Goal: Transaction & Acquisition: Purchase product/service

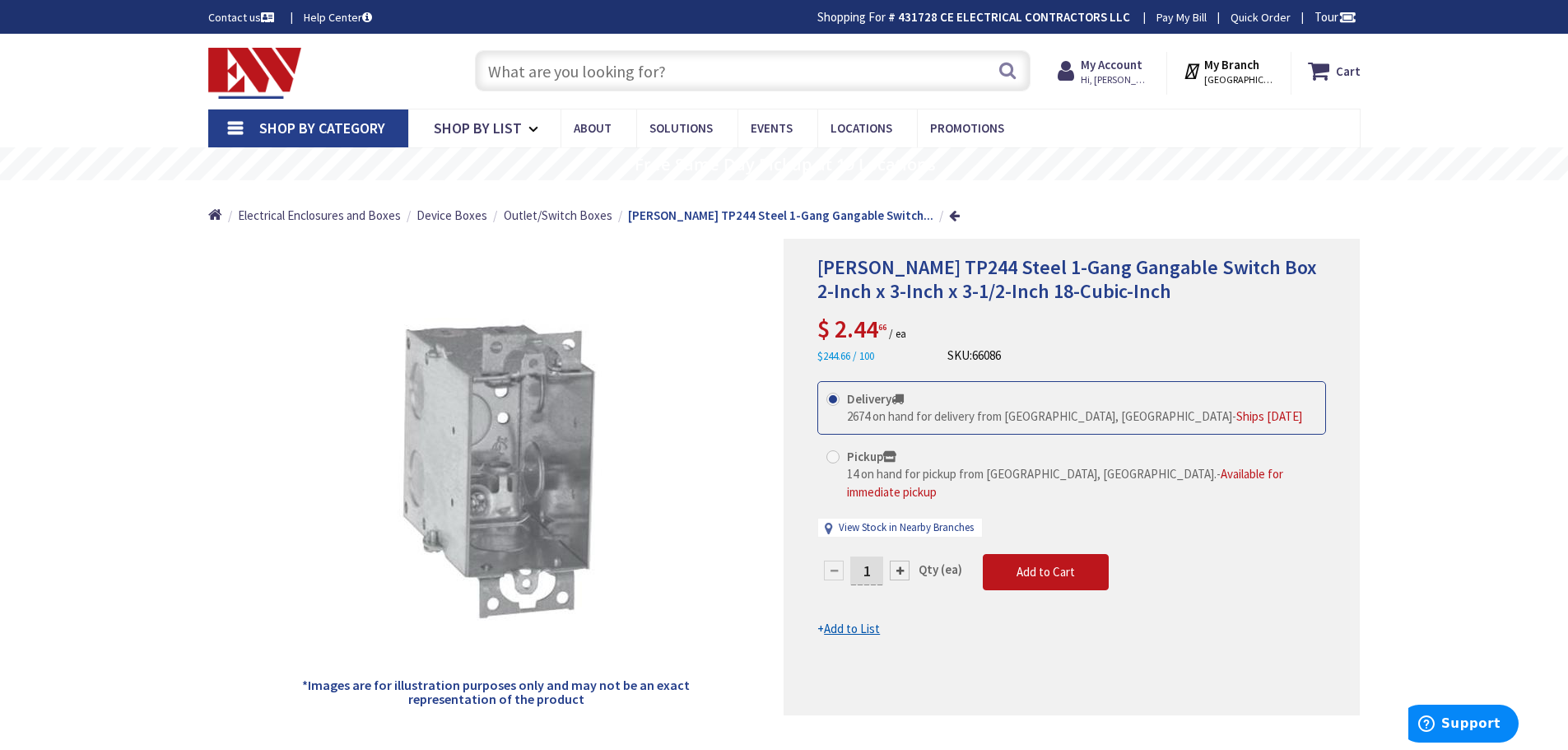
click at [902, 560] on div at bounding box center [900, 570] width 20 height 20
click at [902, 547] on div at bounding box center [1072, 477] width 575 height 475
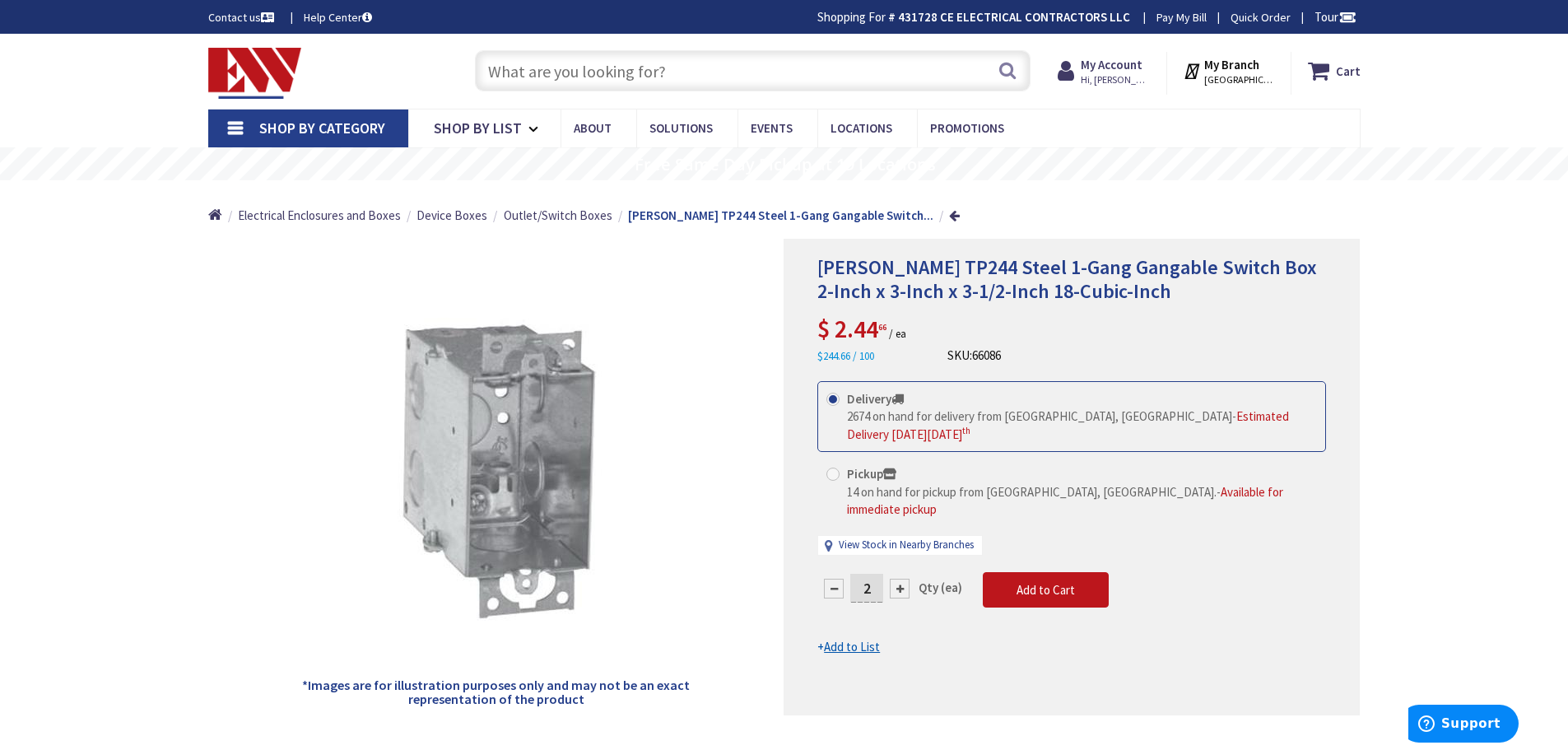
click at [900, 579] on div at bounding box center [900, 589] width 20 height 20
type input "6"
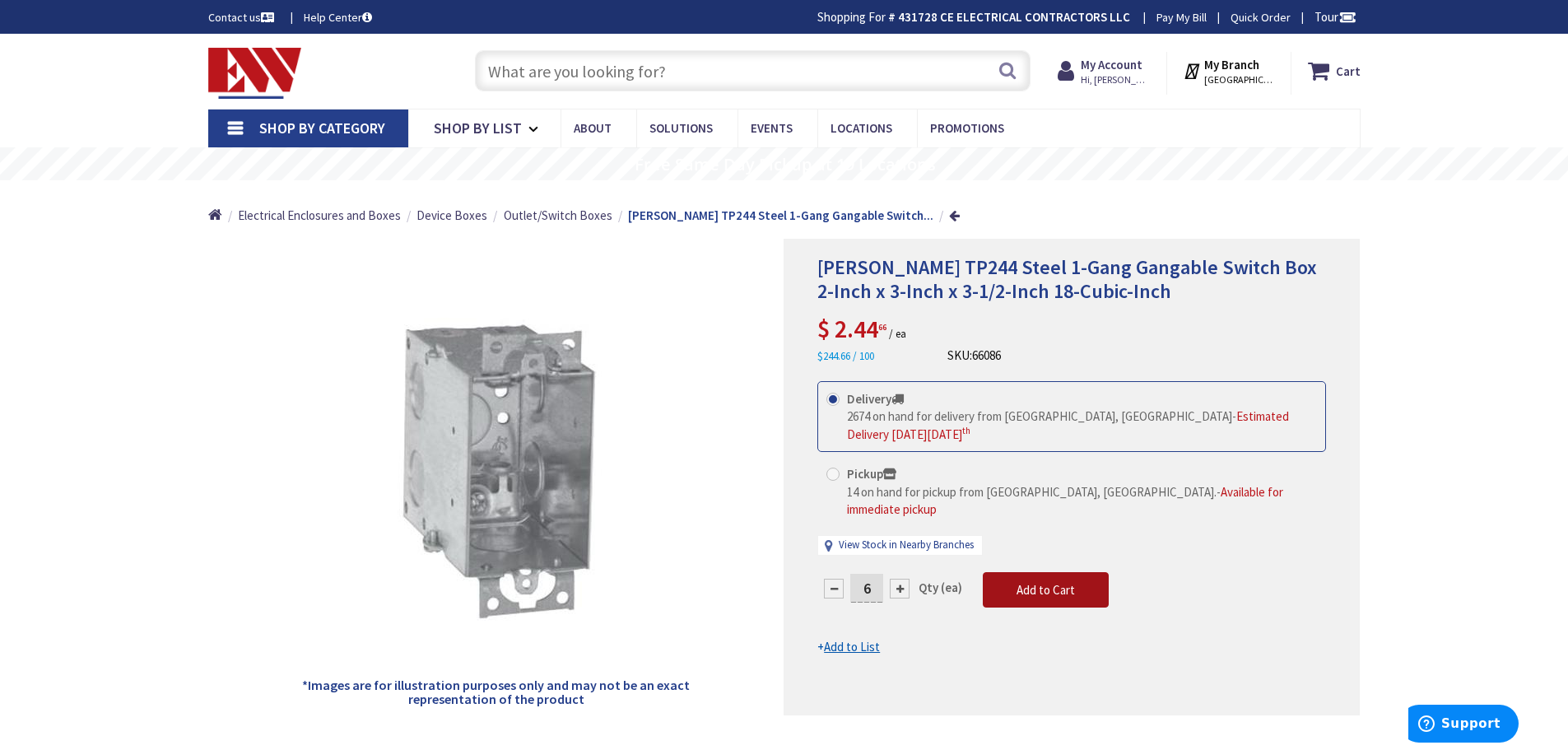
click at [1043, 582] on span "Add to Cart" at bounding box center [1045, 590] width 58 height 16
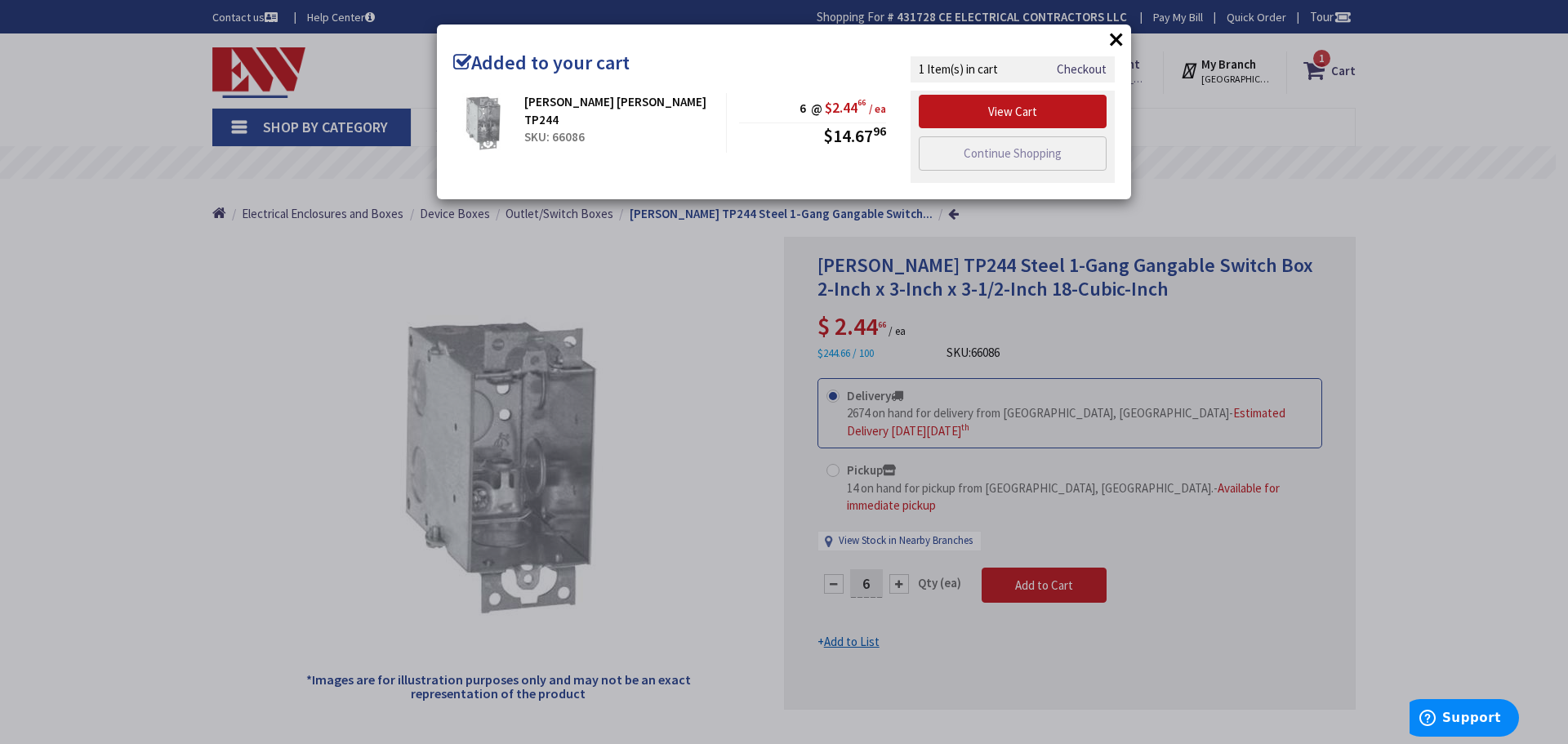
click at [1111, 36] on button "×" at bounding box center [1115, 38] width 25 height 25
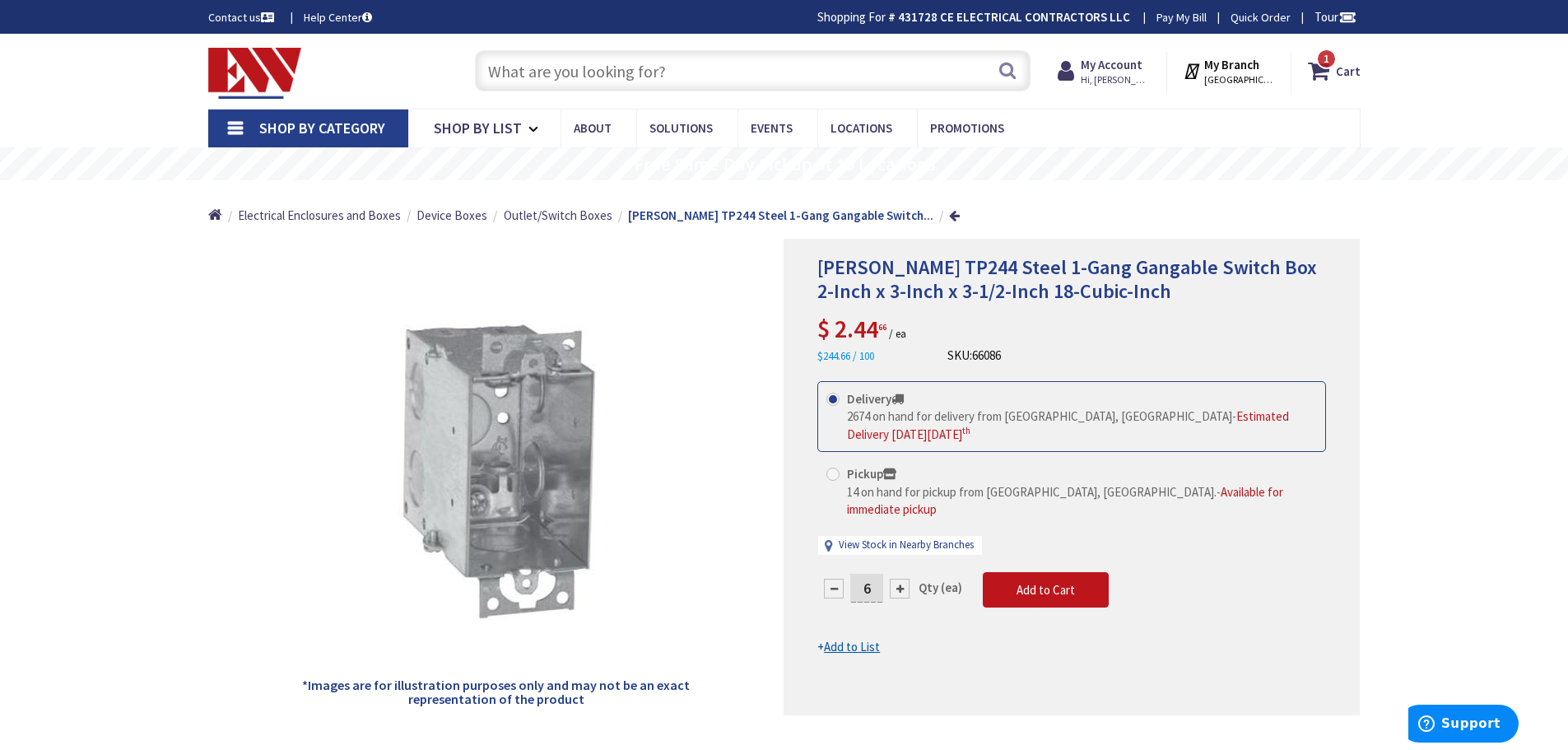
click at [627, 76] on input "text" at bounding box center [752, 71] width 555 height 42
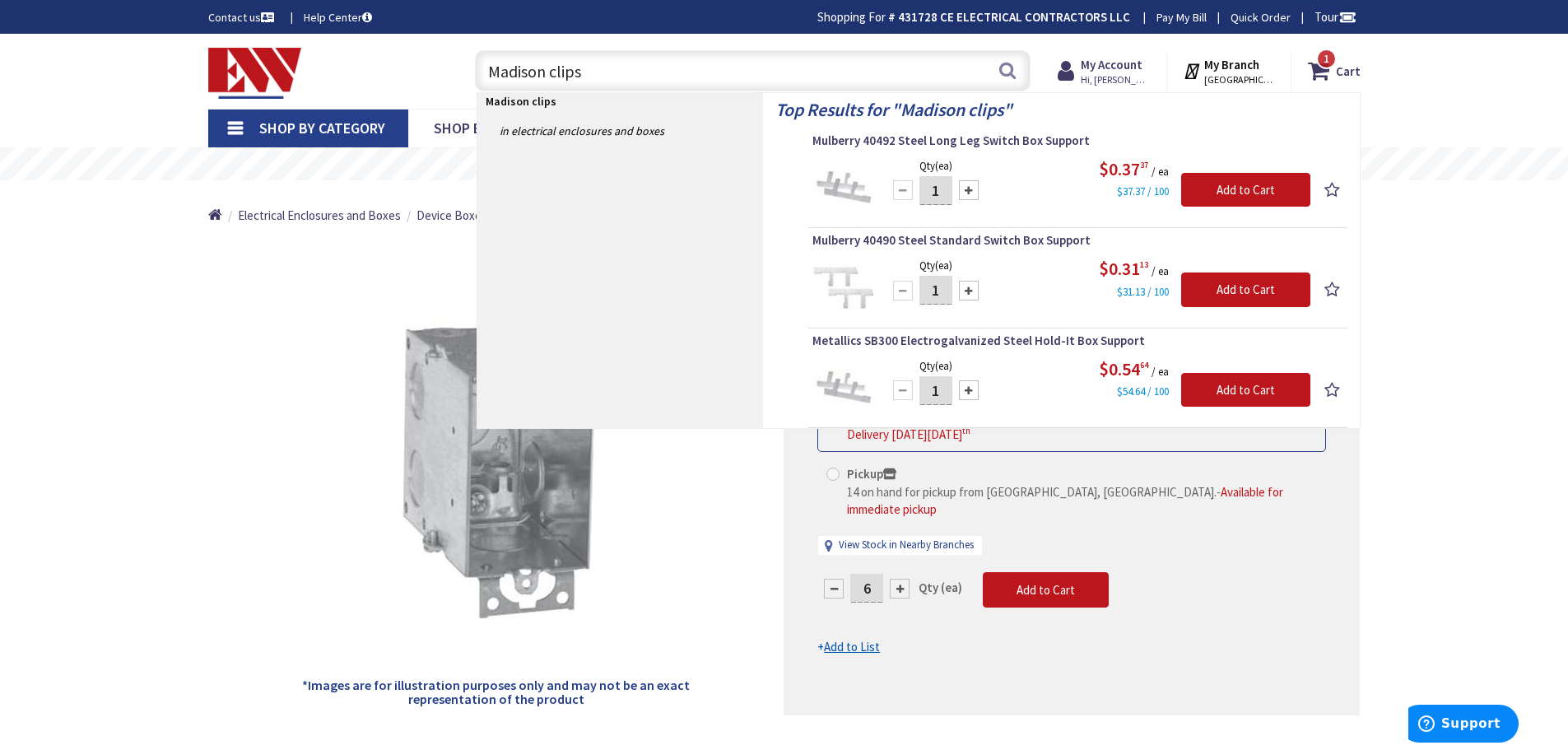
type input "Madison clips"
click at [975, 192] on div at bounding box center [969, 190] width 20 height 20
click at [970, 189] on div at bounding box center [969, 190] width 20 height 20
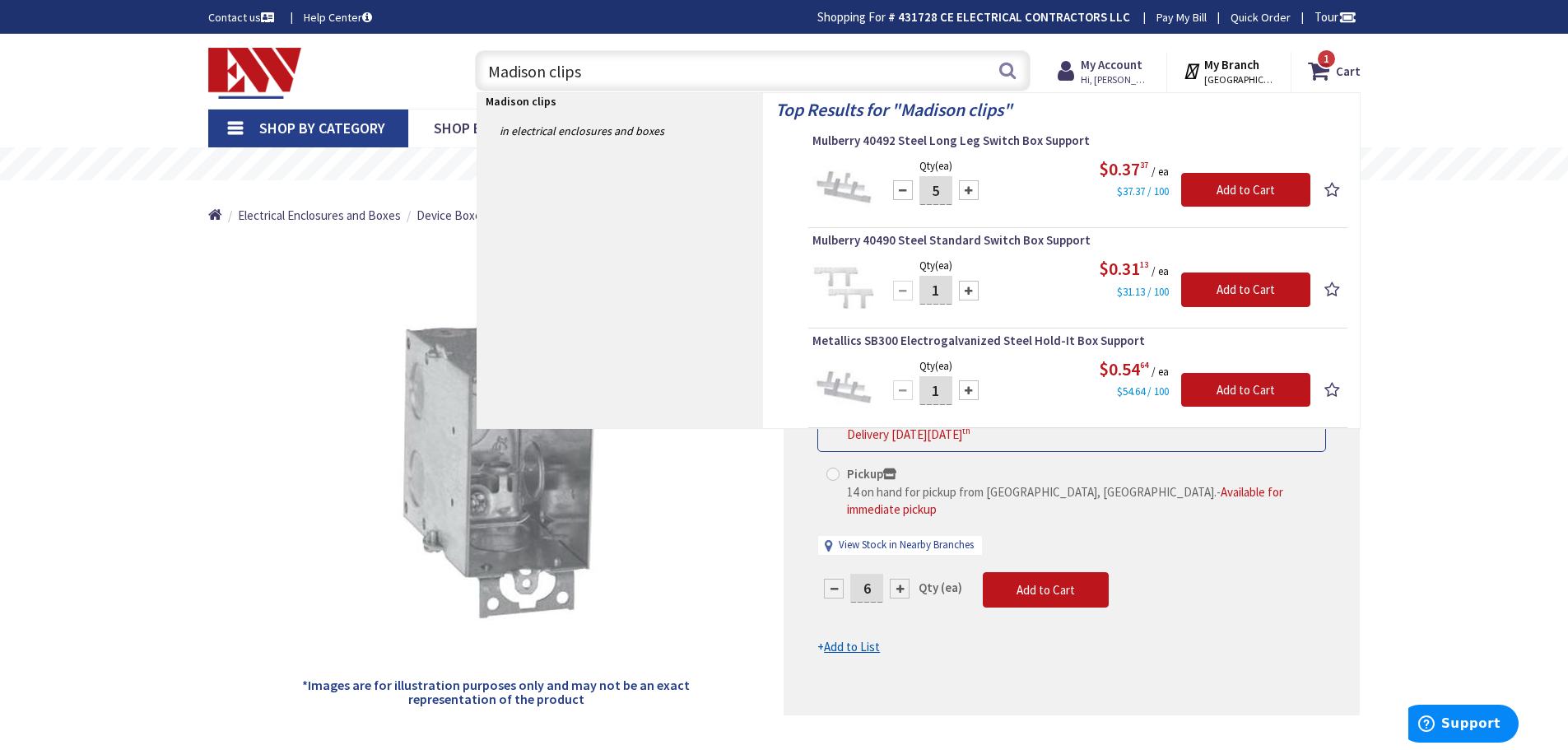
click at [974, 189] on div at bounding box center [969, 190] width 20 height 20
click at [972, 191] on div at bounding box center [969, 190] width 20 height 20
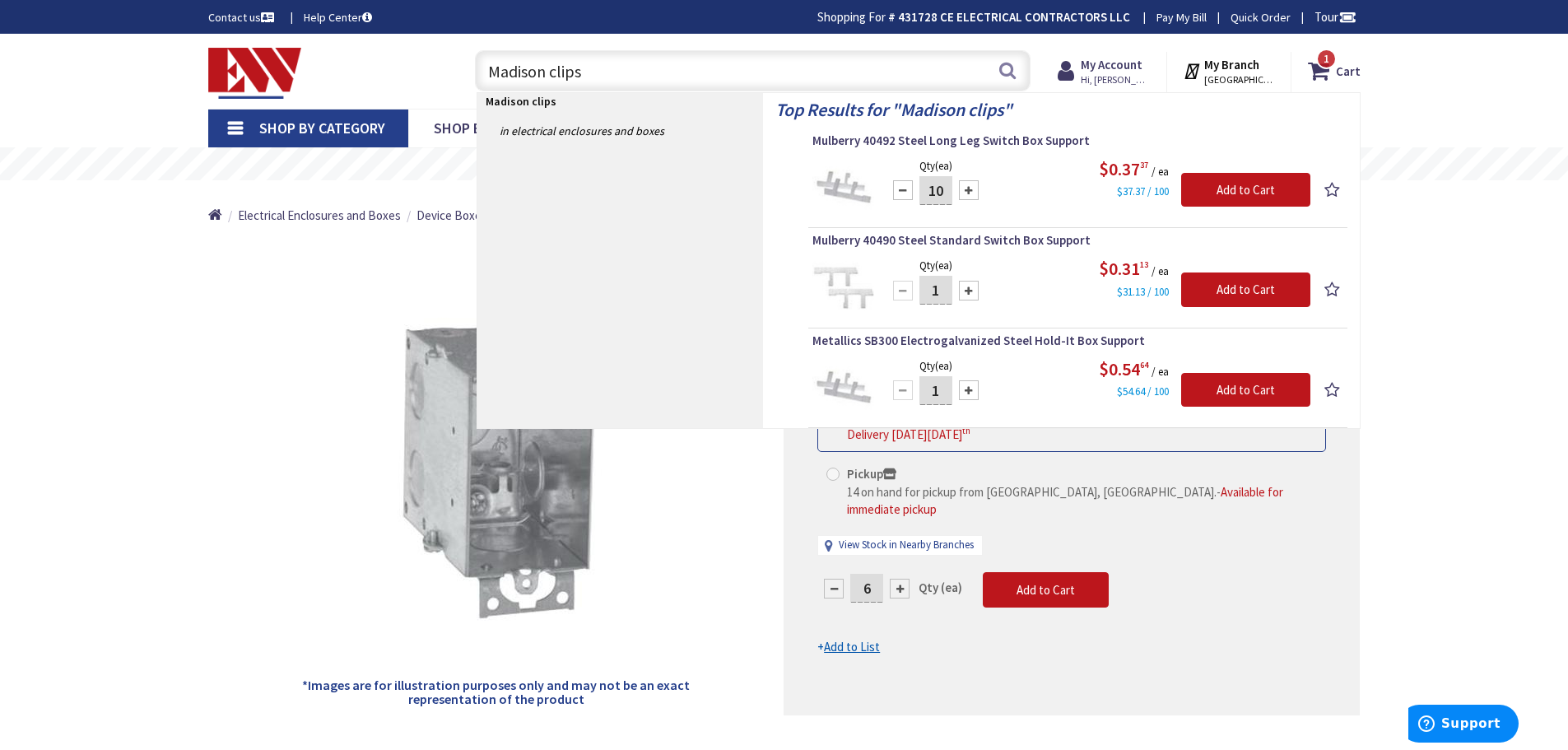
click at [972, 191] on div at bounding box center [969, 190] width 20 height 20
type input "12"
click at [1216, 193] on input "Add to Cart" at bounding box center [1245, 190] width 130 height 35
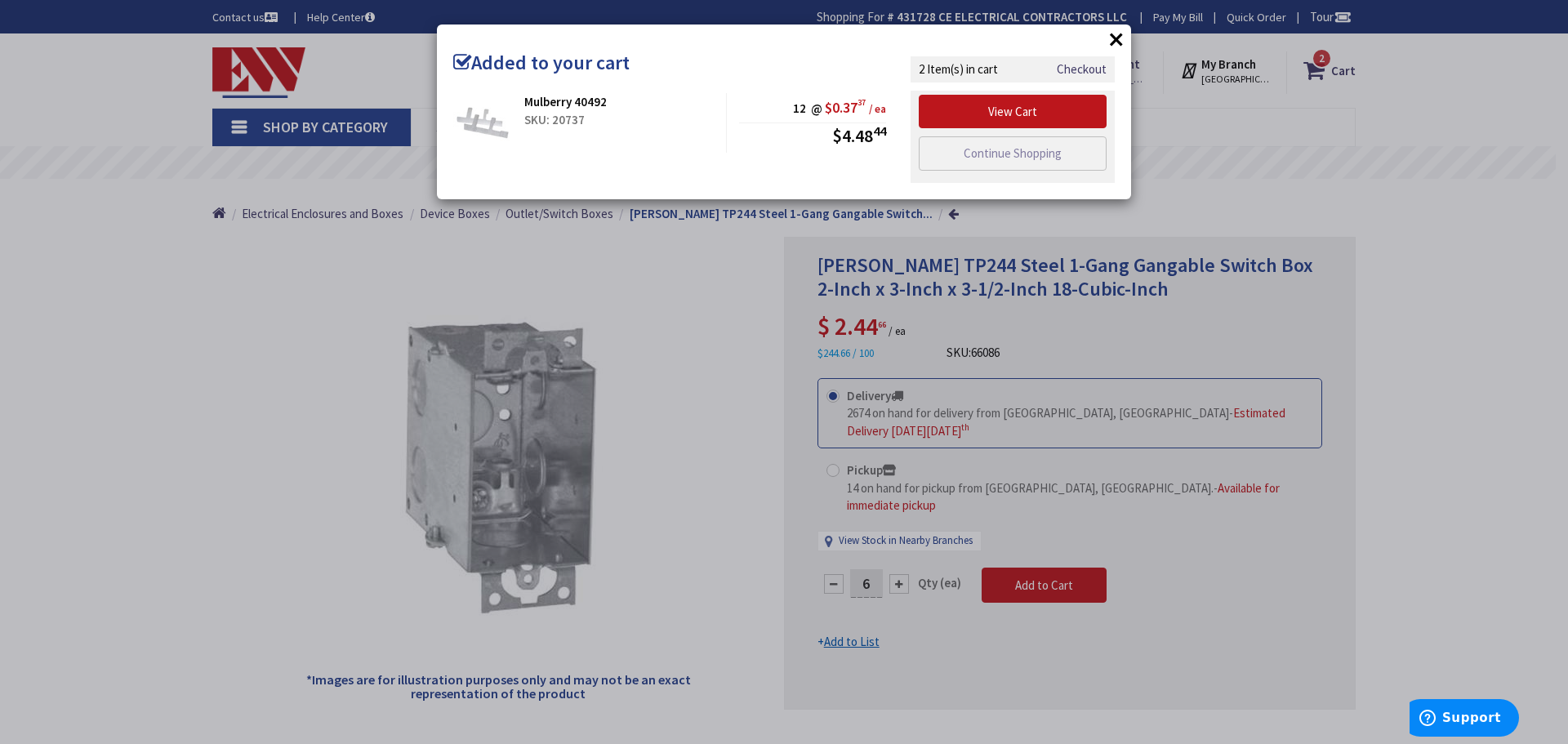
click at [1122, 37] on button "×" at bounding box center [1115, 38] width 25 height 25
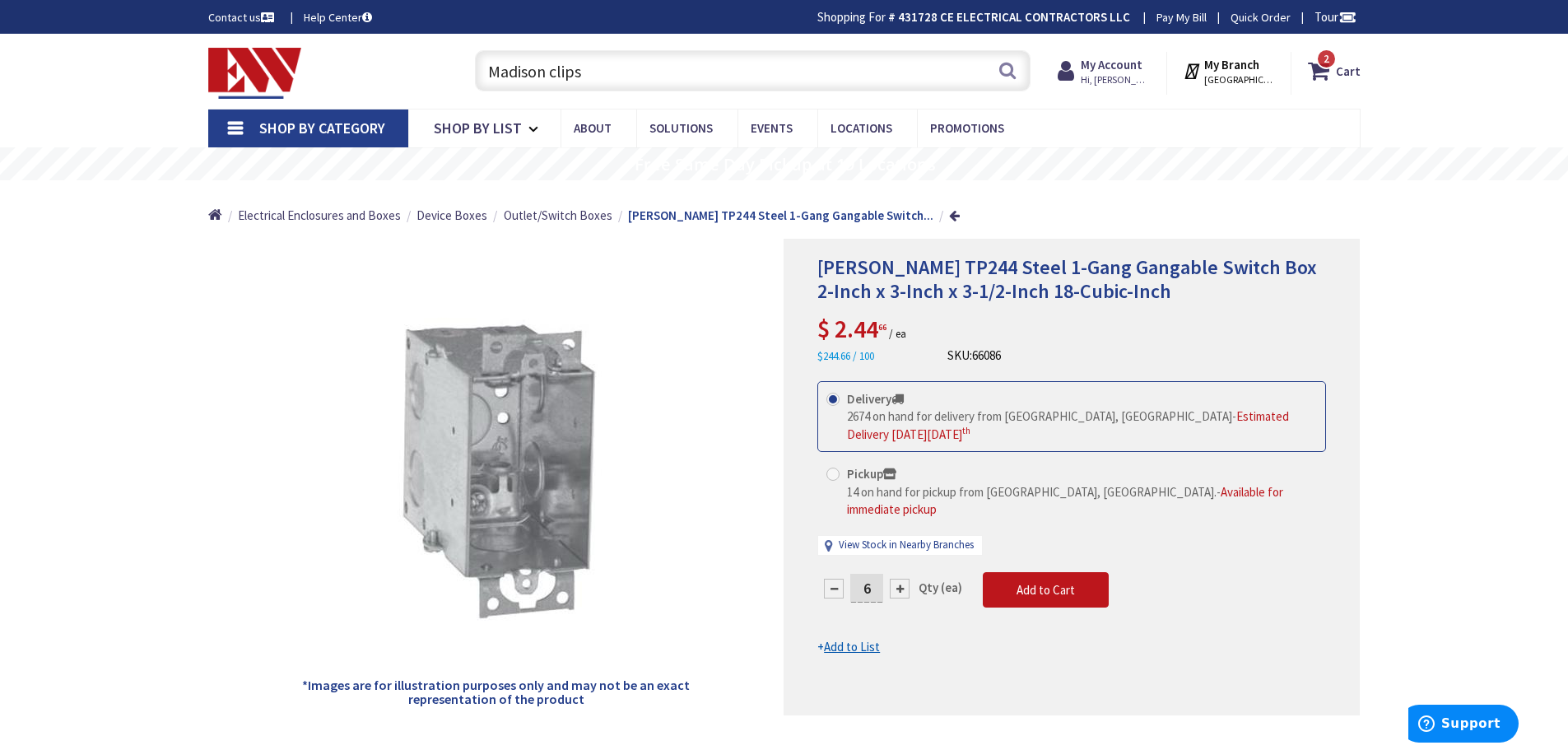
drag, startPoint x: 609, startPoint y: 76, endPoint x: 406, endPoint y: 77, distance: 203.0
click at [406, 77] on div "Toggle Nav Madison clips Madison clips Search 2 2 2 items Cart My Cart 2" at bounding box center [784, 71] width 1177 height 55
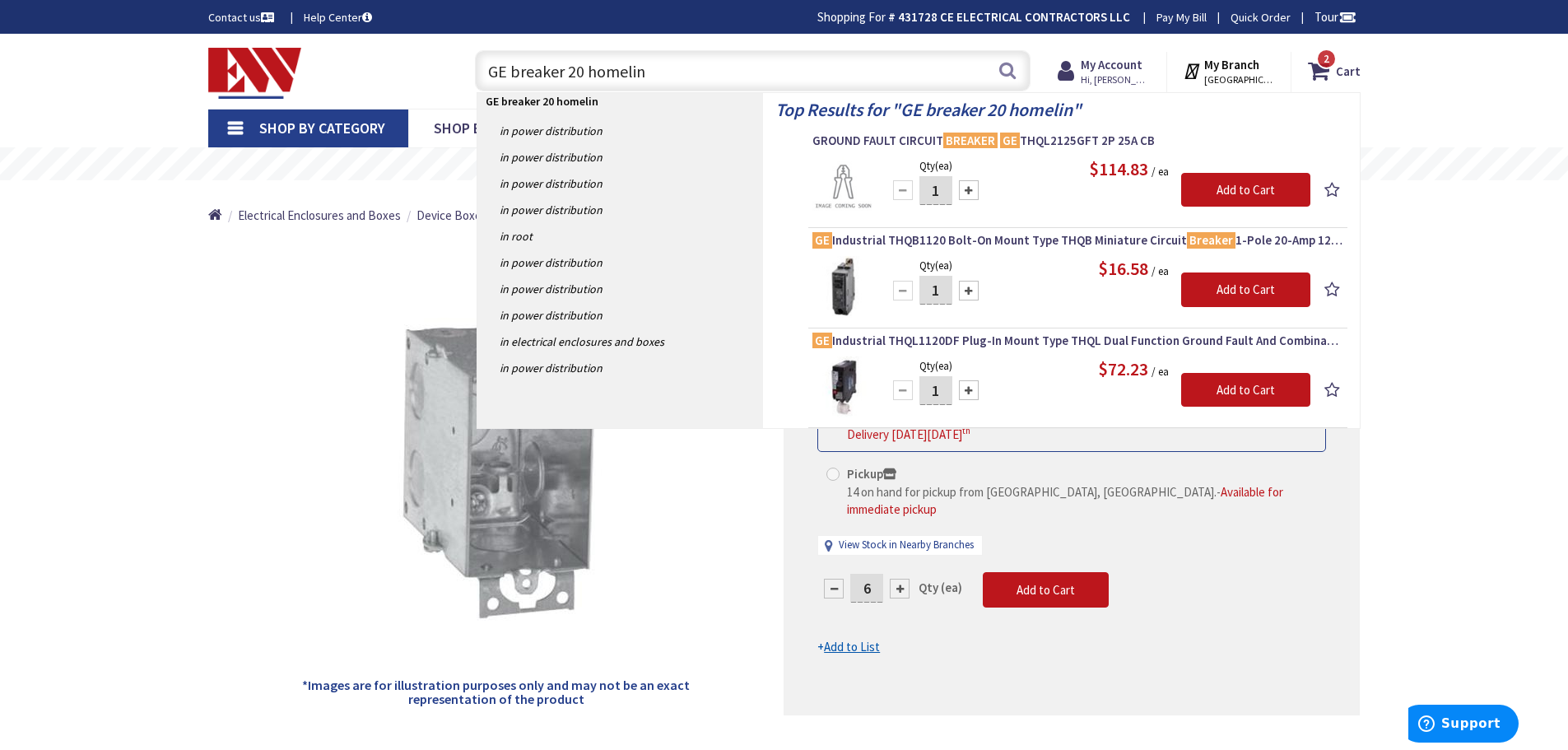
type input "GE breaker 20 homeline"
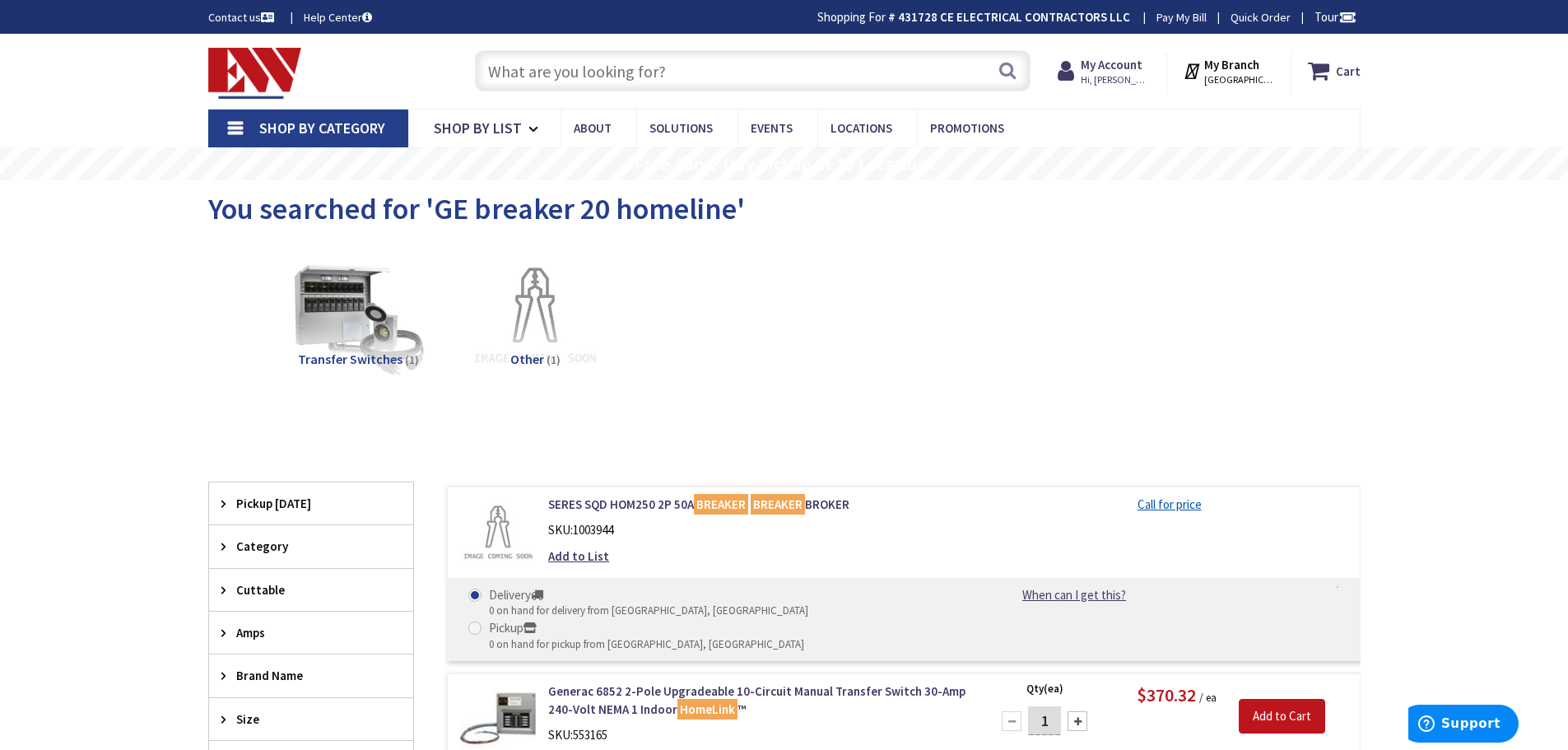
click at [565, 76] on input "text" at bounding box center [752, 71] width 555 height 42
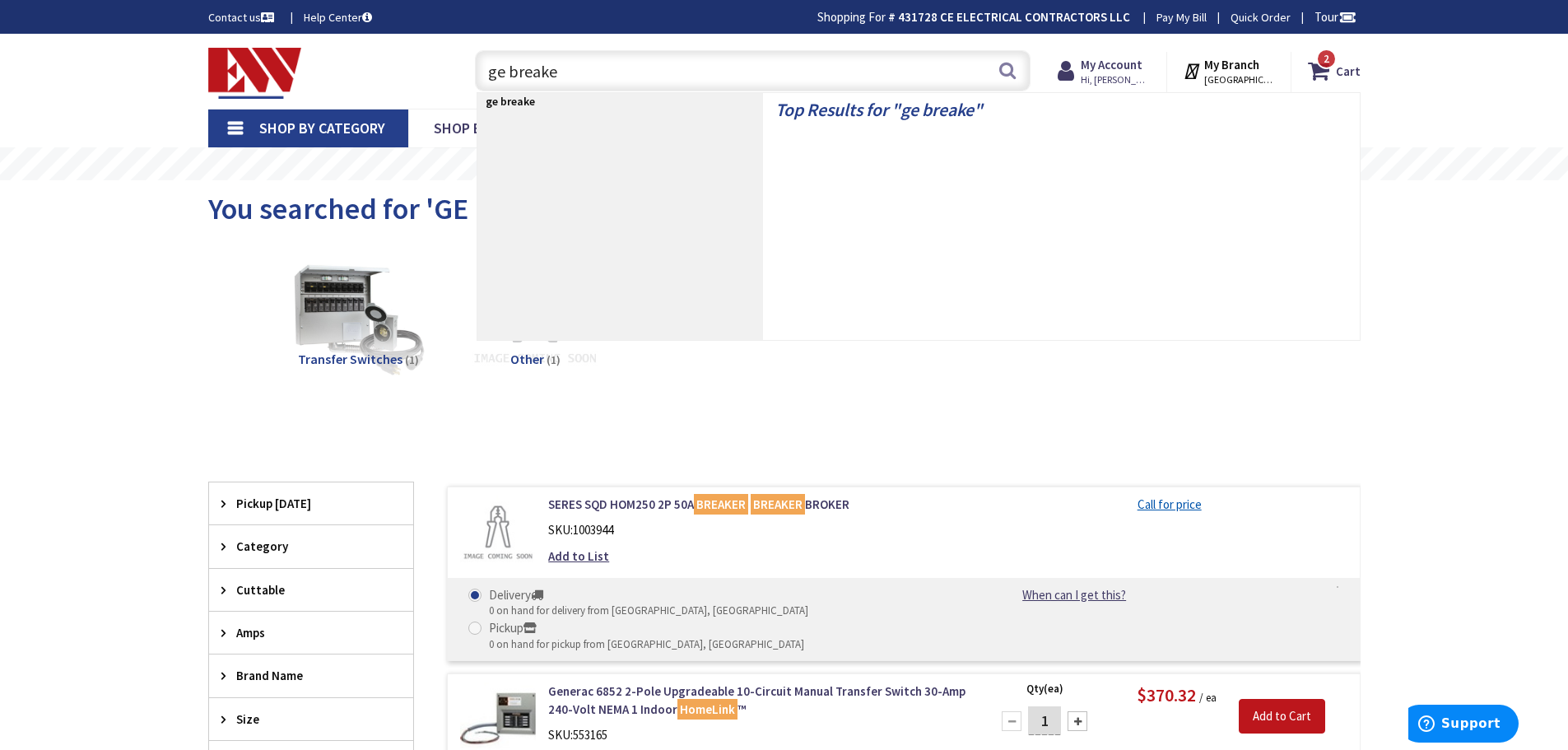
type input "ge breaker"
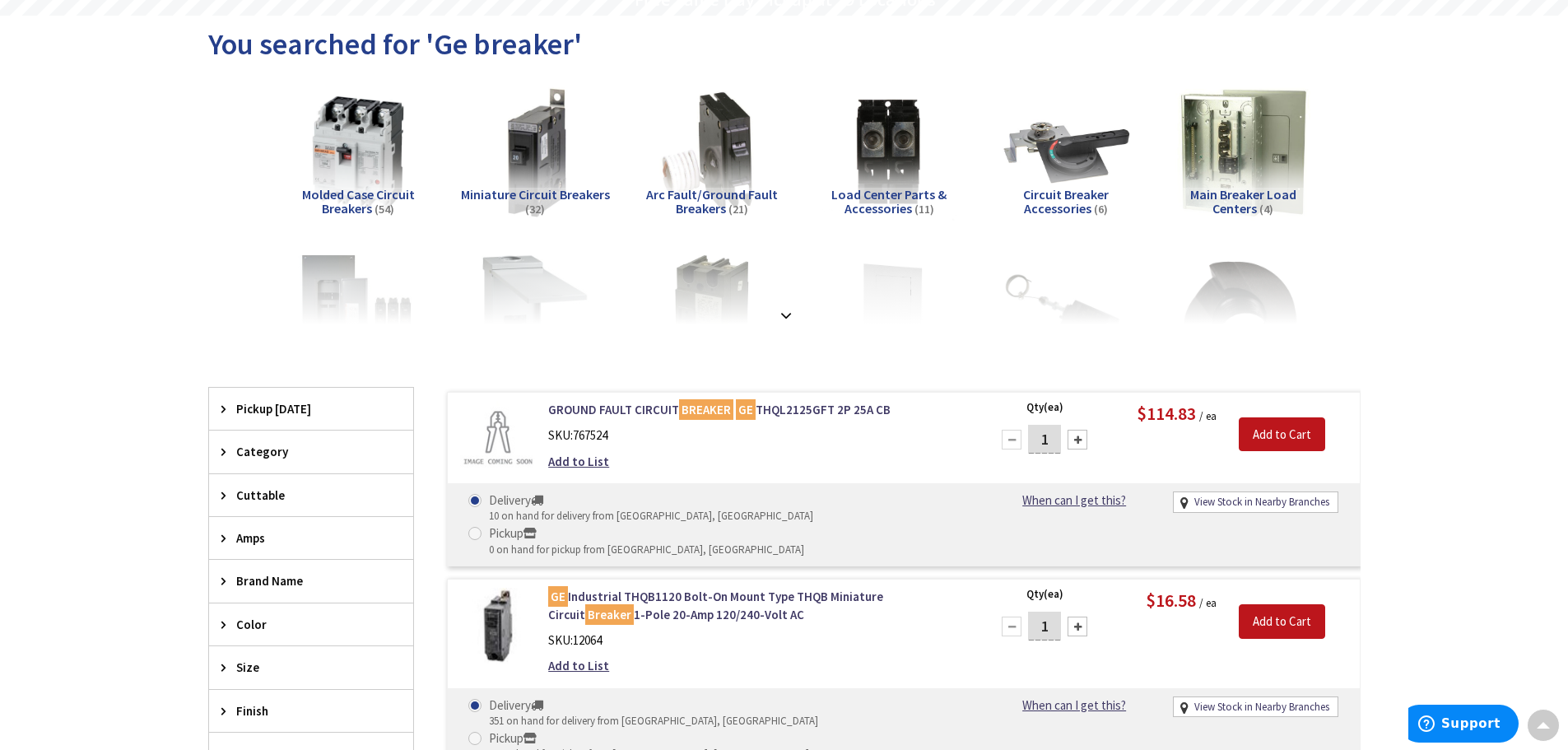
click at [728, 160] on img at bounding box center [712, 152] width 149 height 149
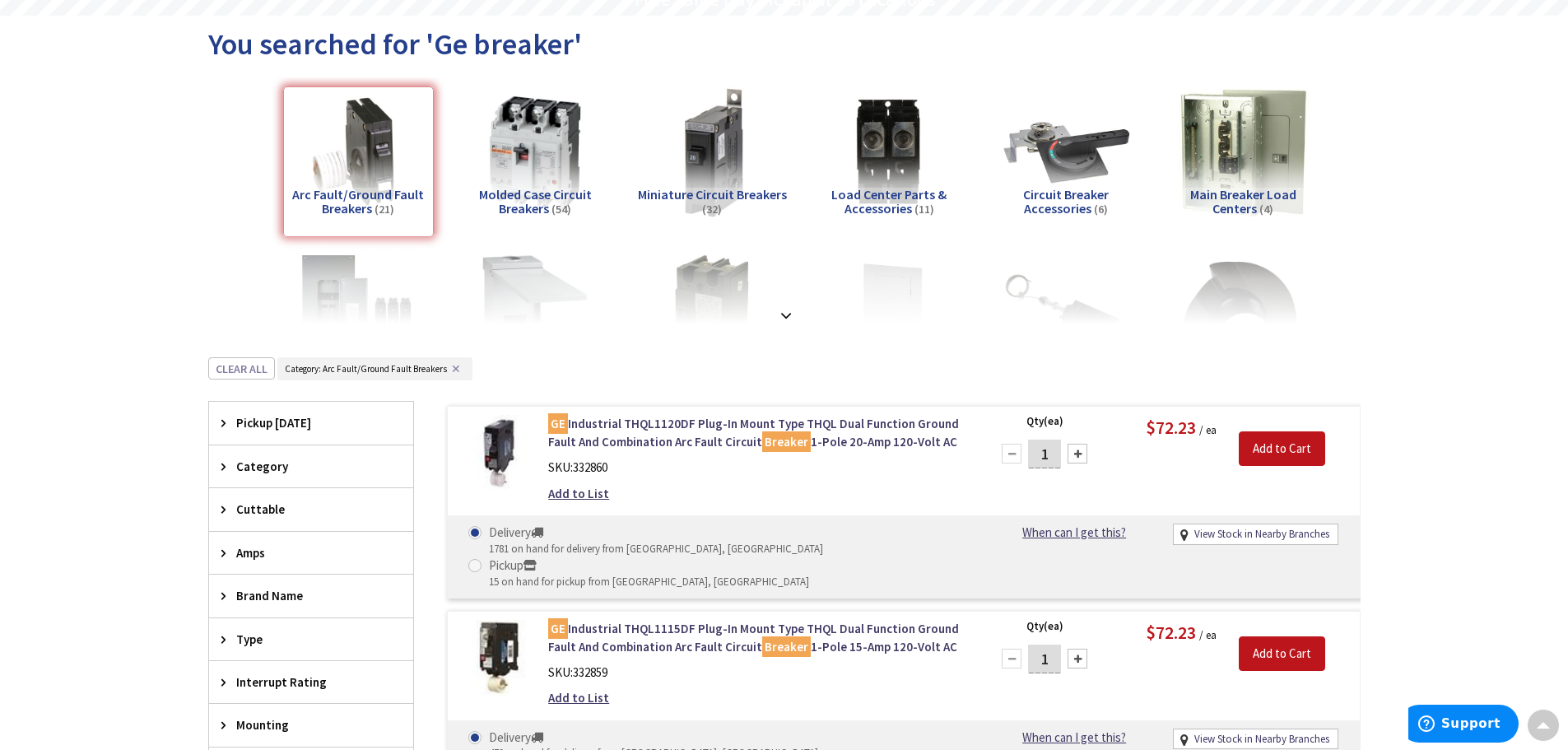
scroll to position [524, 0]
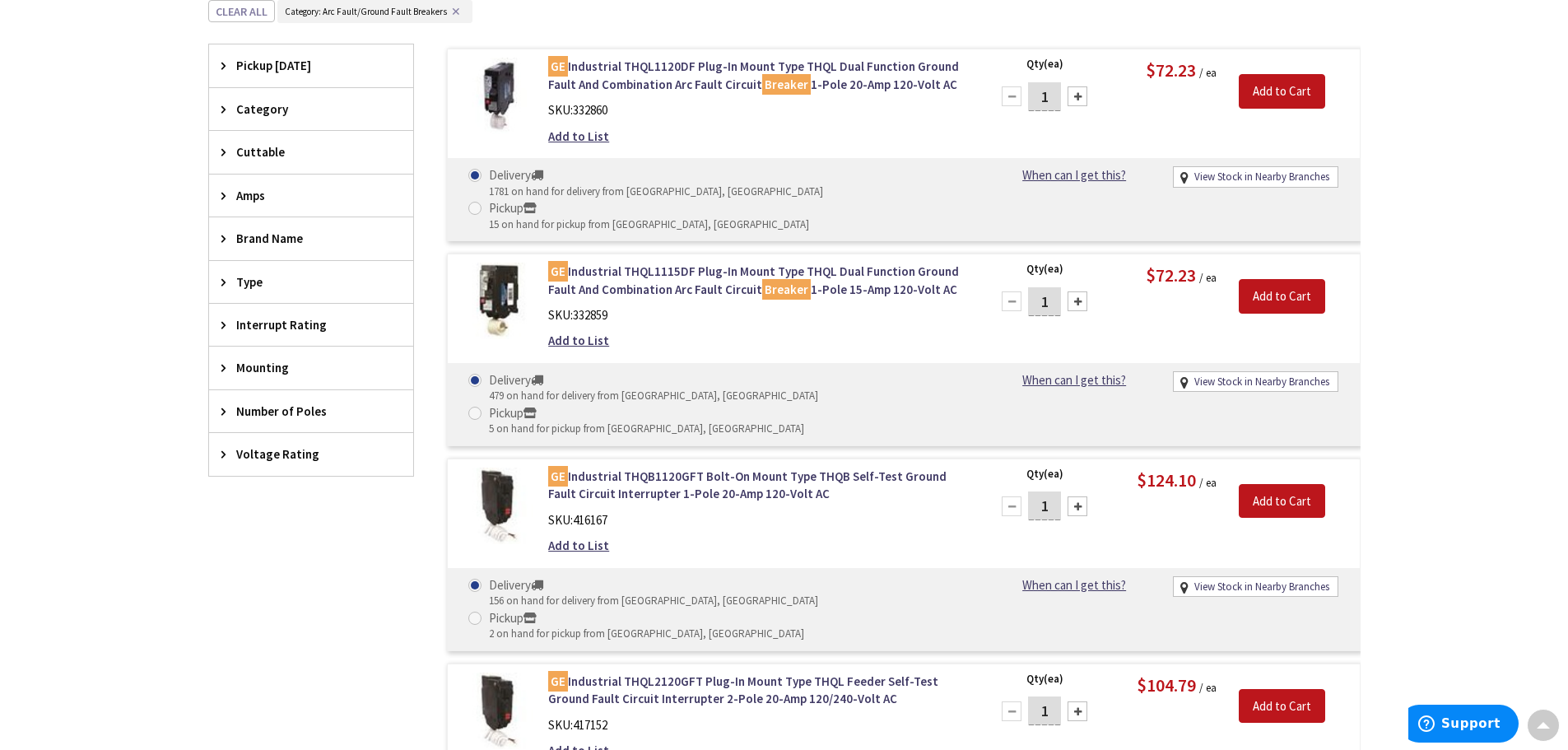
click at [1075, 101] on div at bounding box center [1078, 96] width 20 height 20
click at [1007, 102] on div at bounding box center [1012, 96] width 20 height 20
type input "2"
click at [1281, 85] on input "Add to Cart" at bounding box center [1282, 91] width 86 height 35
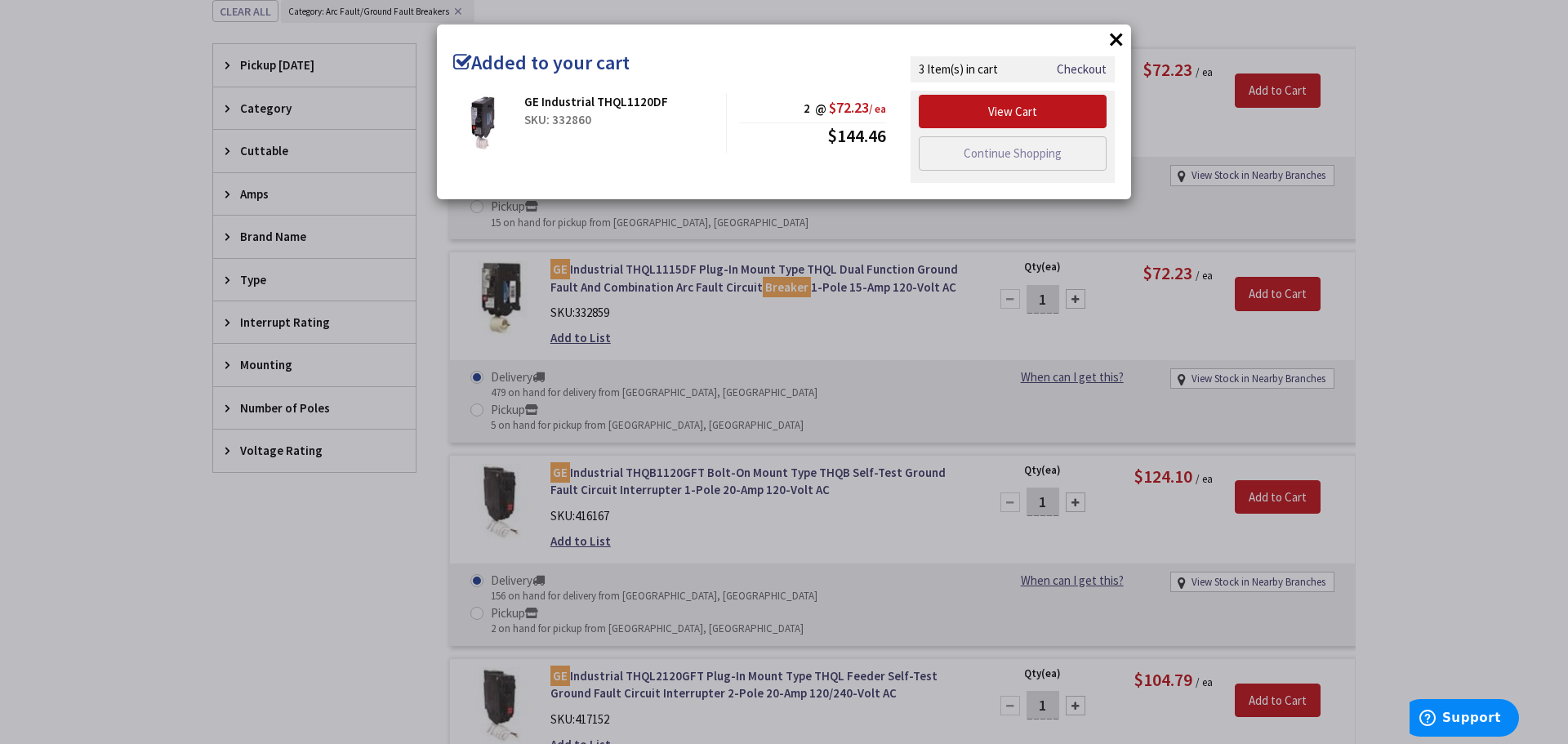
click at [1114, 40] on button "×" at bounding box center [1115, 38] width 25 height 25
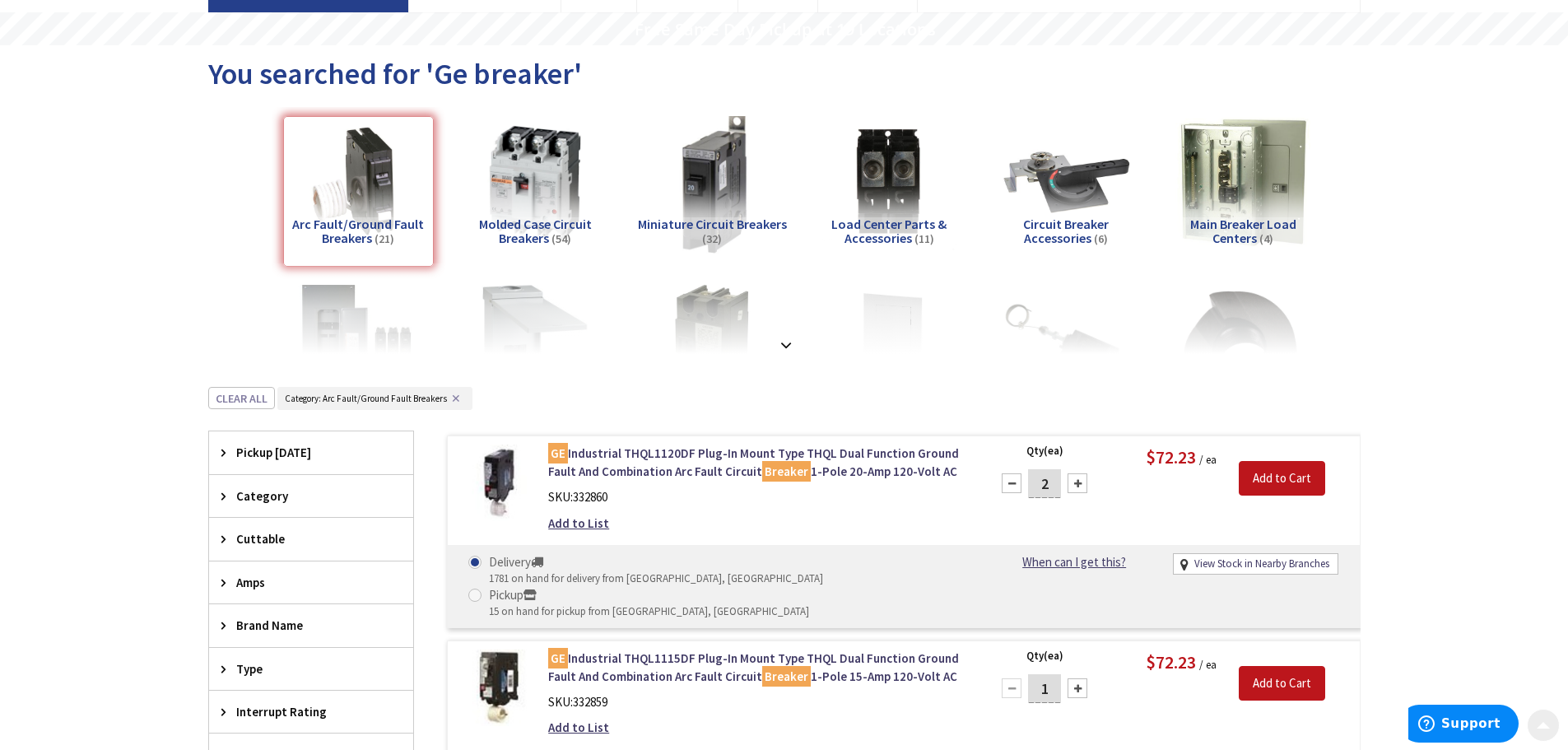
scroll to position [164, 0]
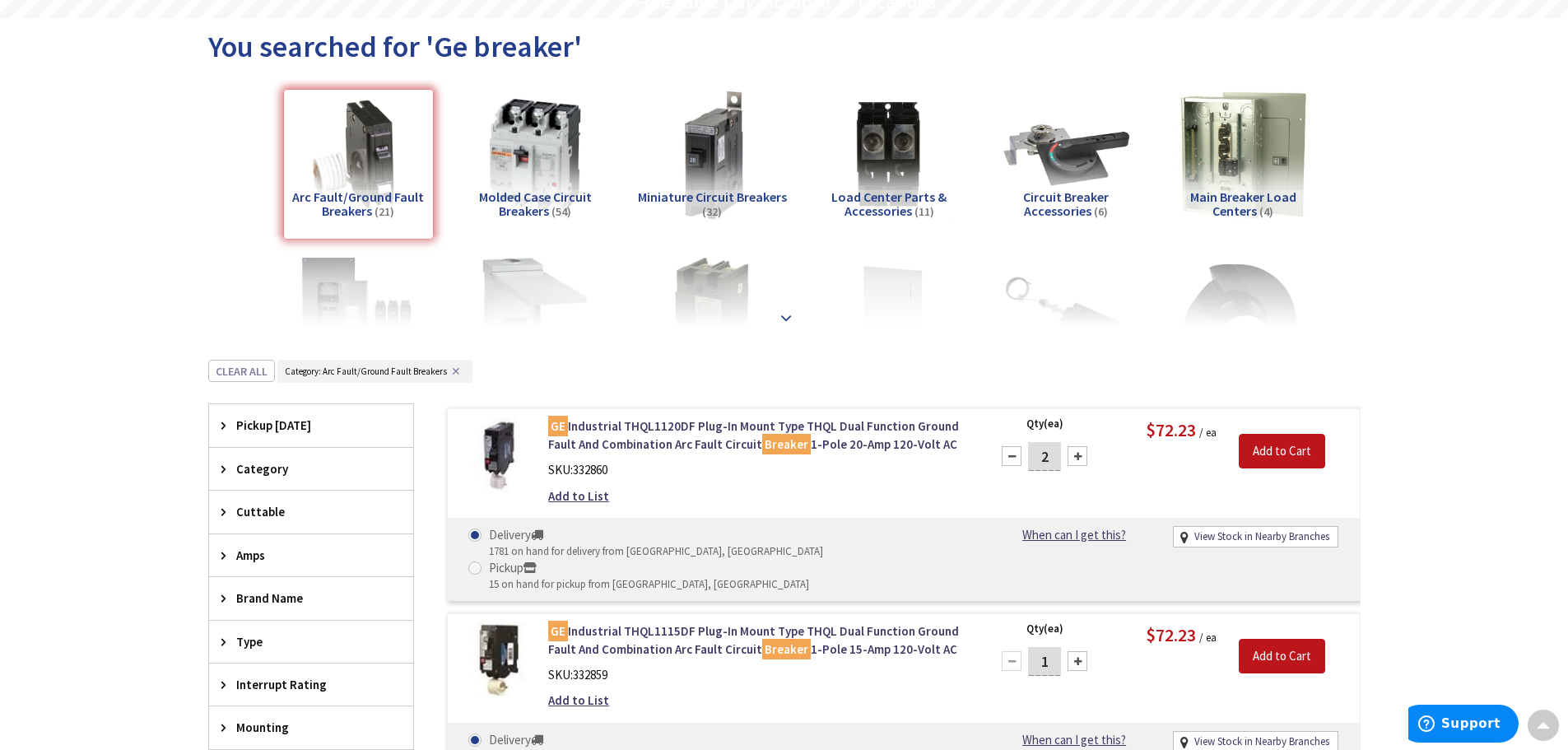
click at [790, 313] on strong at bounding box center [786, 318] width 20 height 18
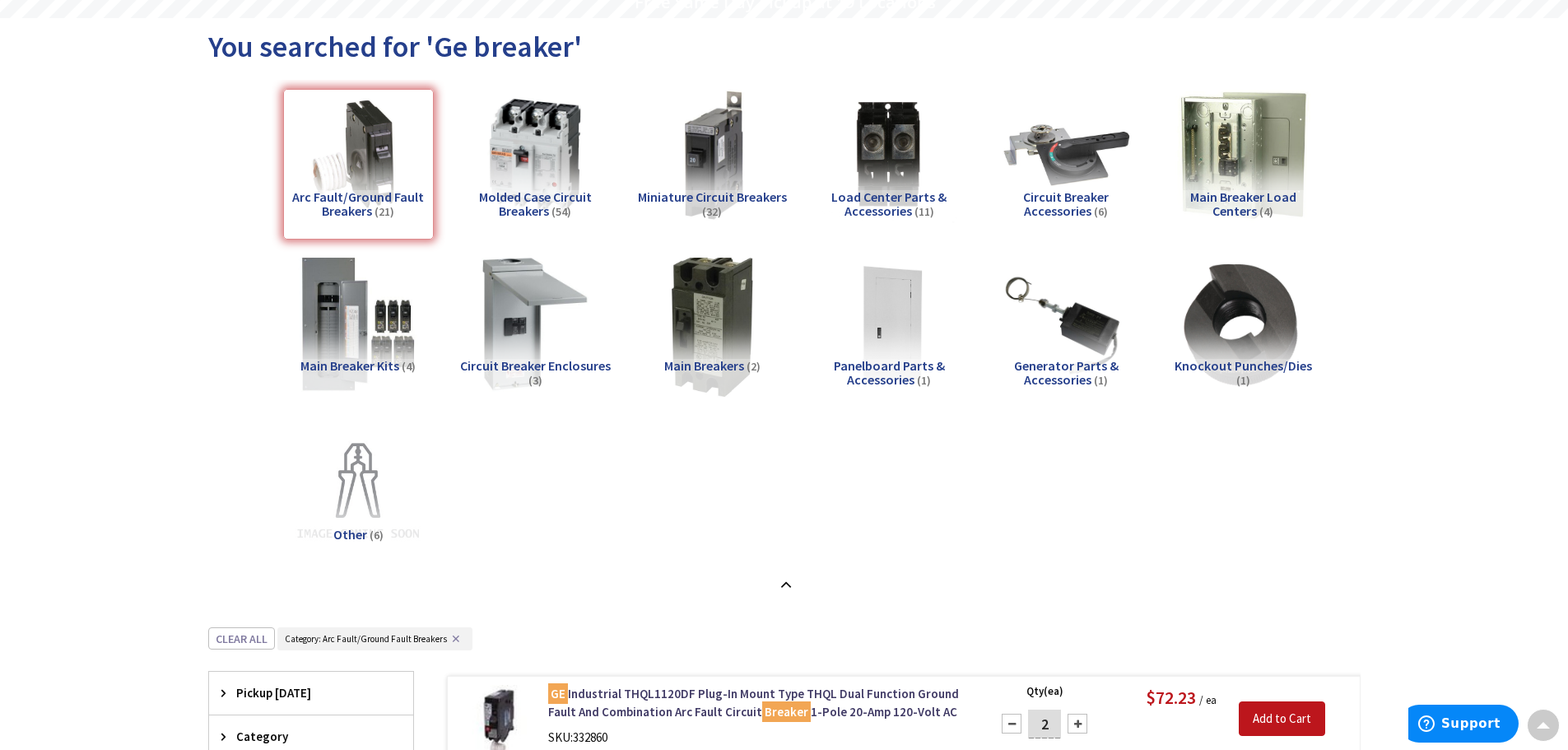
click at [715, 313] on img at bounding box center [712, 324] width 149 height 149
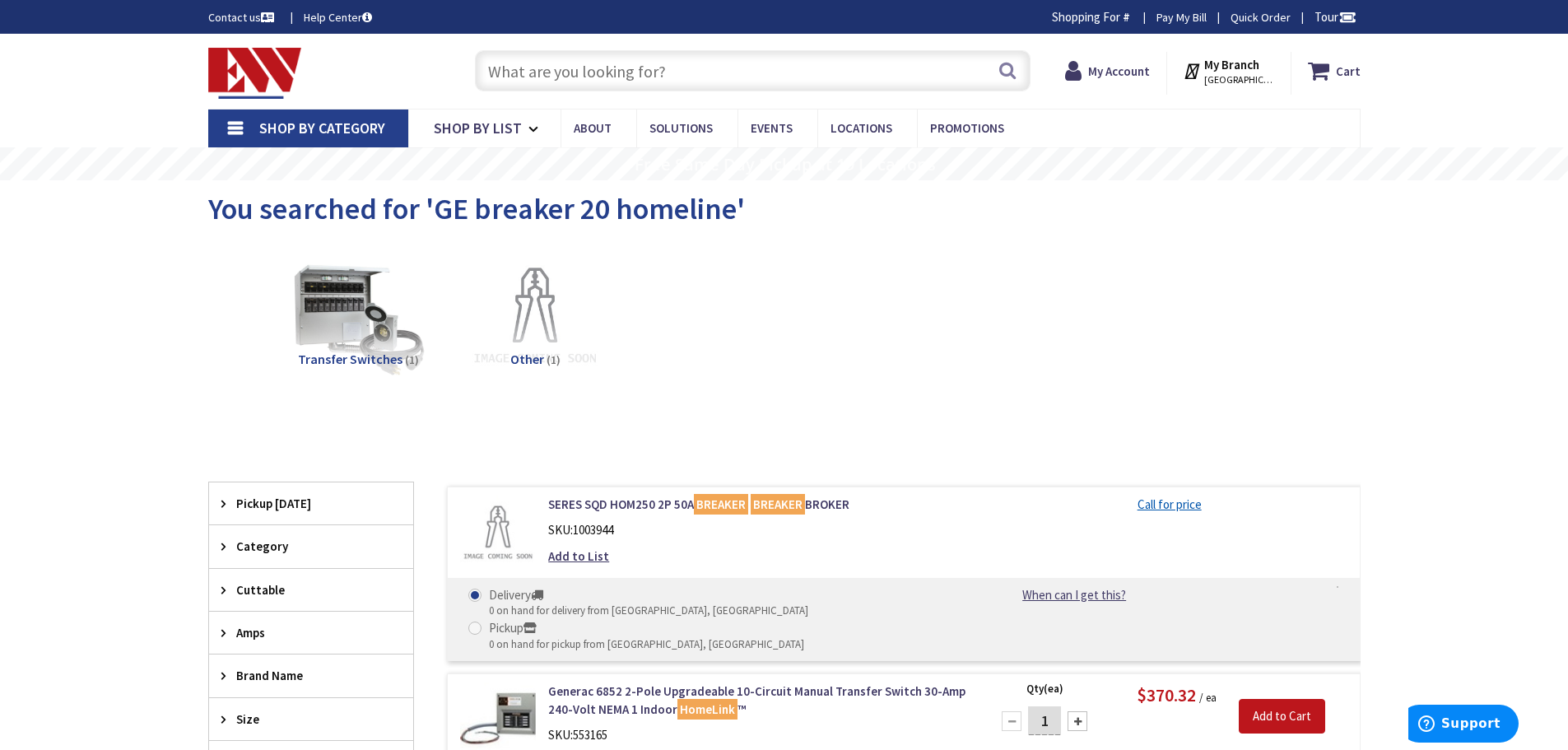
click at [577, 70] on input "text" at bounding box center [752, 71] width 555 height 42
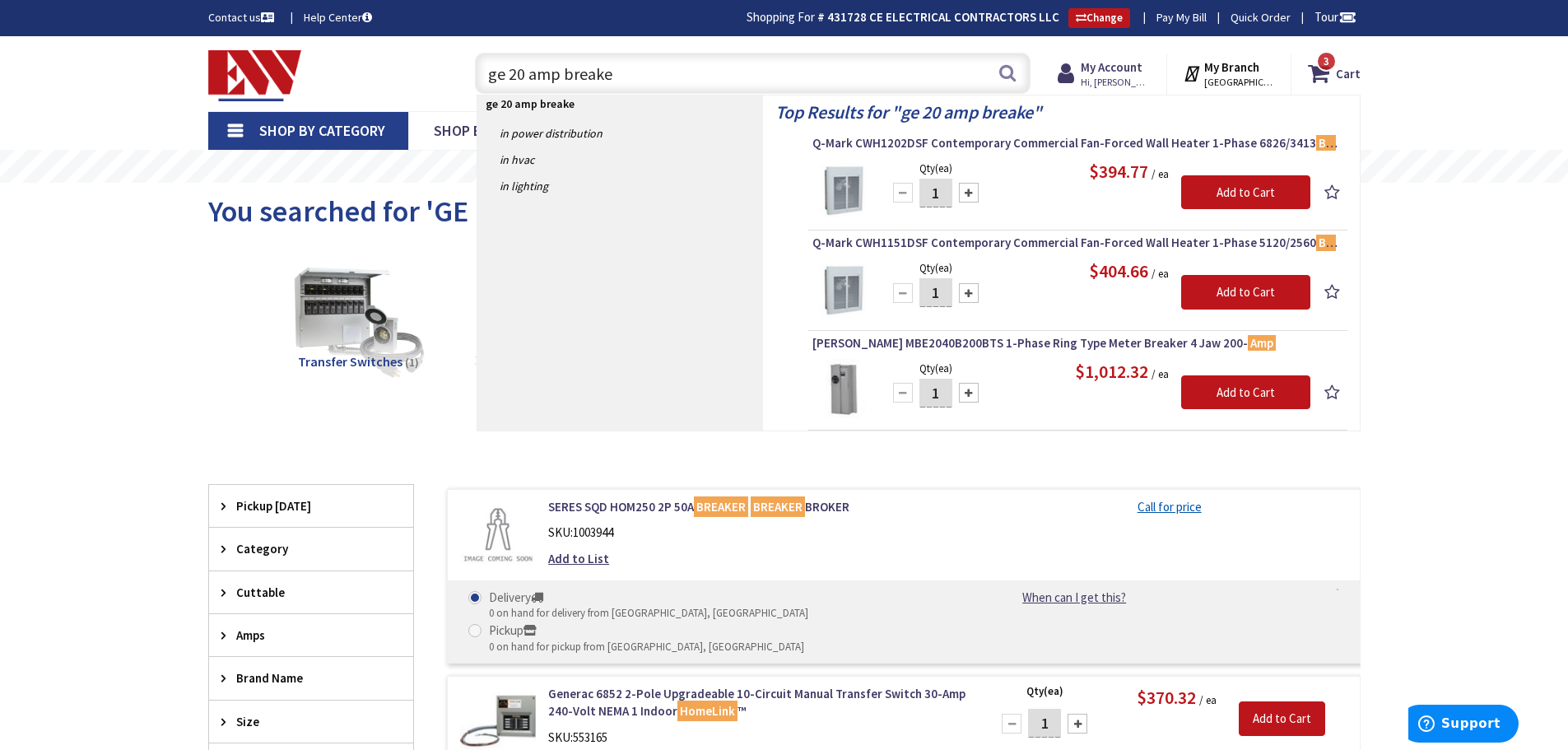
type input "ge 20 amp breaker"
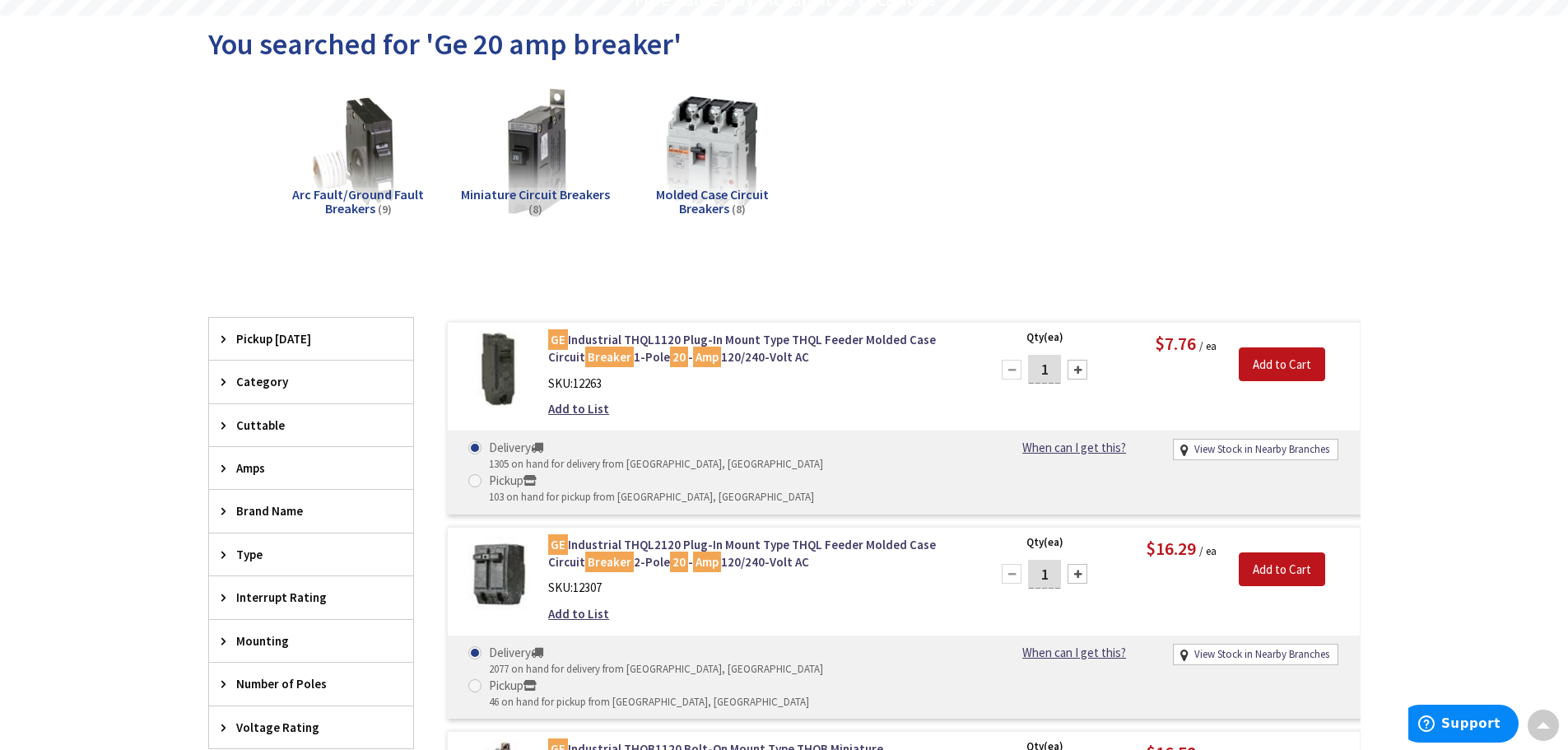
scroll to position [167, 0]
click at [1082, 369] on div at bounding box center [1078, 369] width 20 height 20
type input "3"
click at [1301, 367] on input "Add to Cart" at bounding box center [1282, 364] width 86 height 35
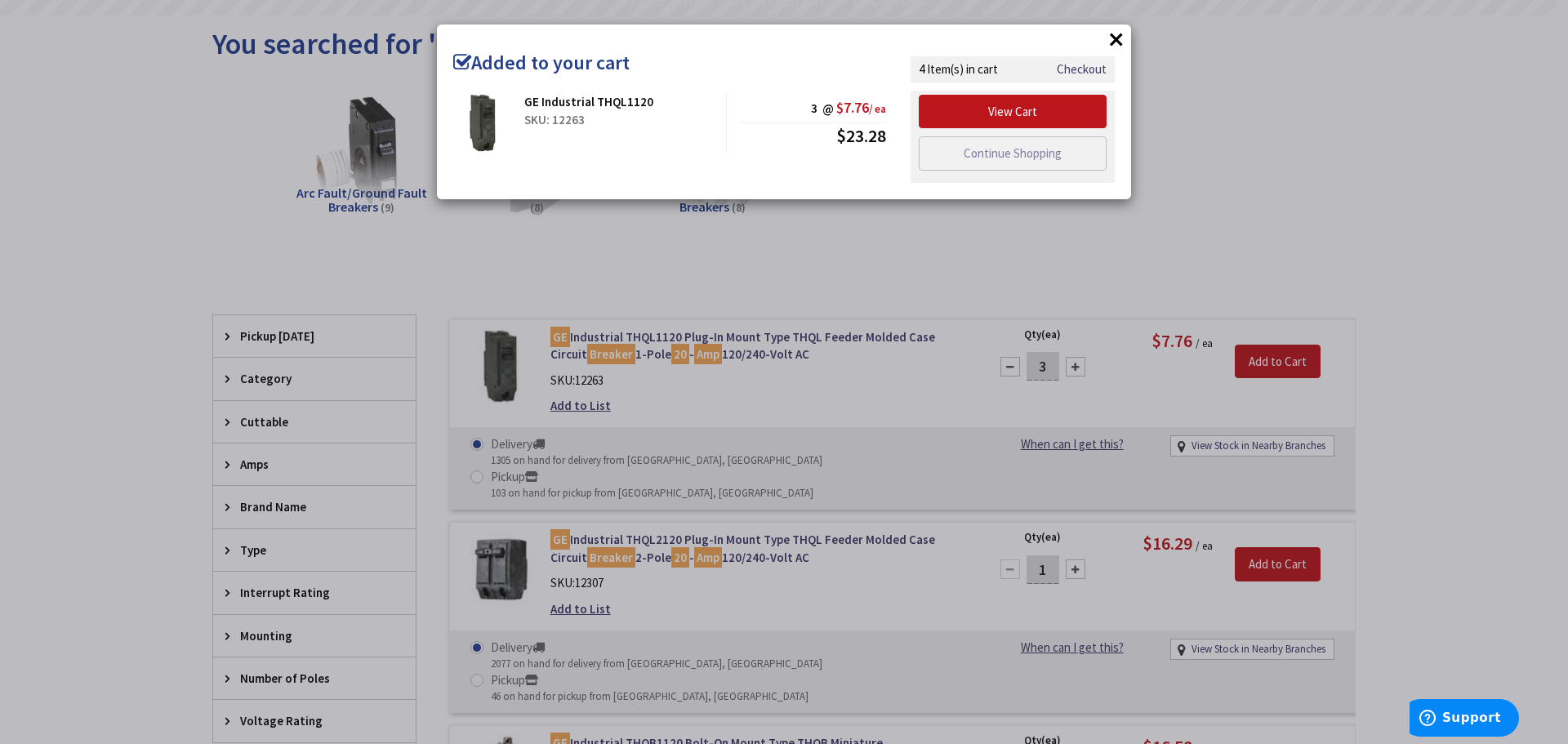
drag, startPoint x: 1117, startPoint y: 39, endPoint x: 1127, endPoint y: 45, distance: 11.7
click at [1117, 39] on button "×" at bounding box center [1115, 38] width 25 height 25
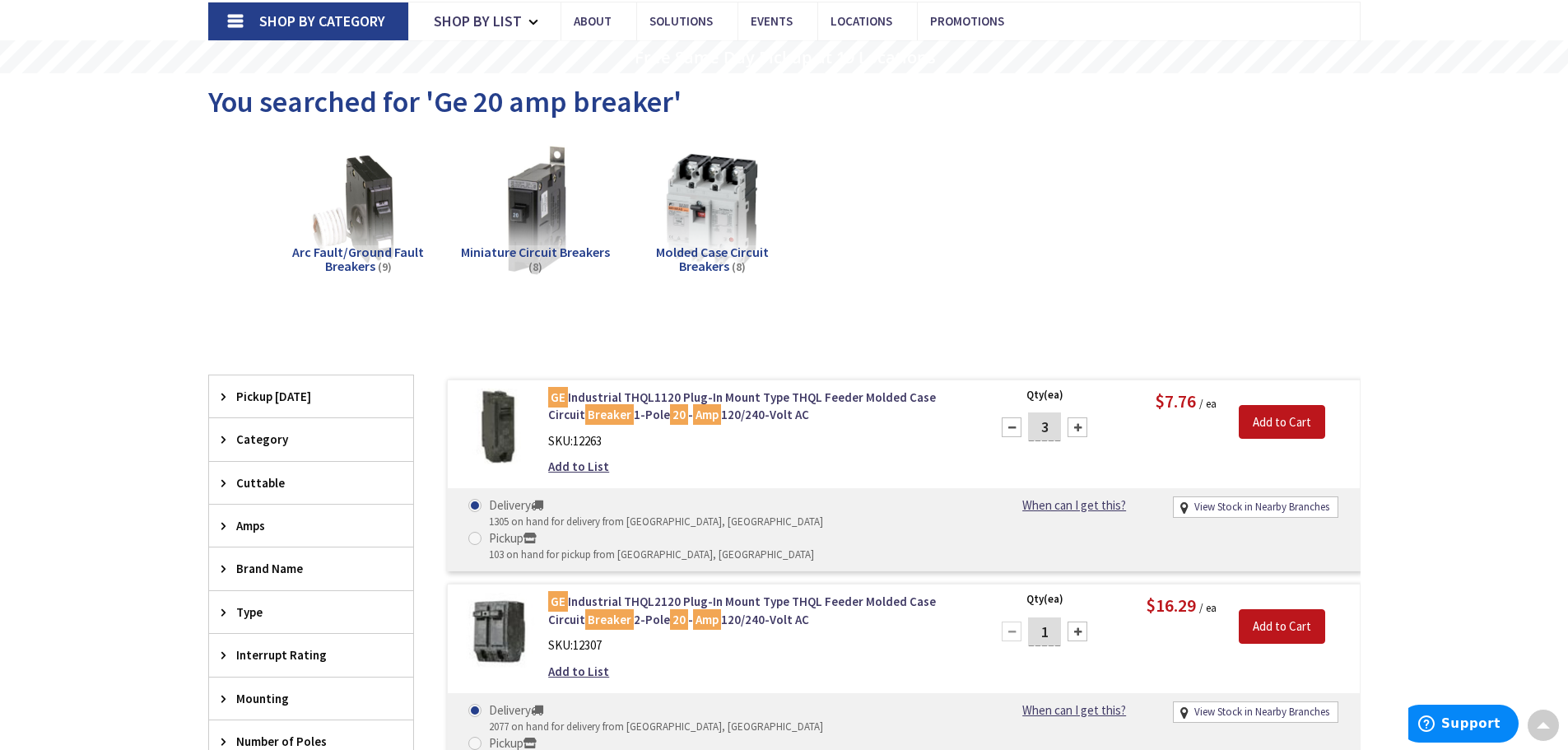
scroll to position [0, 0]
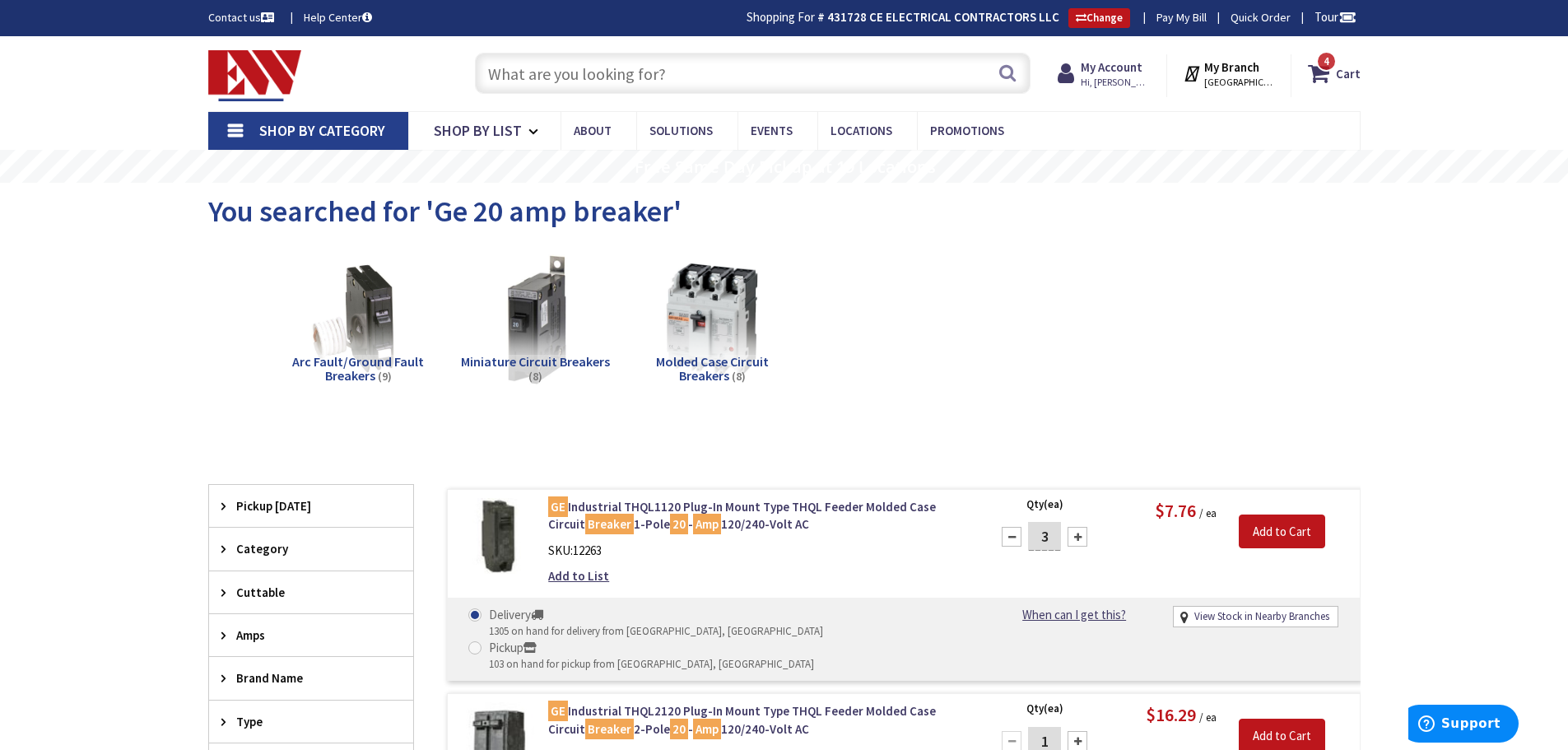
click at [586, 83] on input "text" at bounding box center [752, 73] width 555 height 42
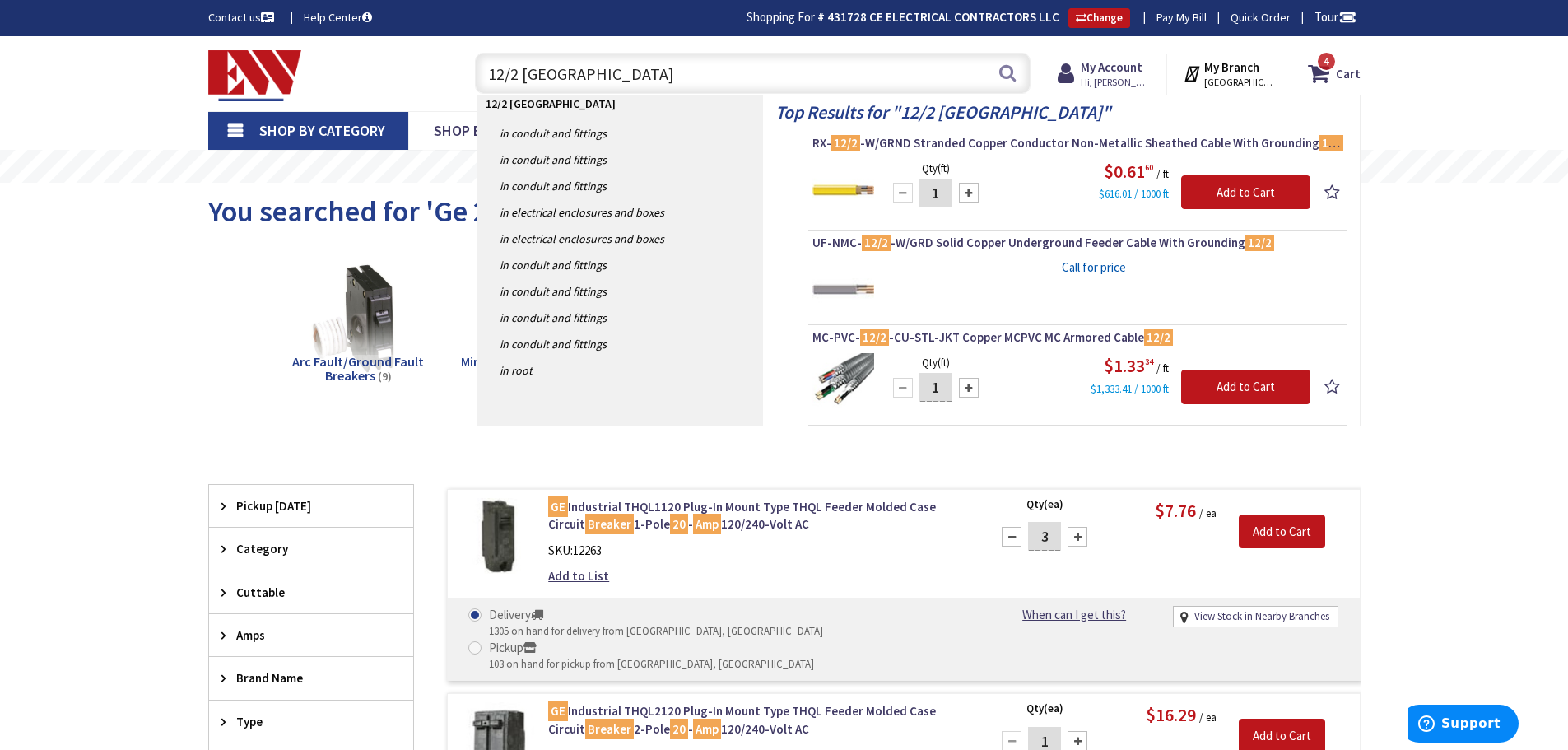
type input "12/2 romex"
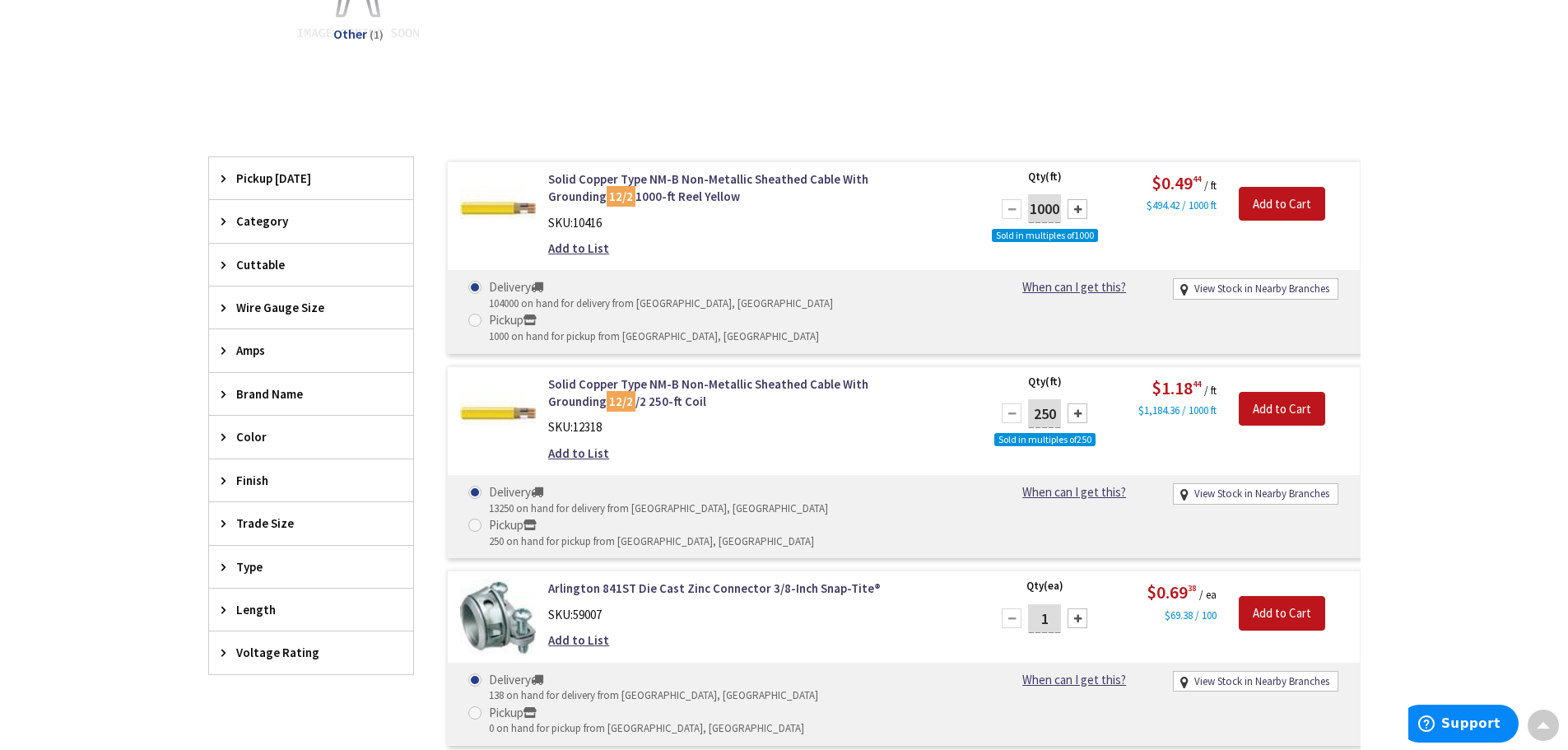
scroll to position [496, 0]
click at [1278, 391] on input "Add to Cart" at bounding box center [1282, 408] width 86 height 35
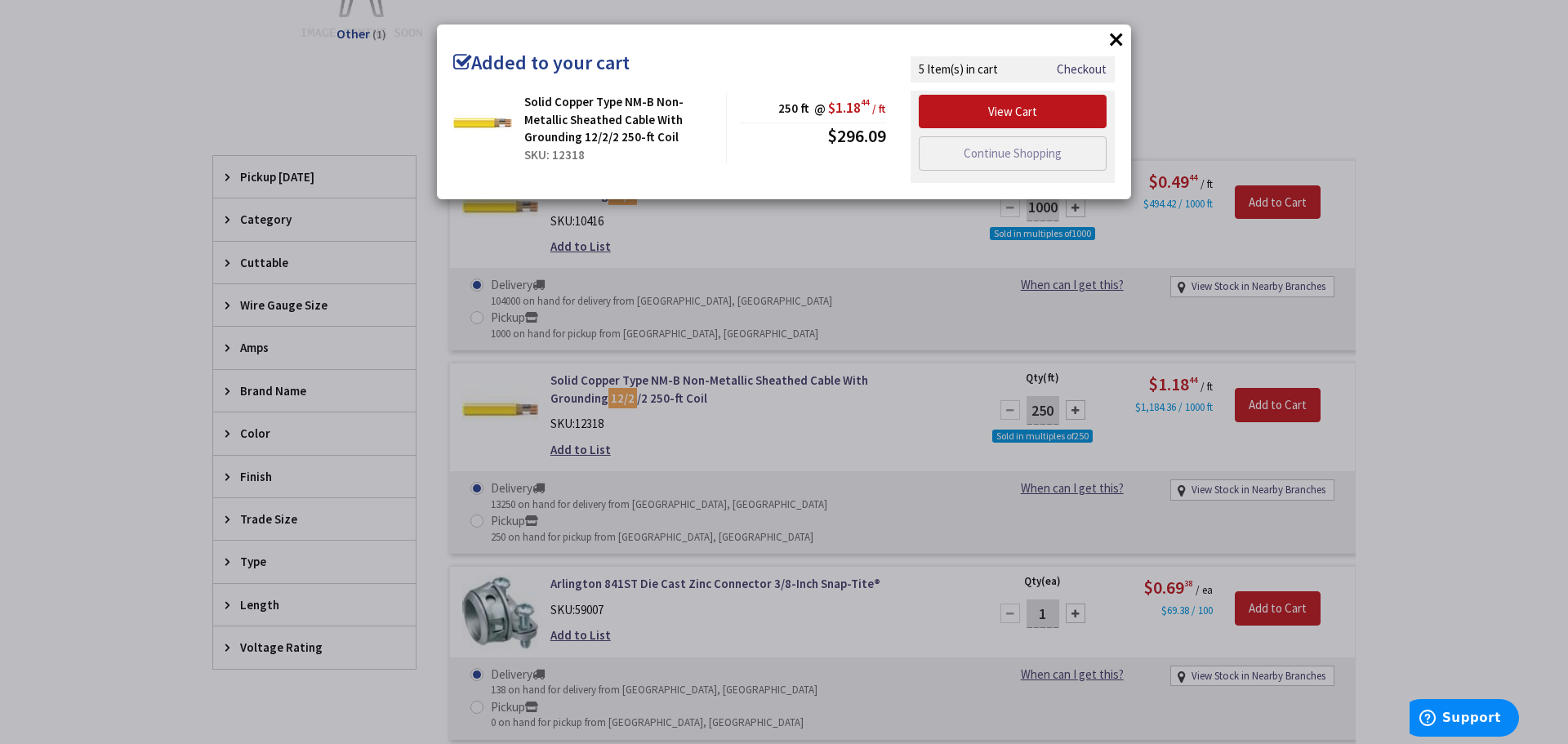
click at [1122, 37] on button "×" at bounding box center [1115, 38] width 25 height 25
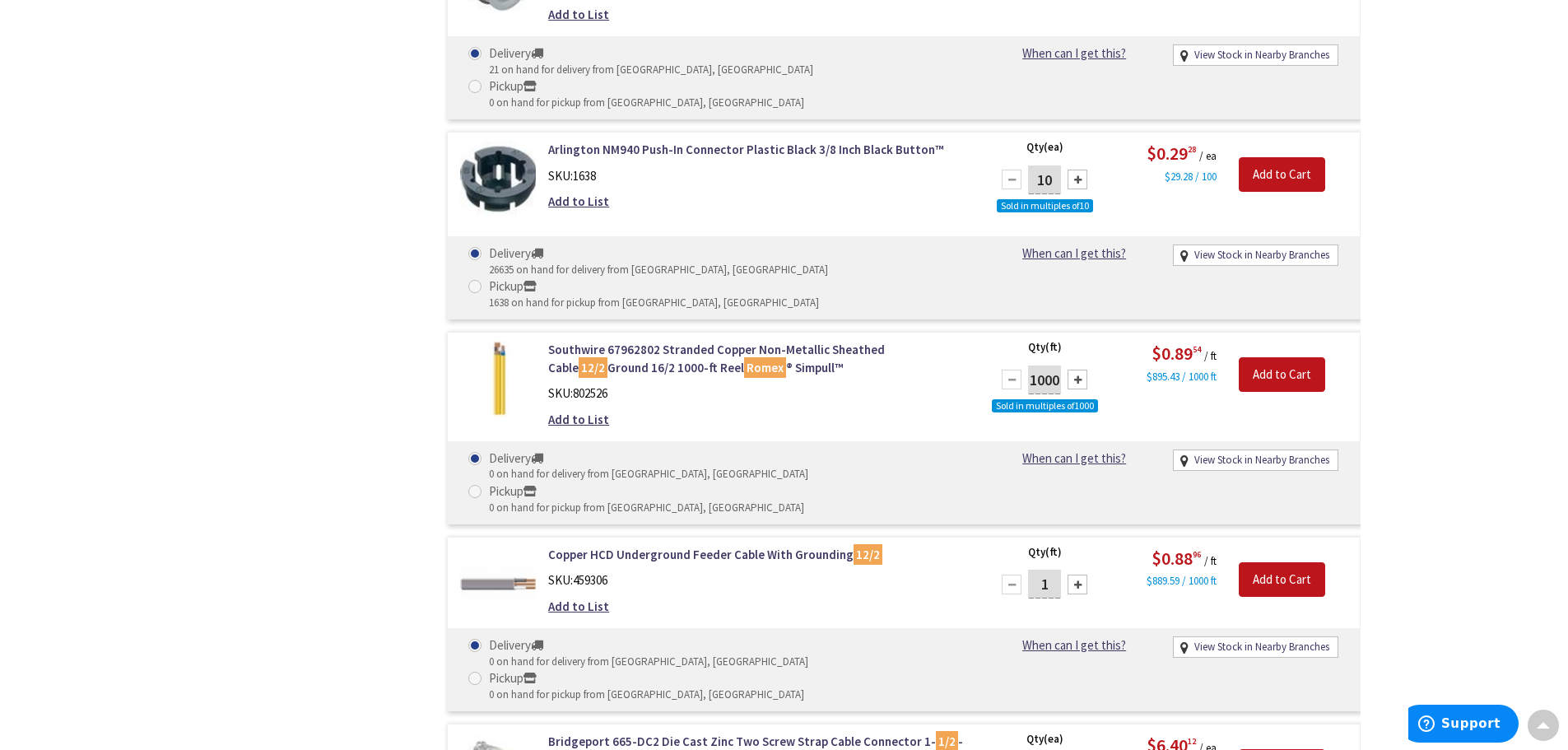
scroll to position [2882, 0]
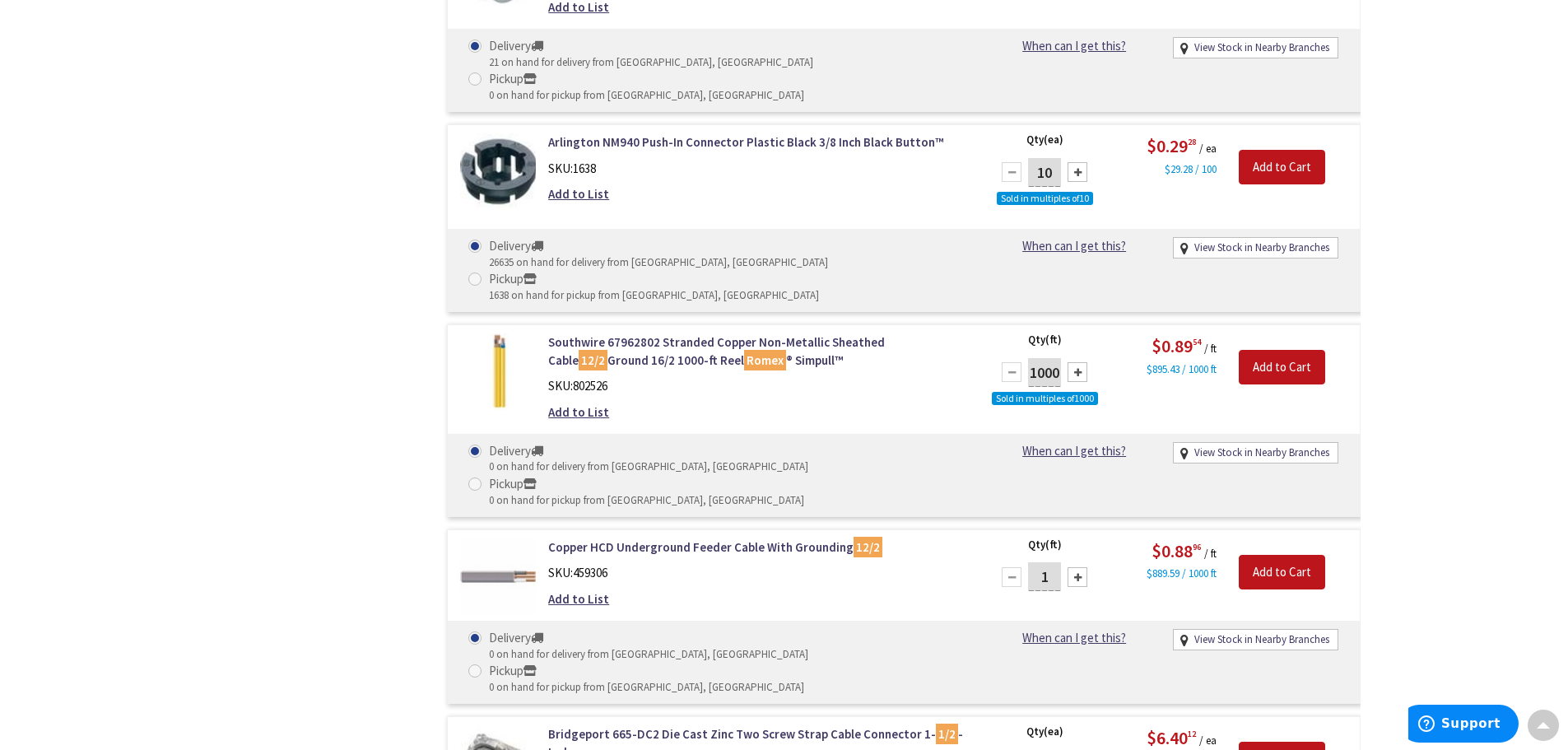
click at [1083, 749] on div at bounding box center [1078, 764] width 20 height 20
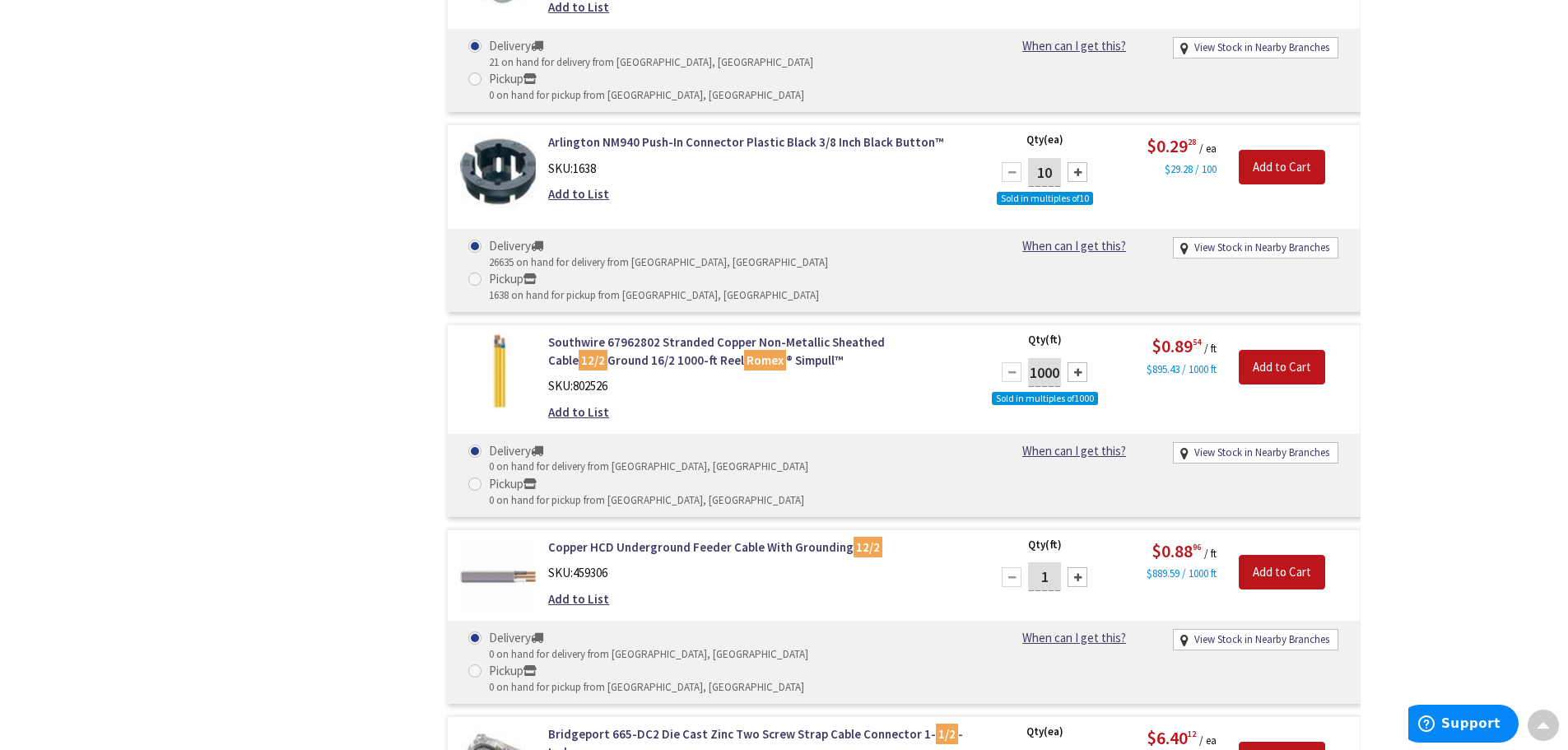
click at [1083, 749] on div at bounding box center [1078, 764] width 20 height 20
type input "10"
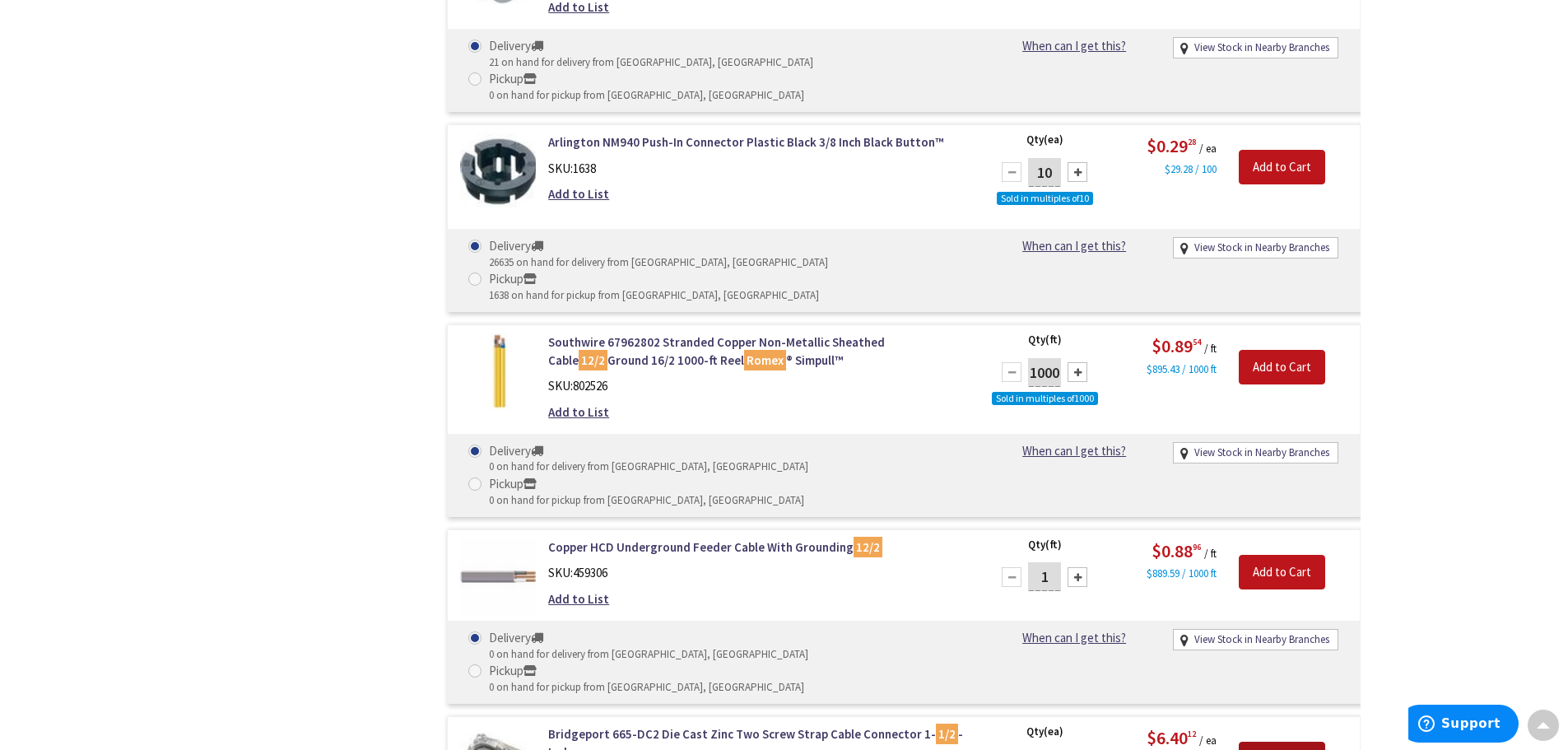
click at [1290, 741] on input "Add to Cart" at bounding box center [1282, 758] width 86 height 35
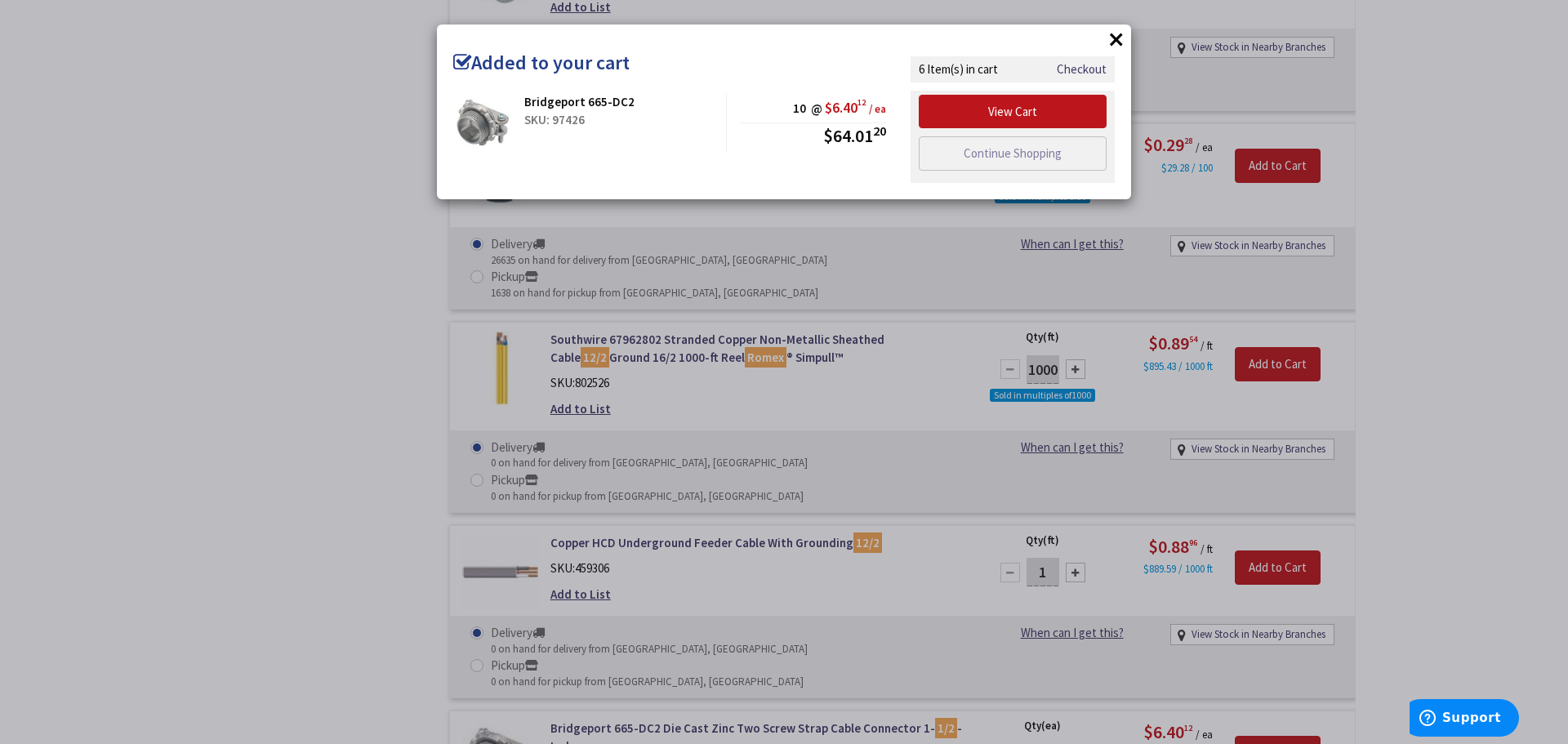
click at [1115, 41] on button "×" at bounding box center [1115, 38] width 25 height 25
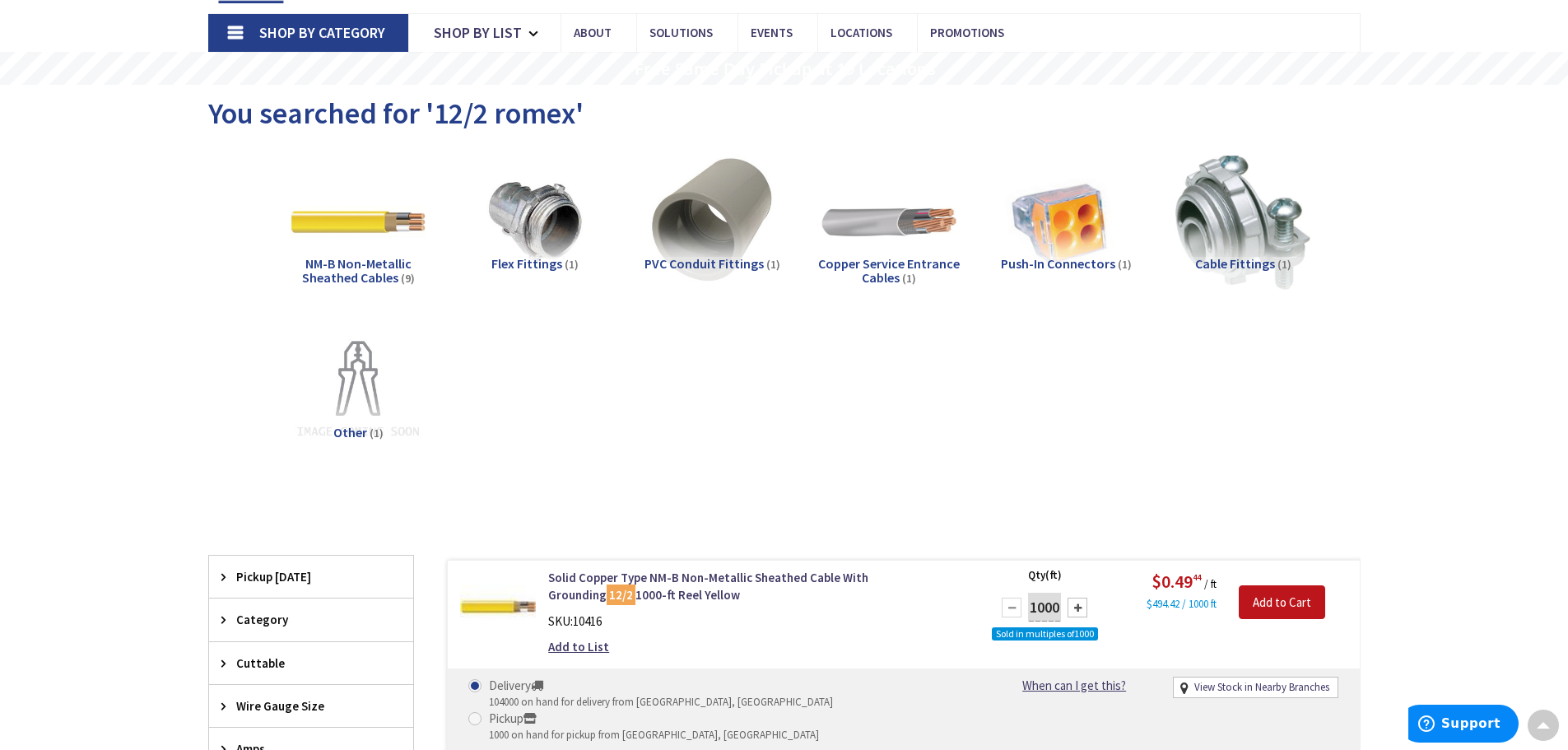
scroll to position [0, 0]
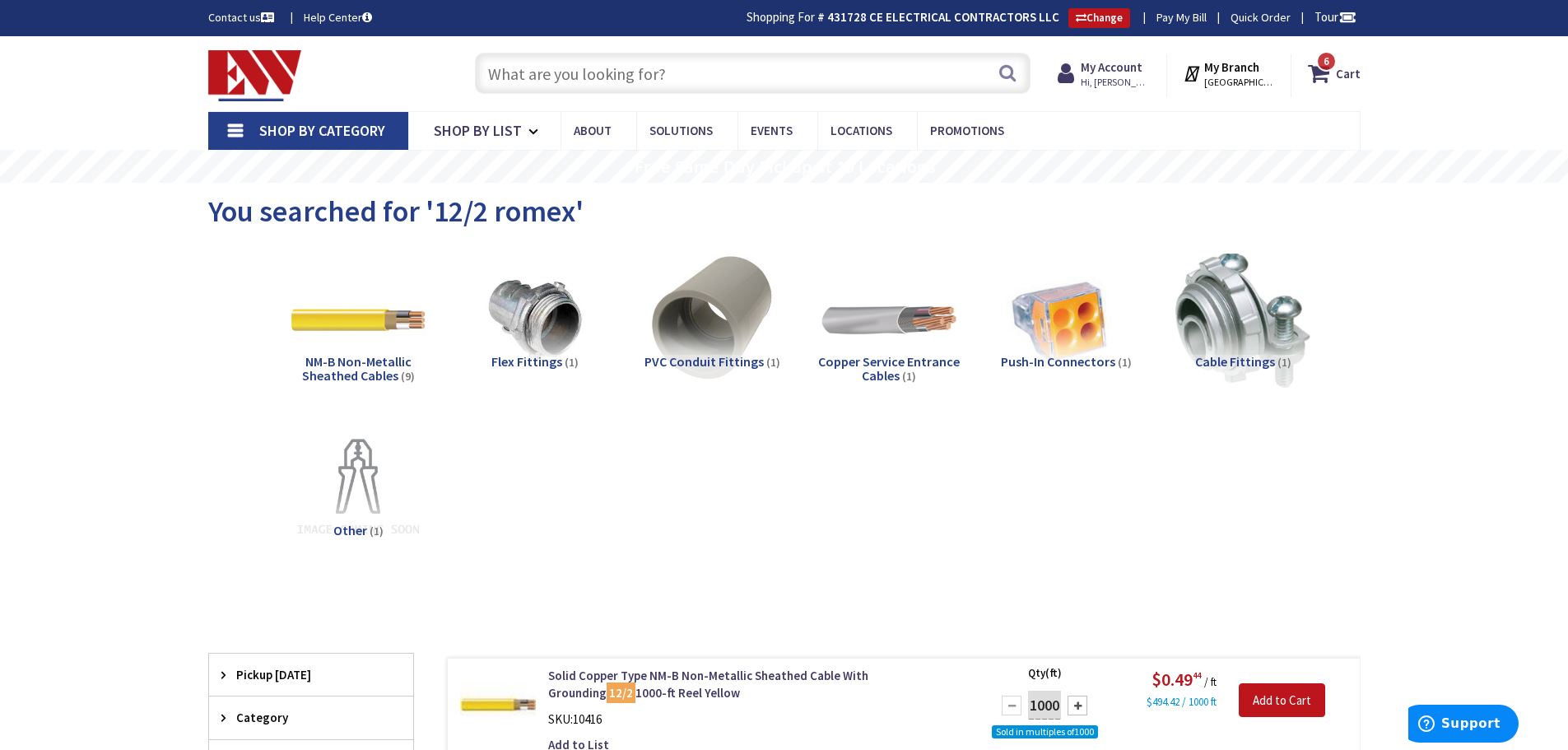
click at [567, 71] on input "text" at bounding box center [752, 73] width 555 height 42
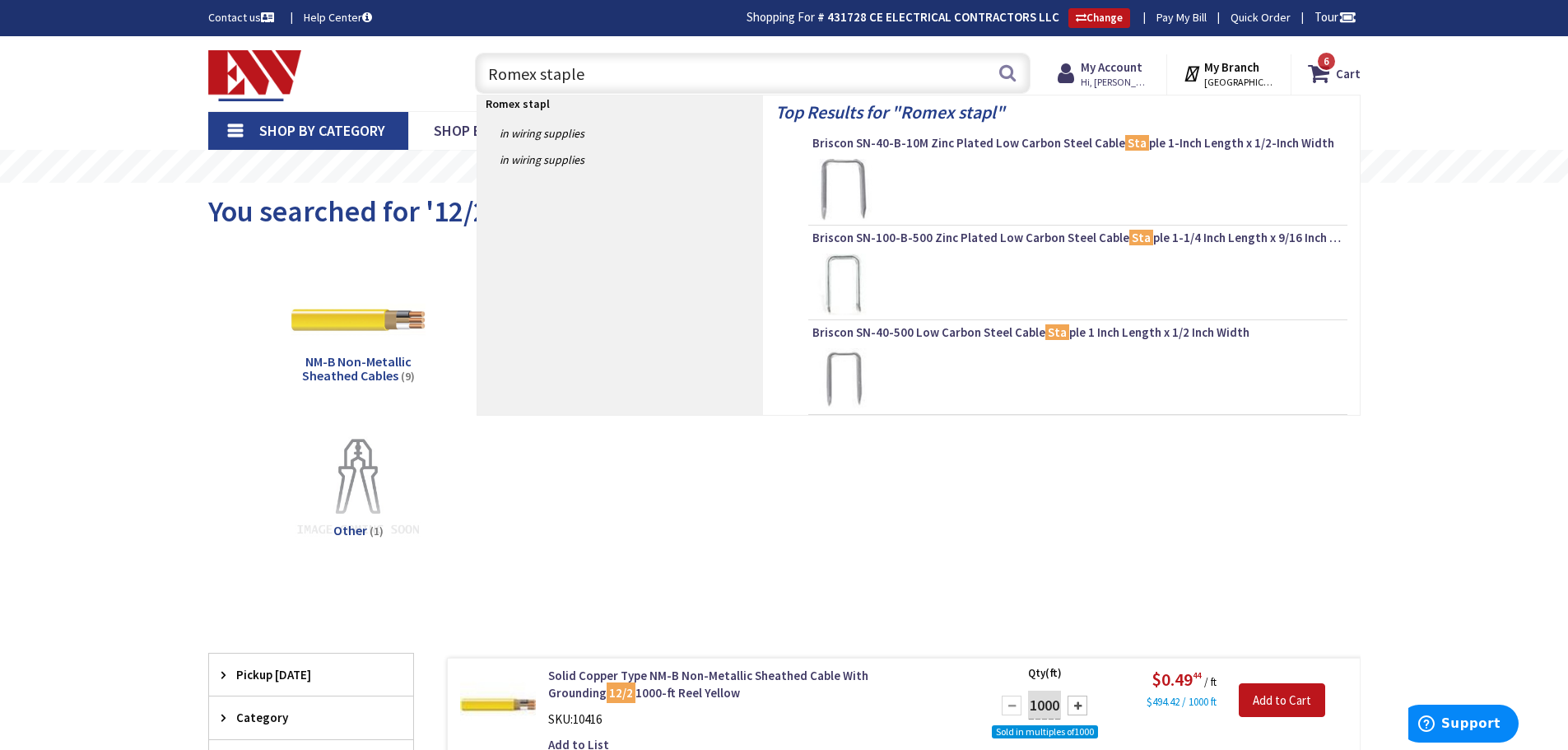
type input "Romex staples"
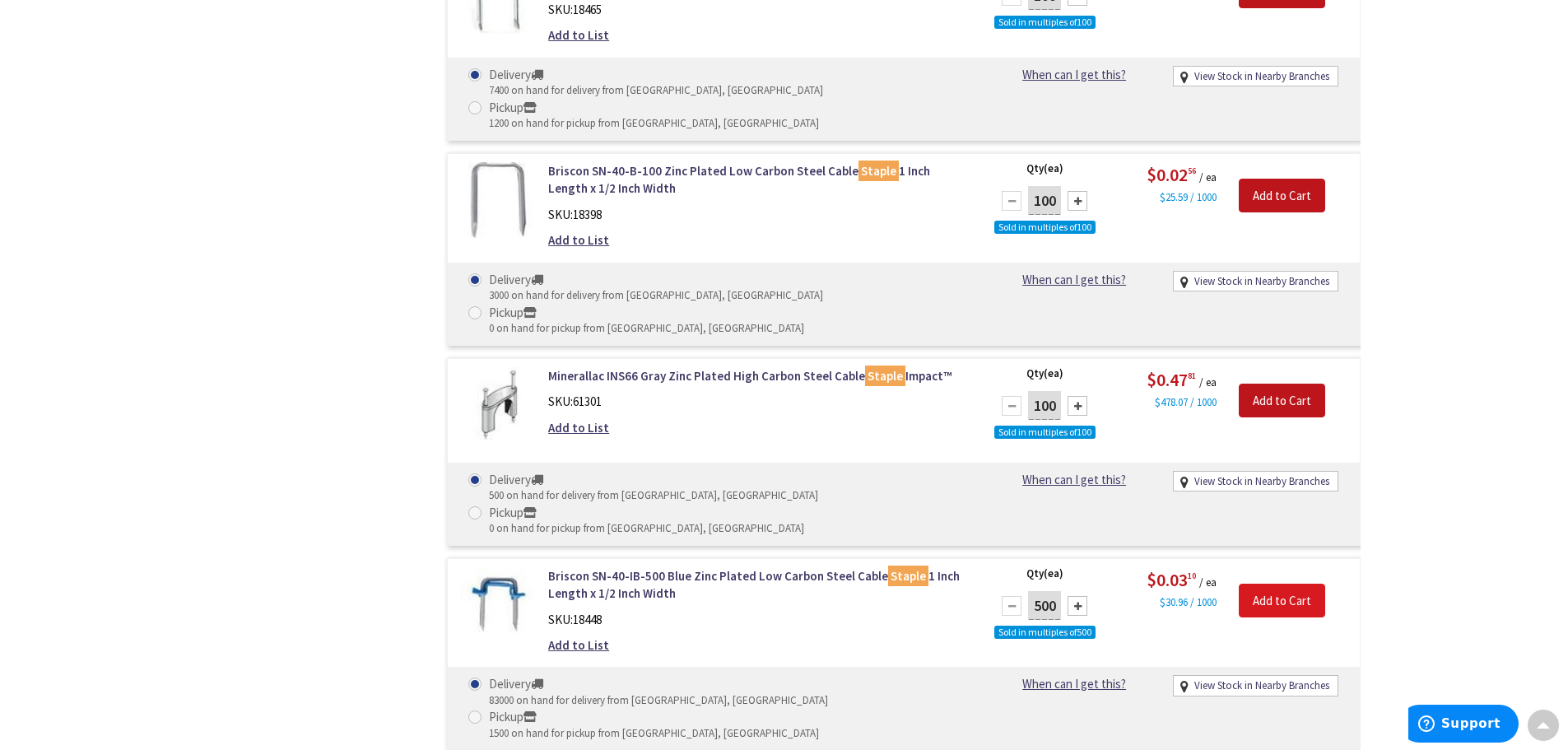
scroll to position [1155, 0]
click at [1299, 584] on input "Add to Cart" at bounding box center [1282, 601] width 86 height 35
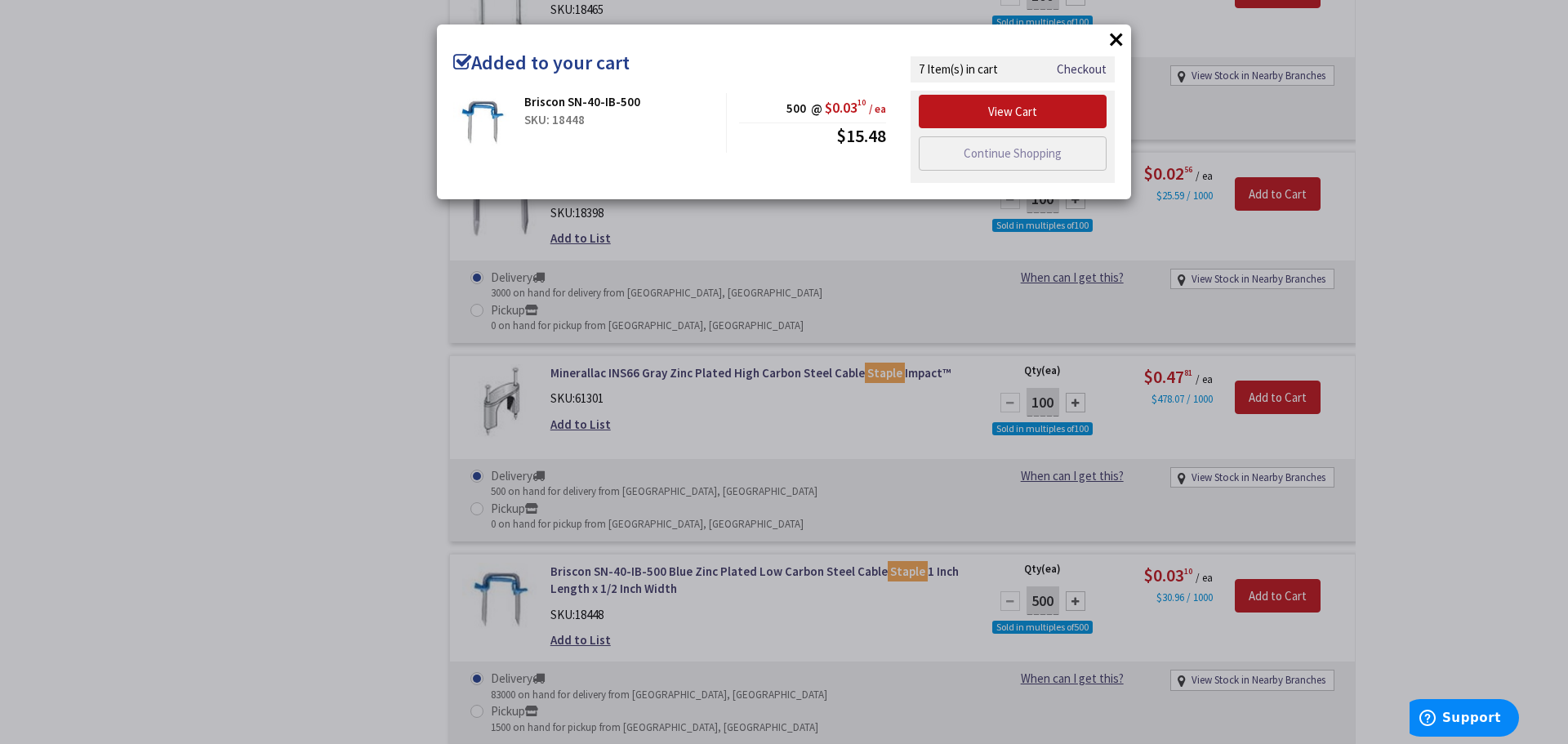
click at [1121, 39] on button "×" at bounding box center [1115, 38] width 25 height 25
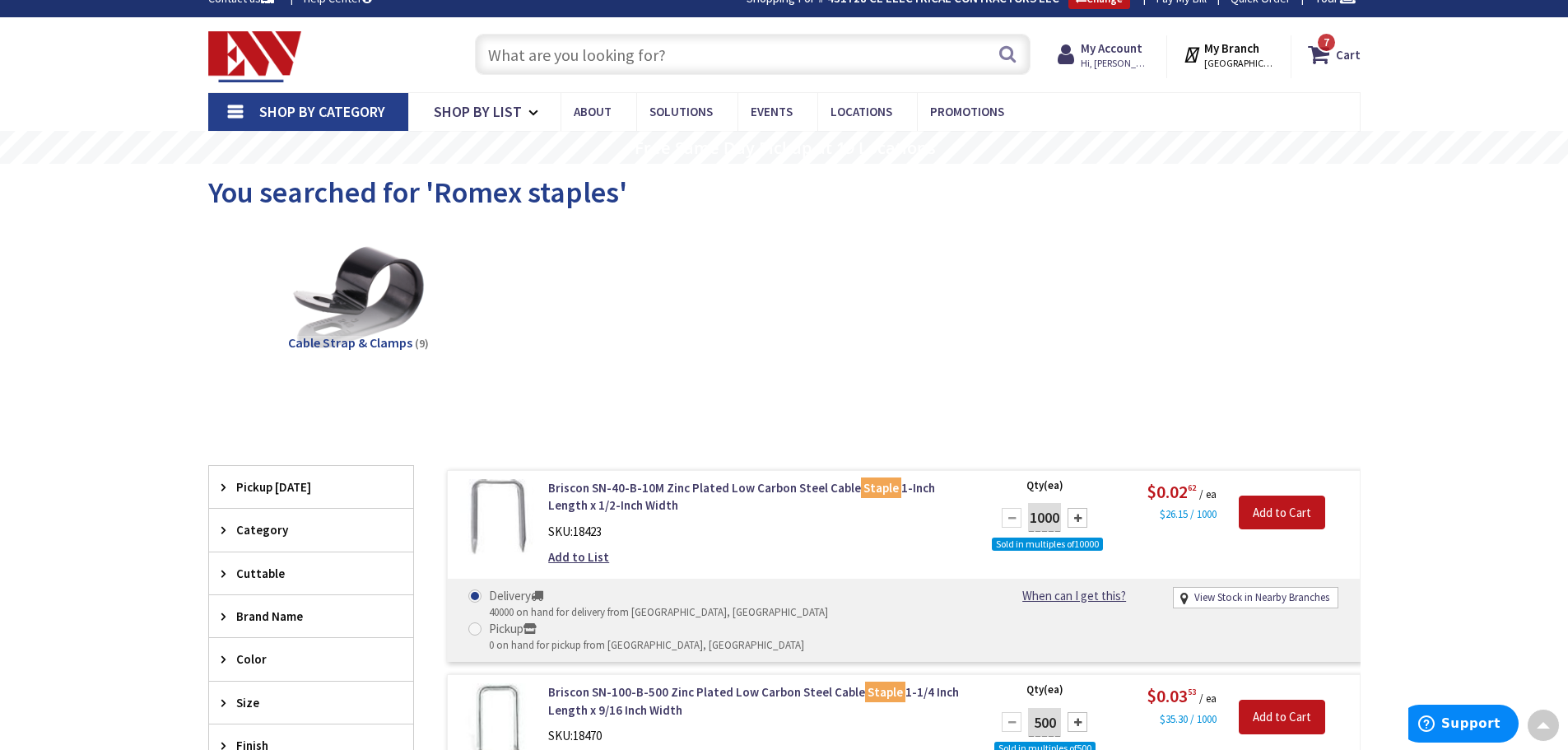
scroll to position [0, 0]
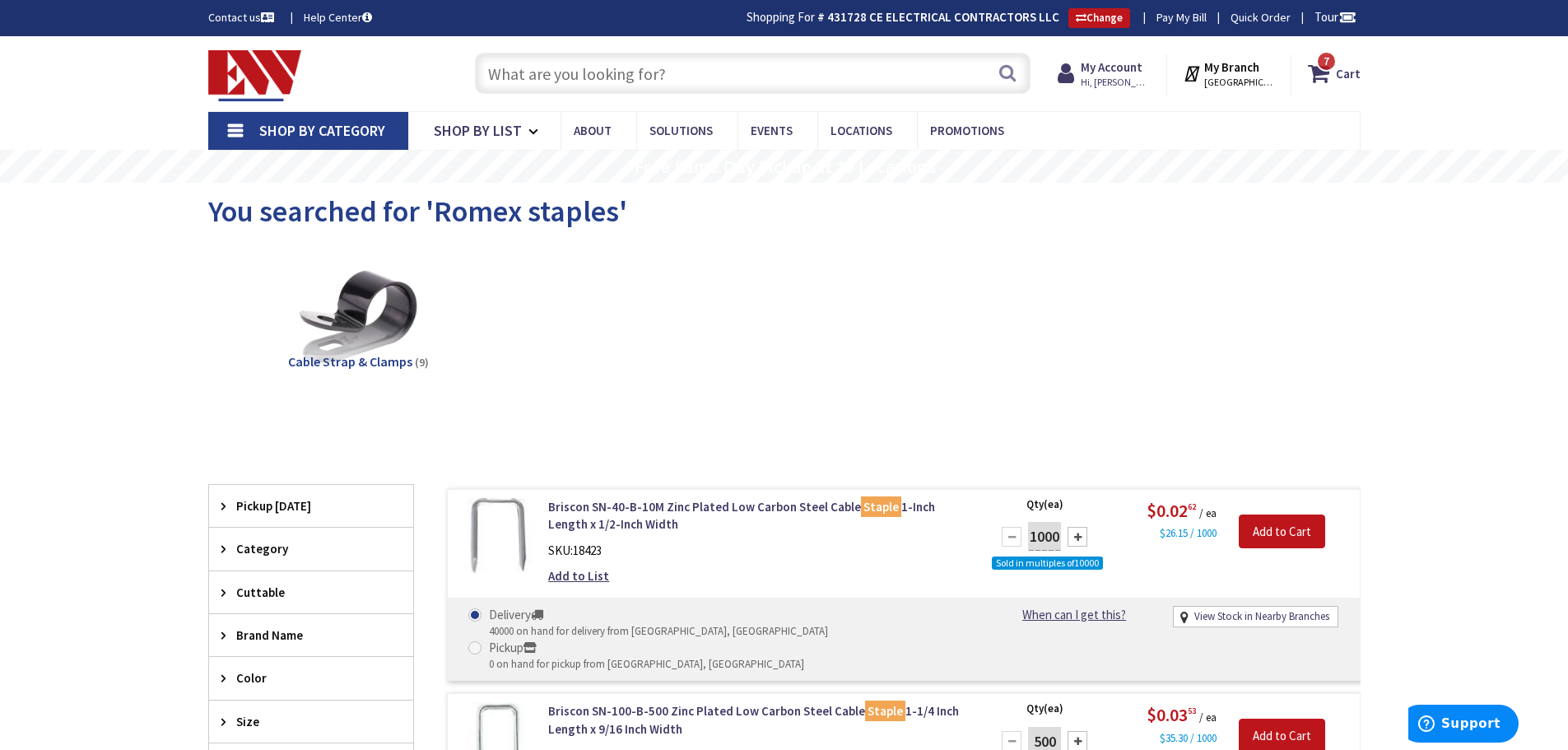
click at [550, 72] on input "text" at bounding box center [752, 73] width 555 height 42
click at [1324, 71] on span "7 7 items" at bounding box center [1326, 61] width 21 height 21
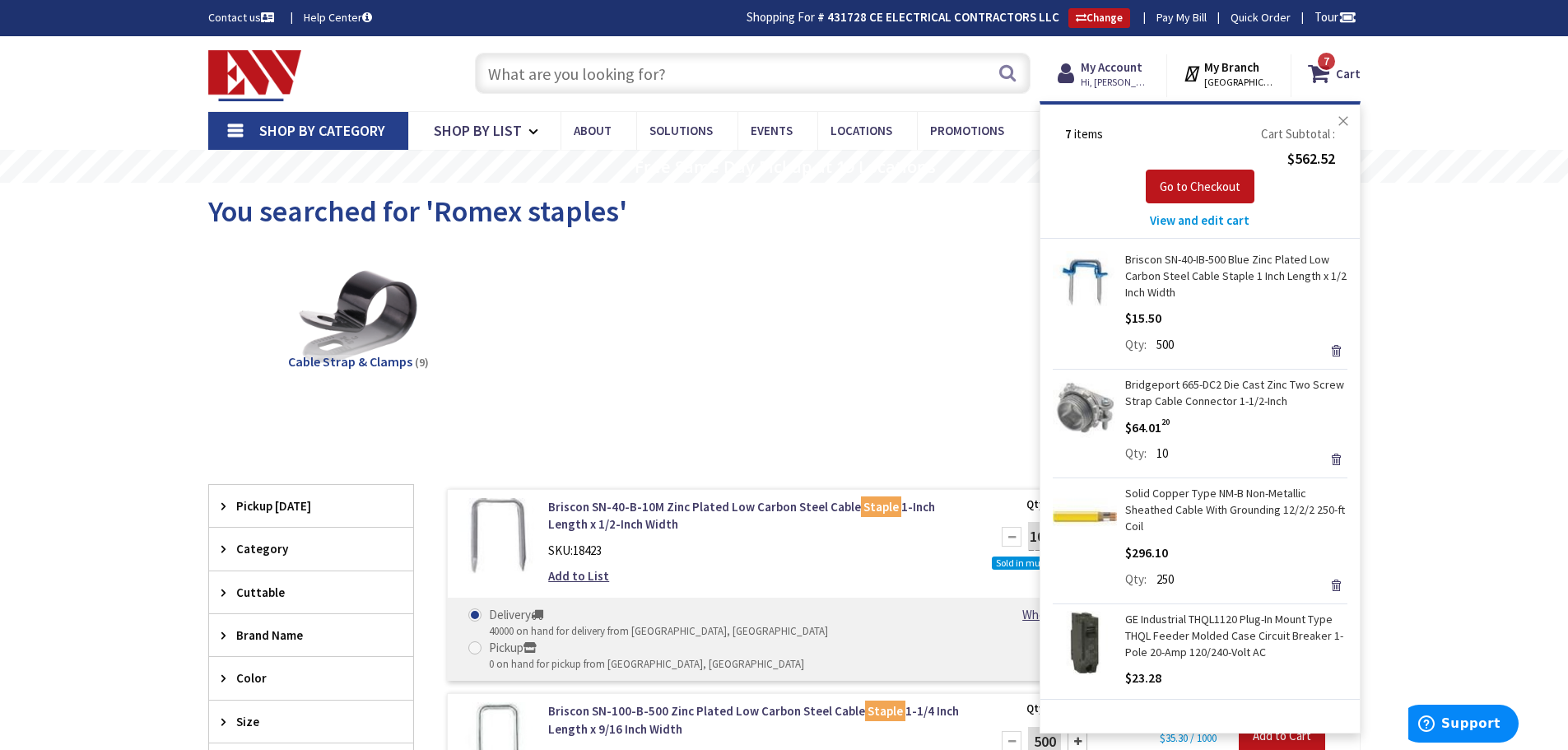
click at [1345, 121] on button "Close" at bounding box center [1343, 121] width 33 height 33
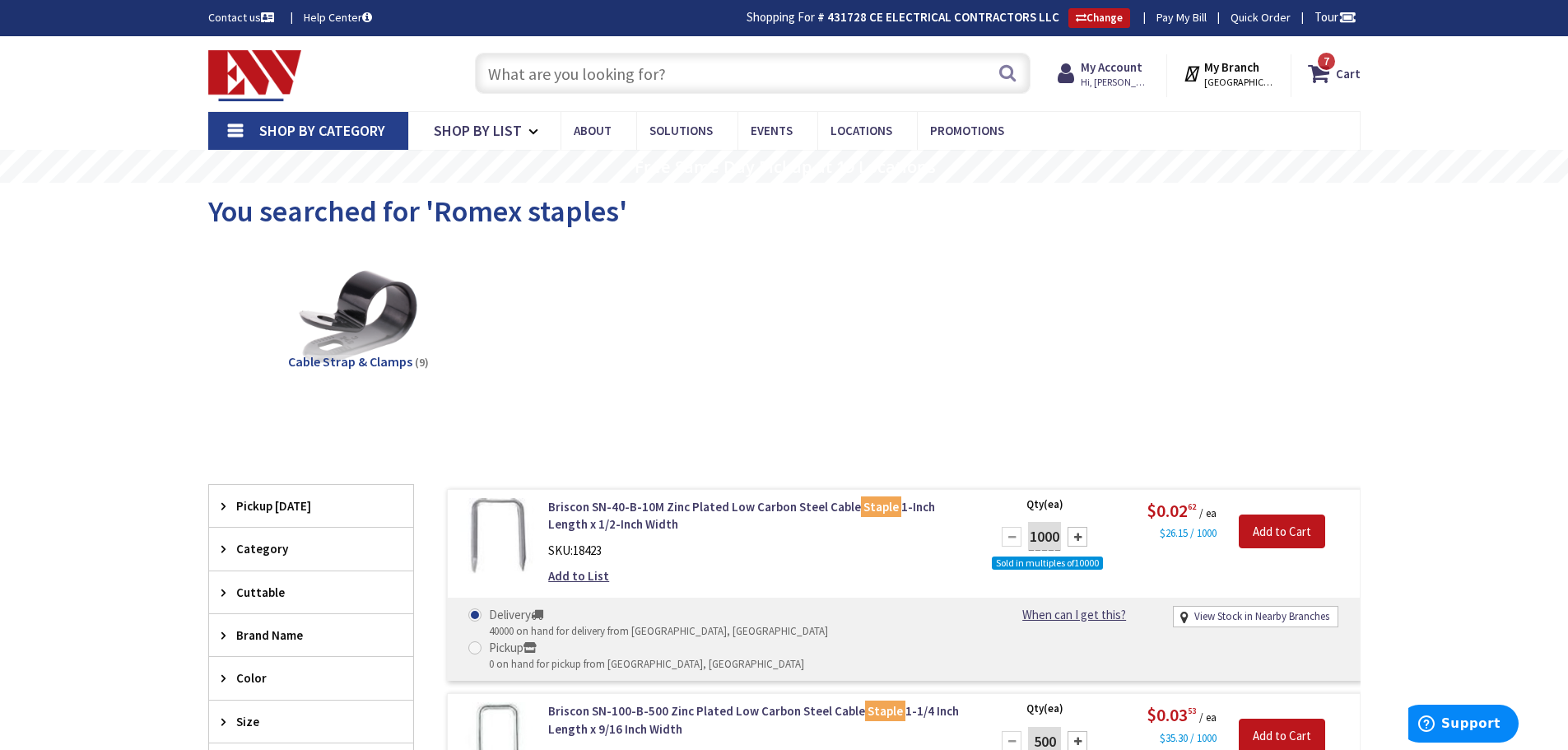
click at [575, 72] on input "text" at bounding box center [752, 73] width 555 height 42
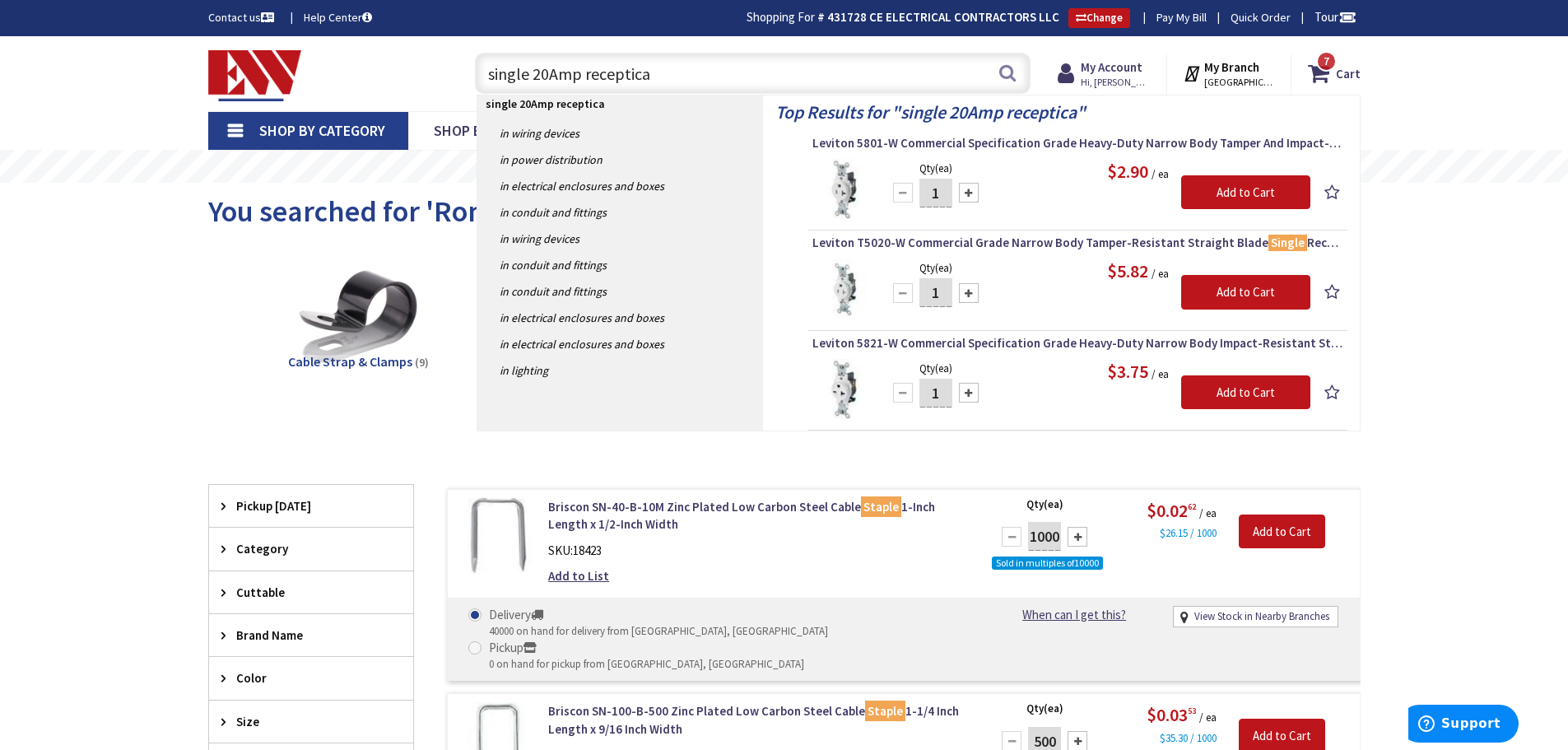
type input "single 20Amp receptical"
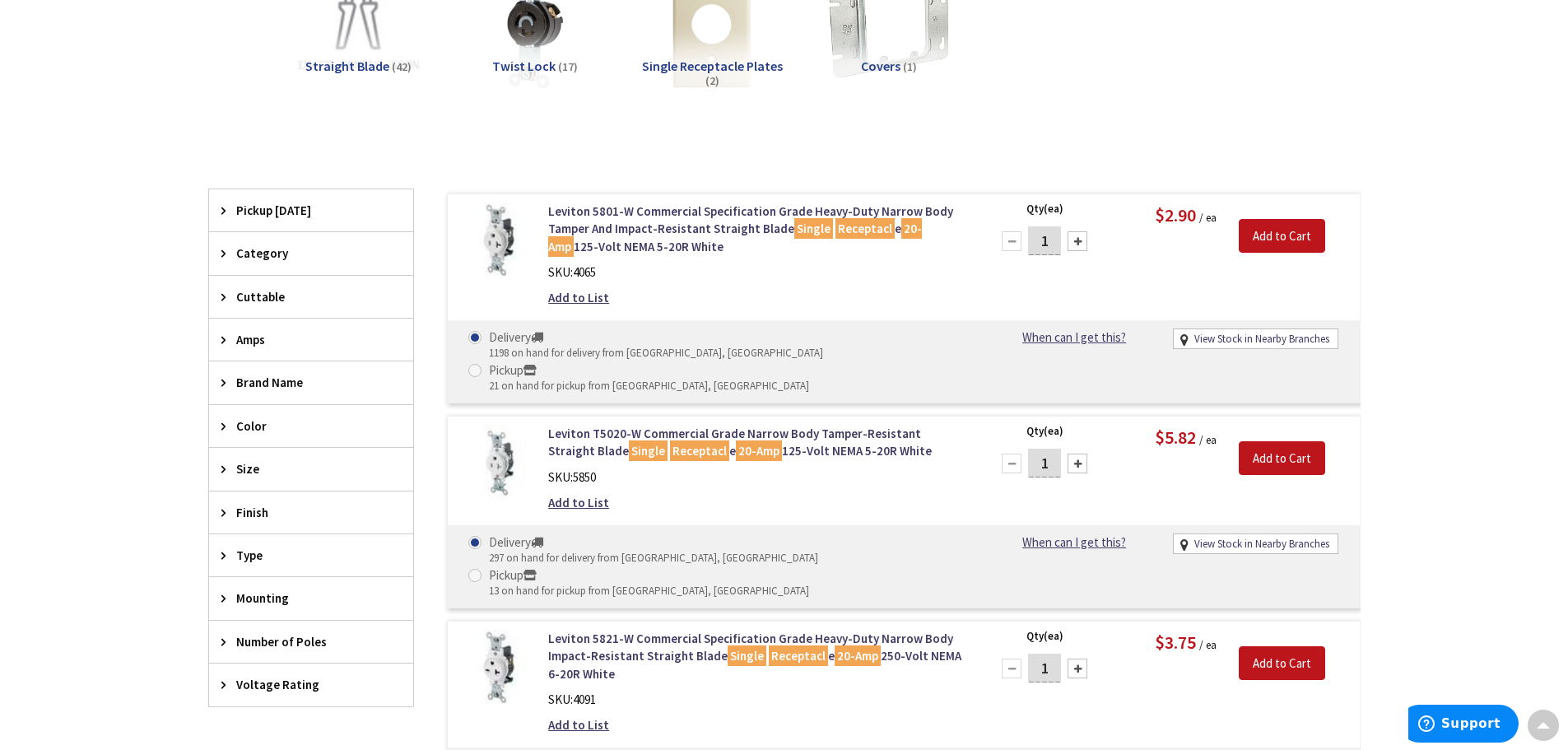
scroll to position [331, 0]
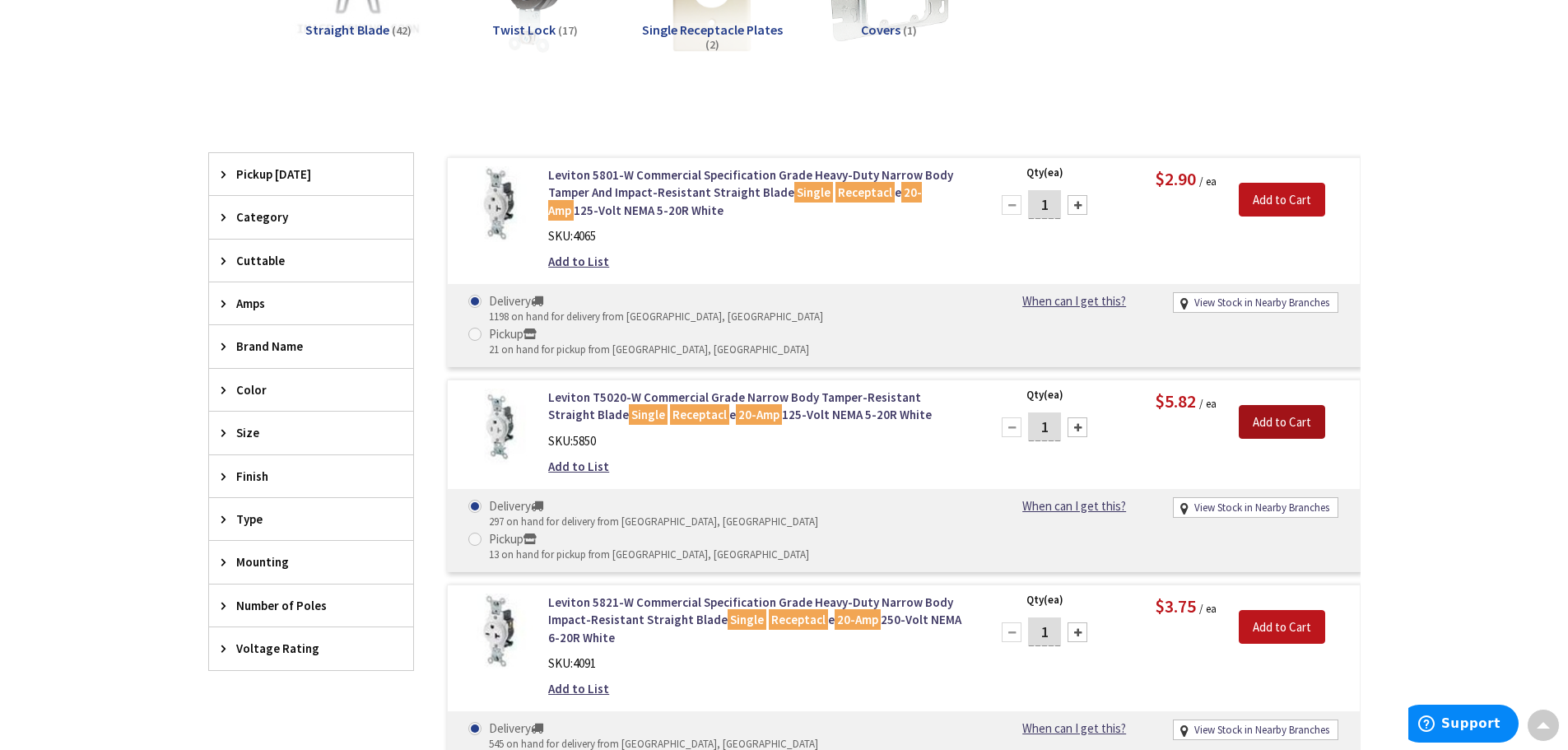
click at [1292, 405] on input "Add to Cart" at bounding box center [1282, 422] width 86 height 35
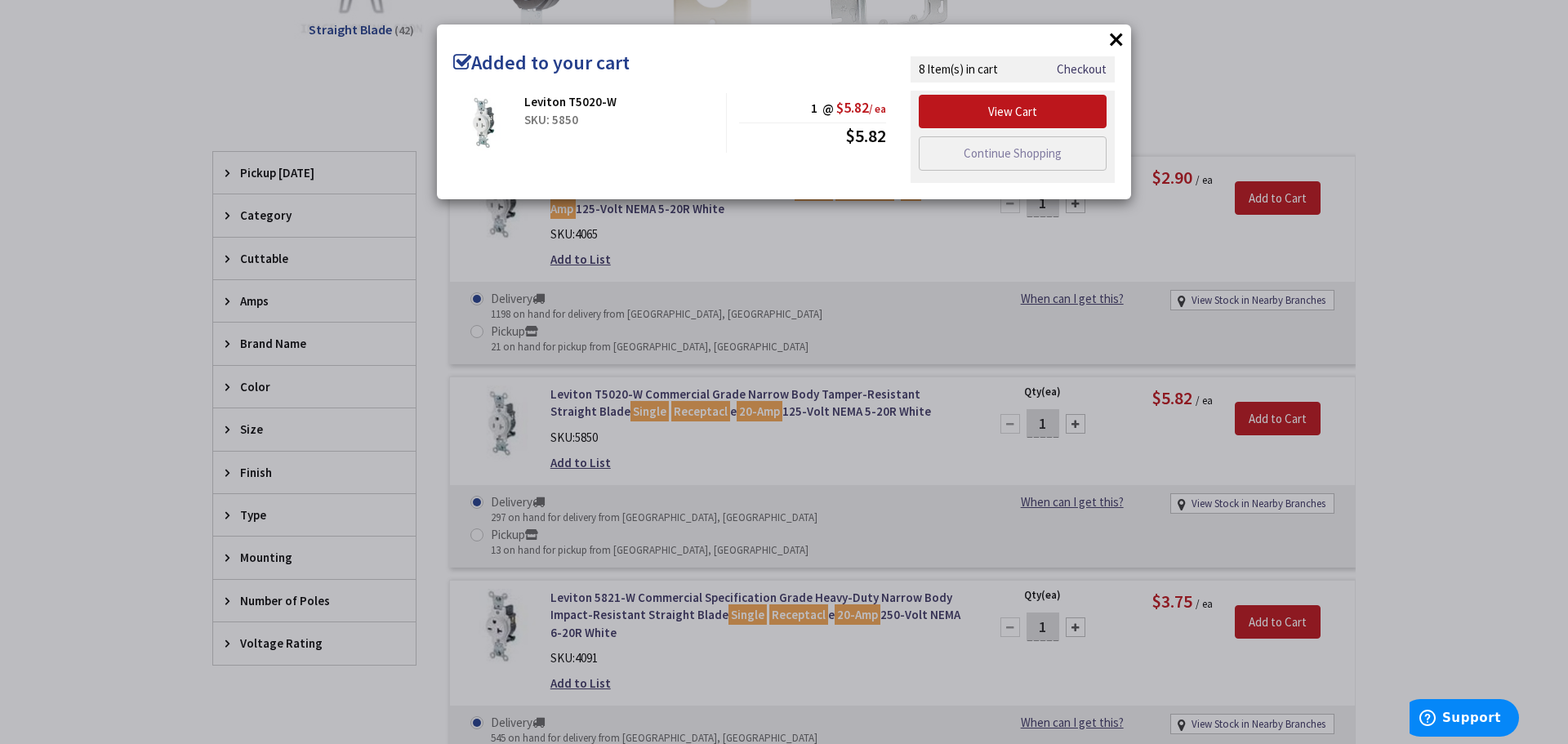
click at [1123, 36] on button "×" at bounding box center [1115, 38] width 25 height 25
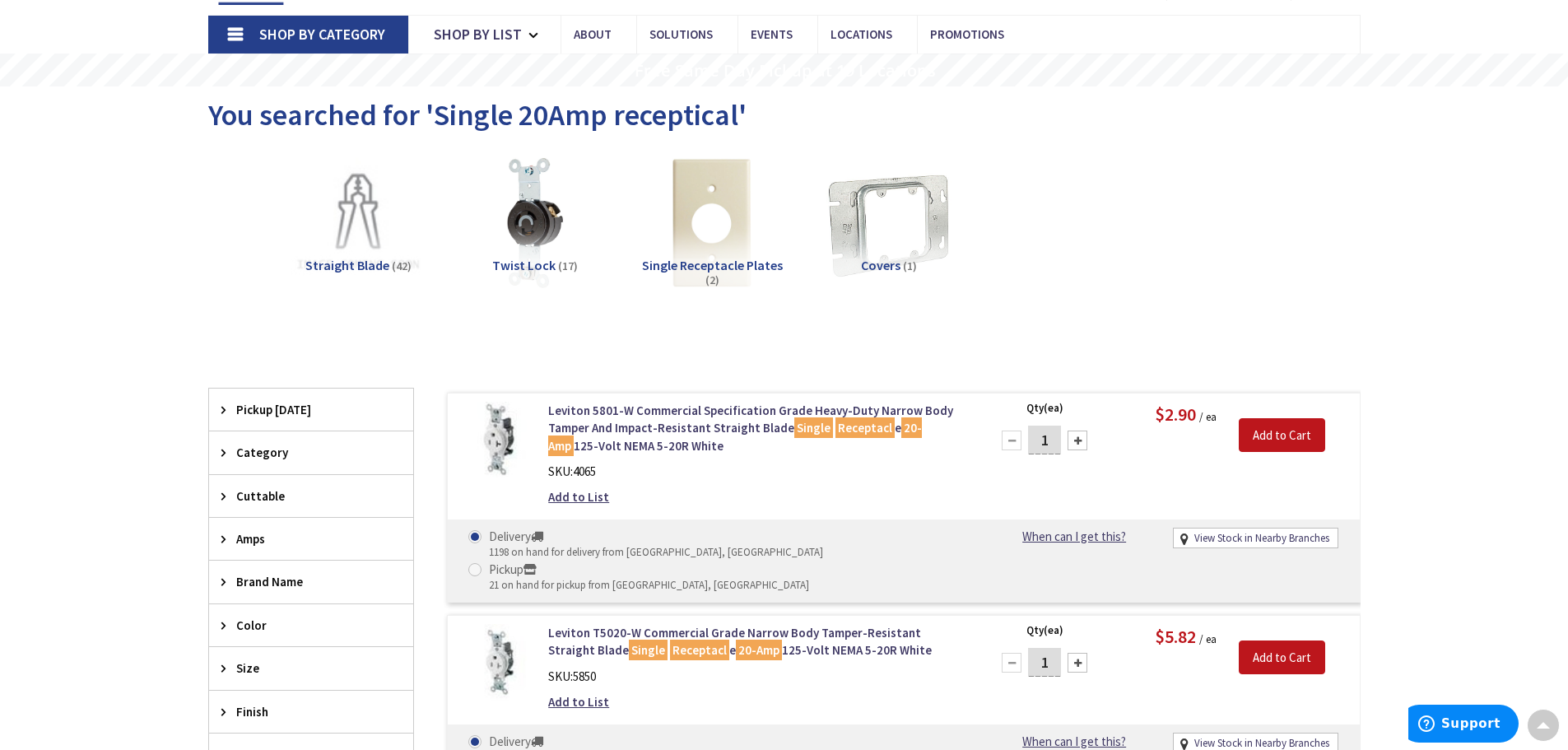
scroll to position [85, 0]
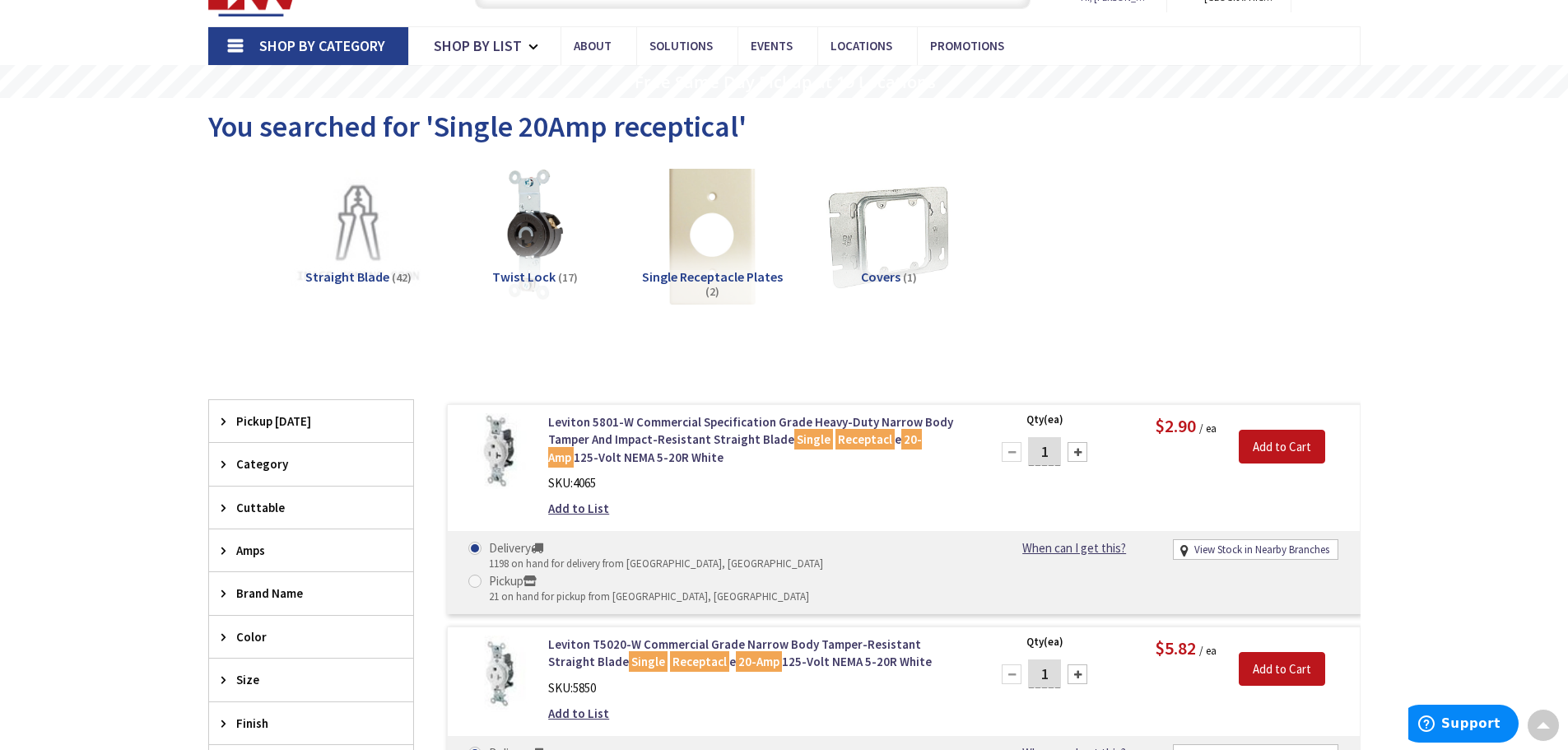
click at [710, 233] on img at bounding box center [712, 234] width 149 height 149
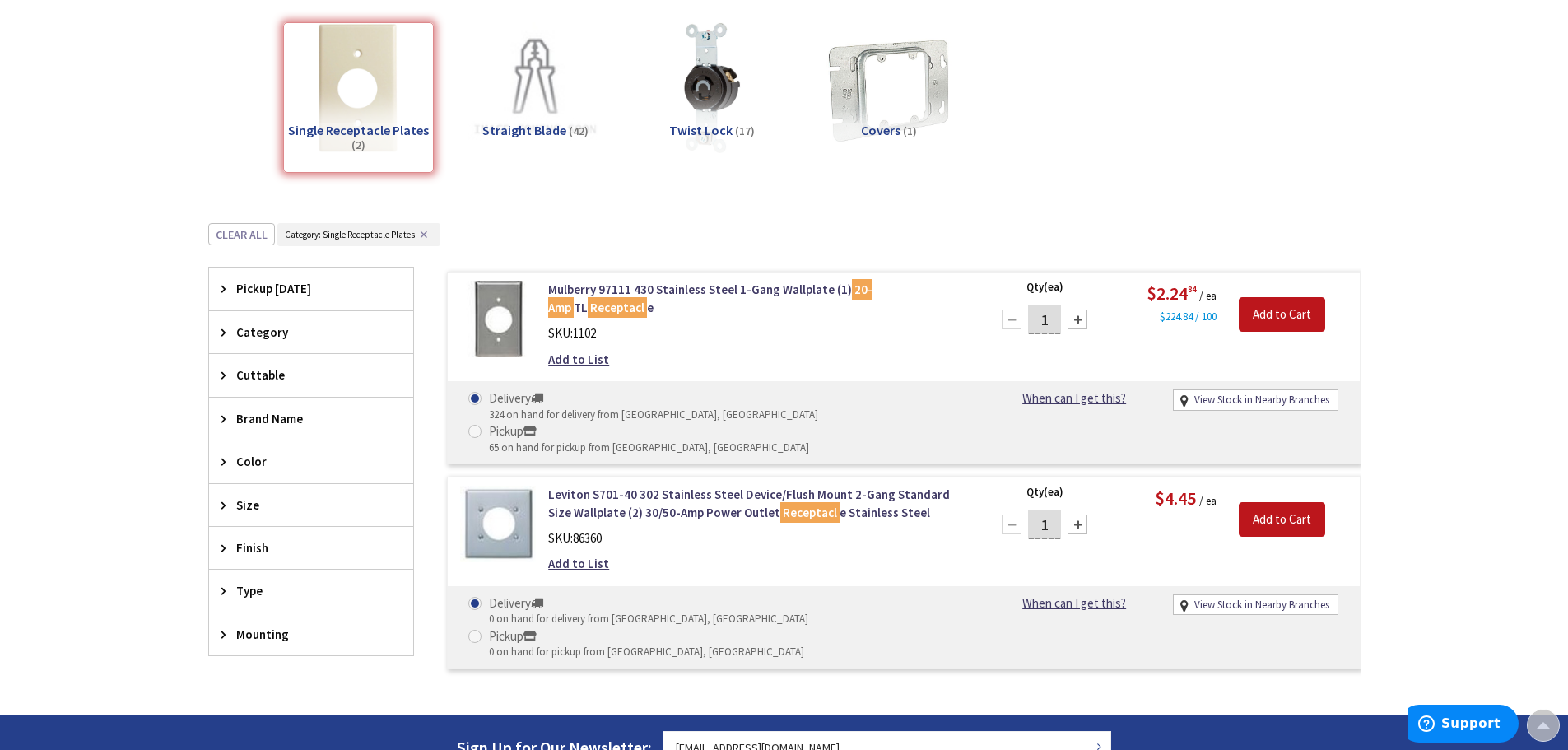
scroll to position [0, 0]
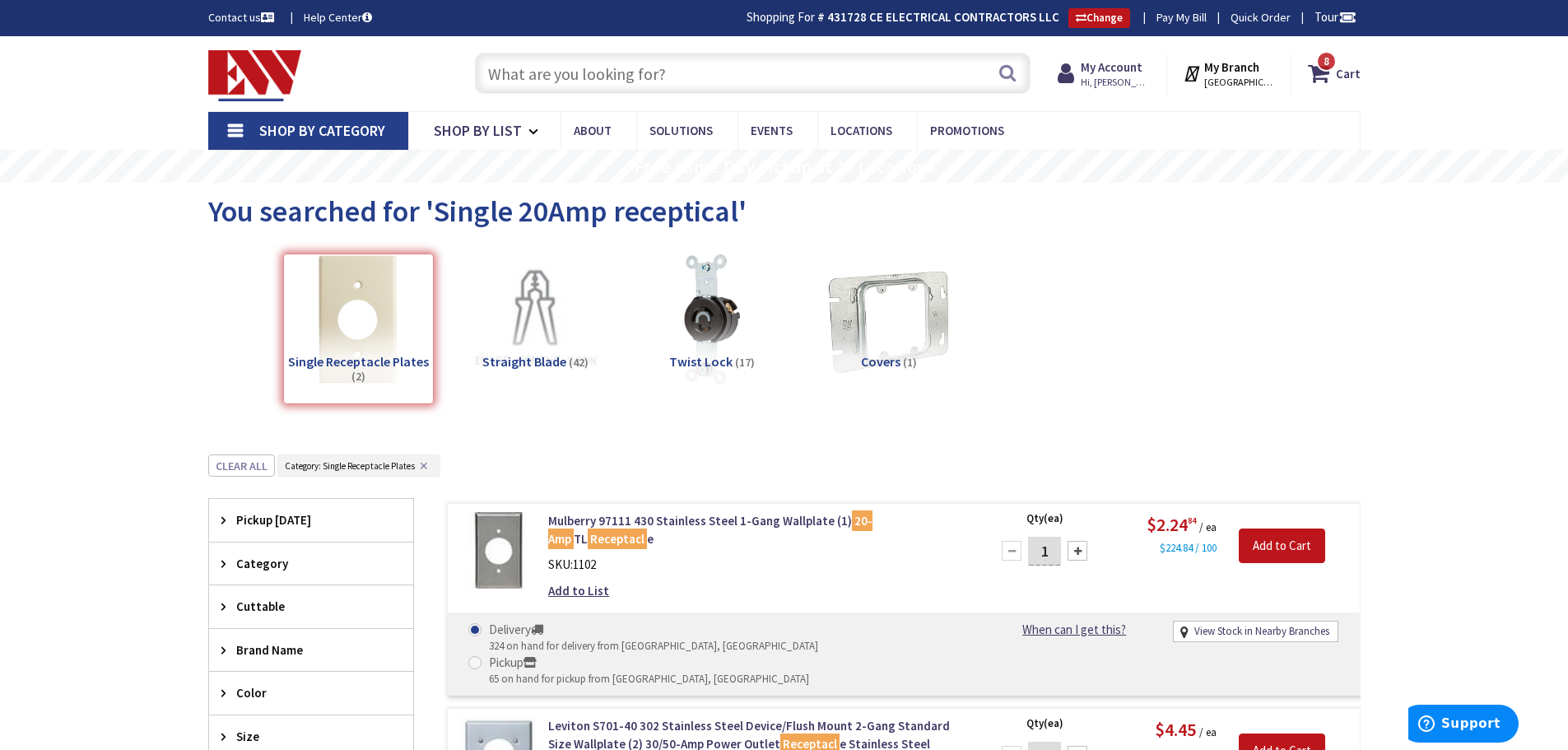
click at [566, 76] on input "text" at bounding box center [752, 73] width 555 height 42
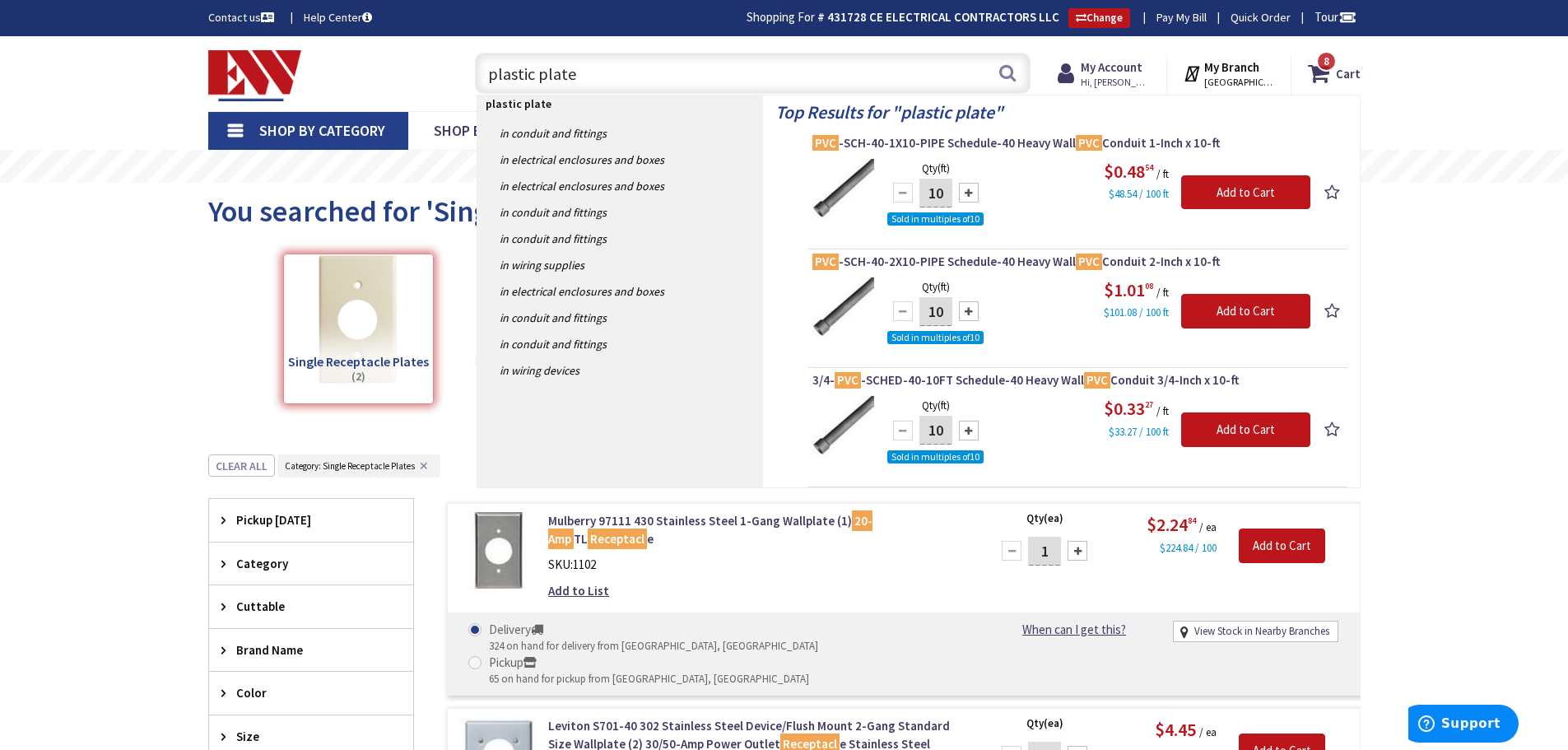
type input "plastic plates"
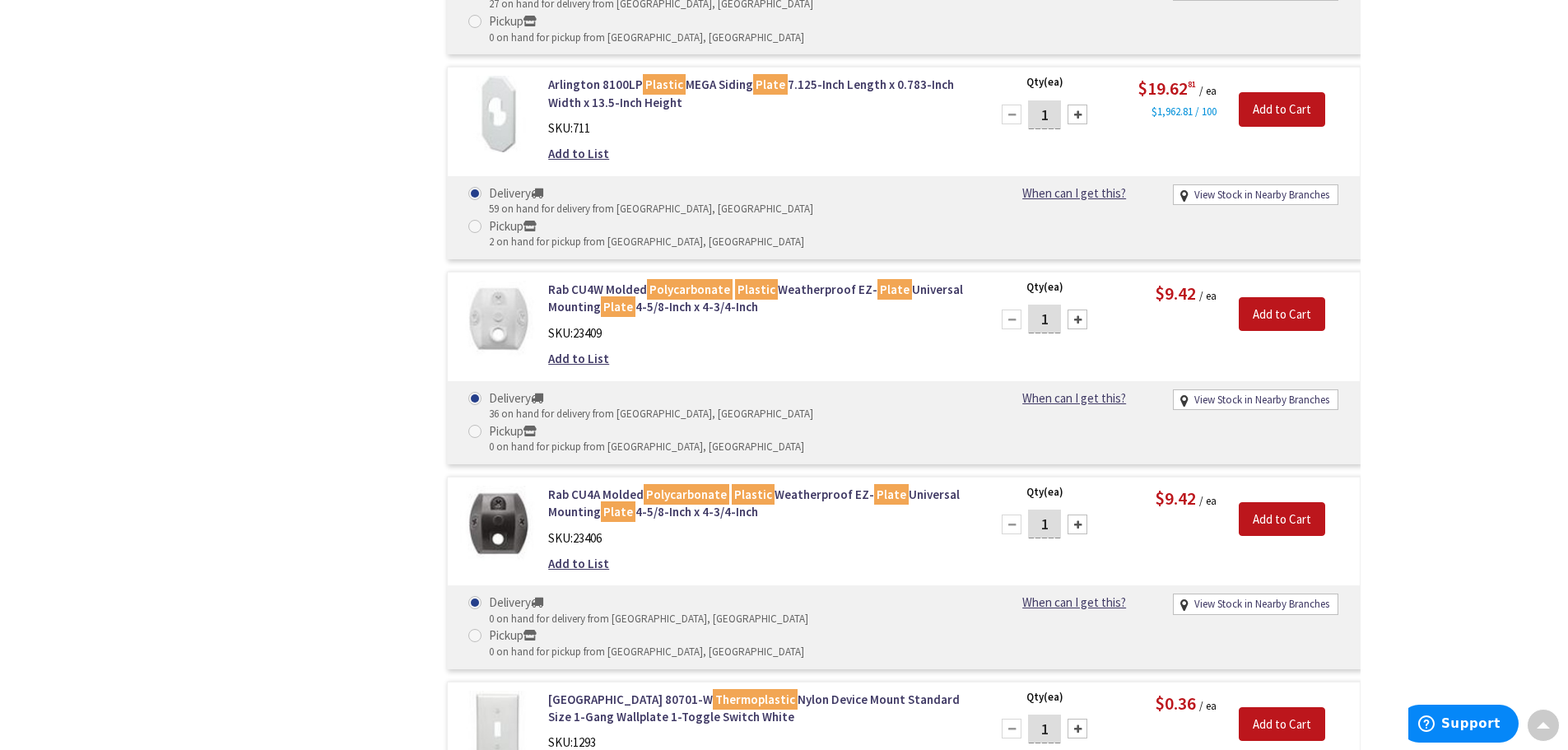
scroll to position [5763, 0]
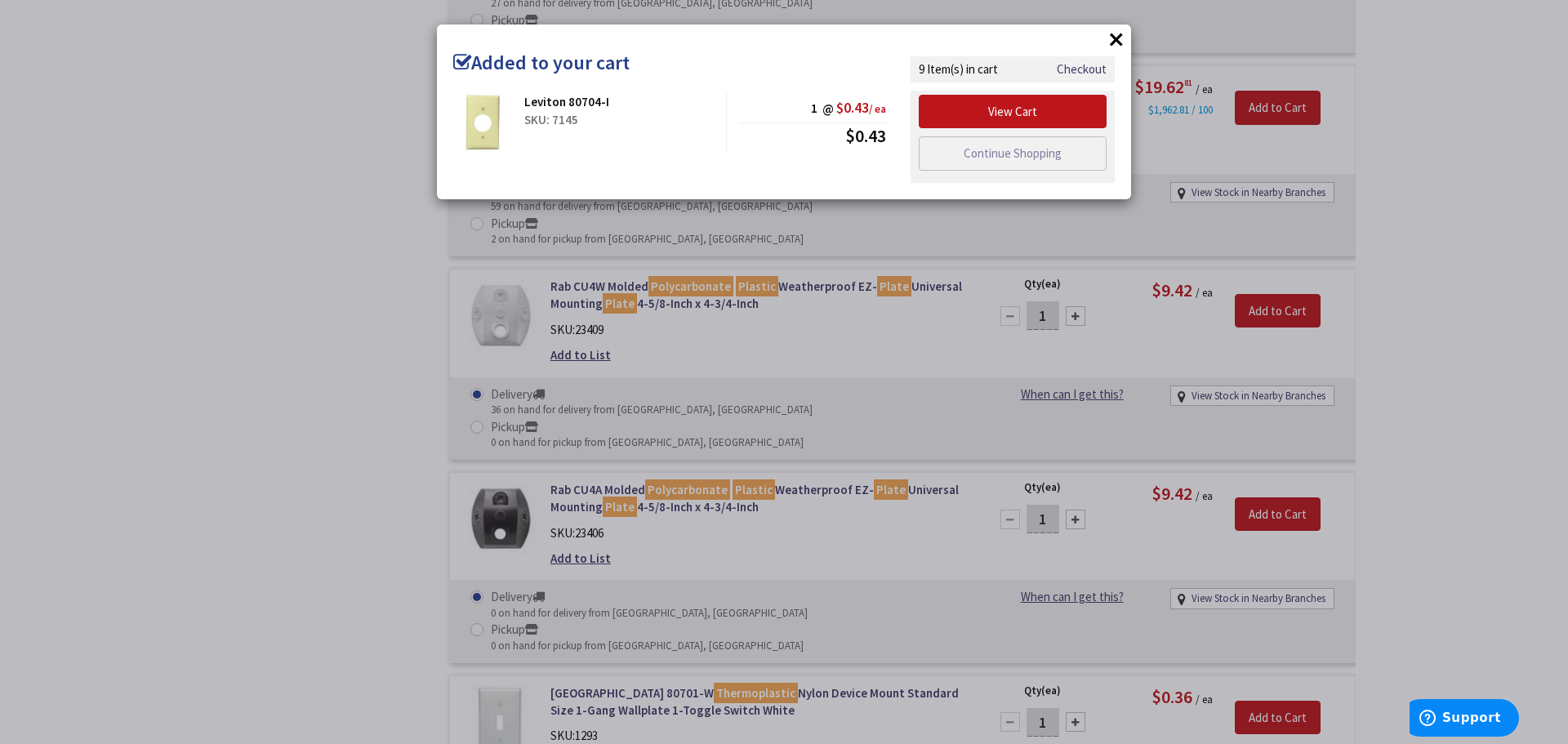
click at [1120, 46] on button "×" at bounding box center [1115, 38] width 25 height 25
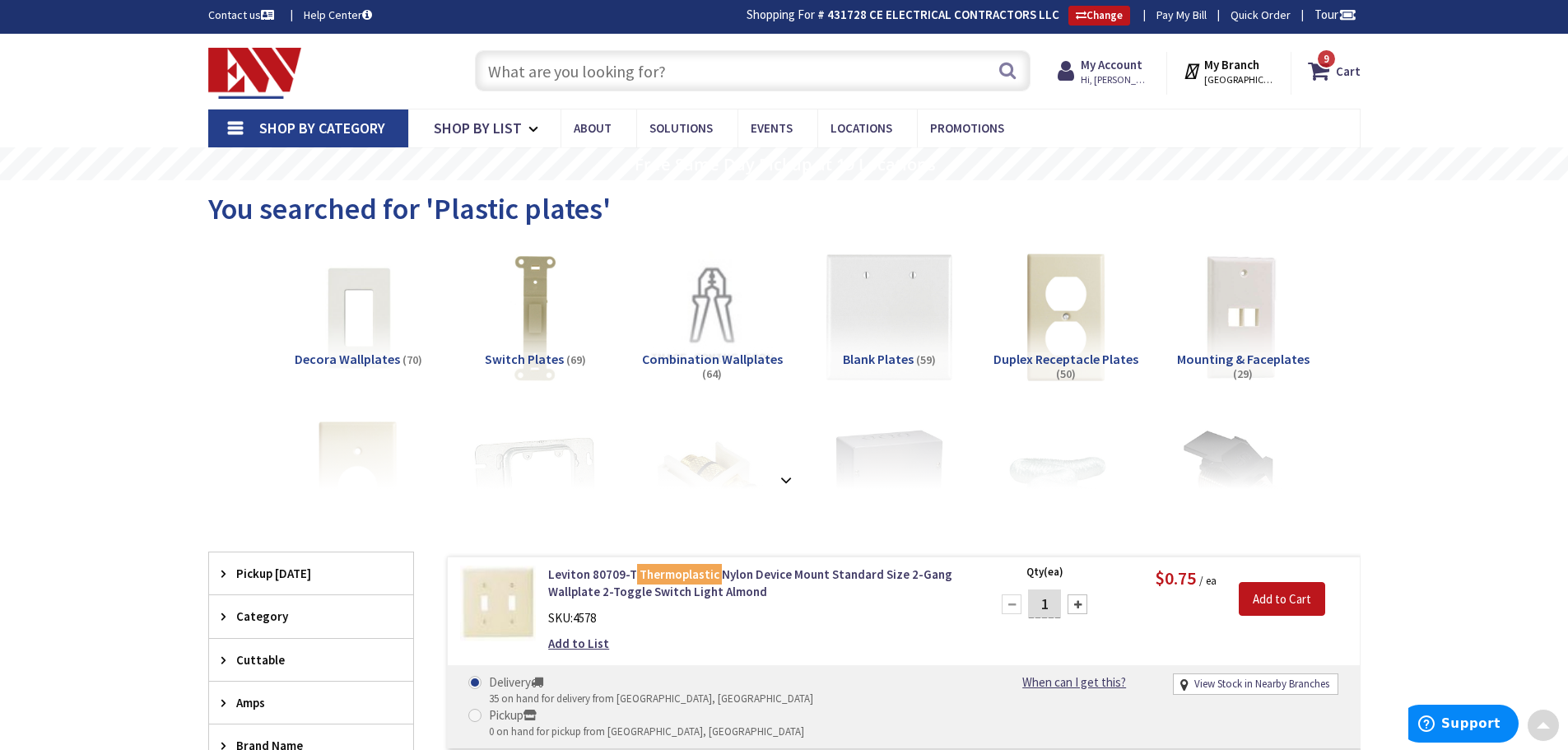
scroll to position [0, 0]
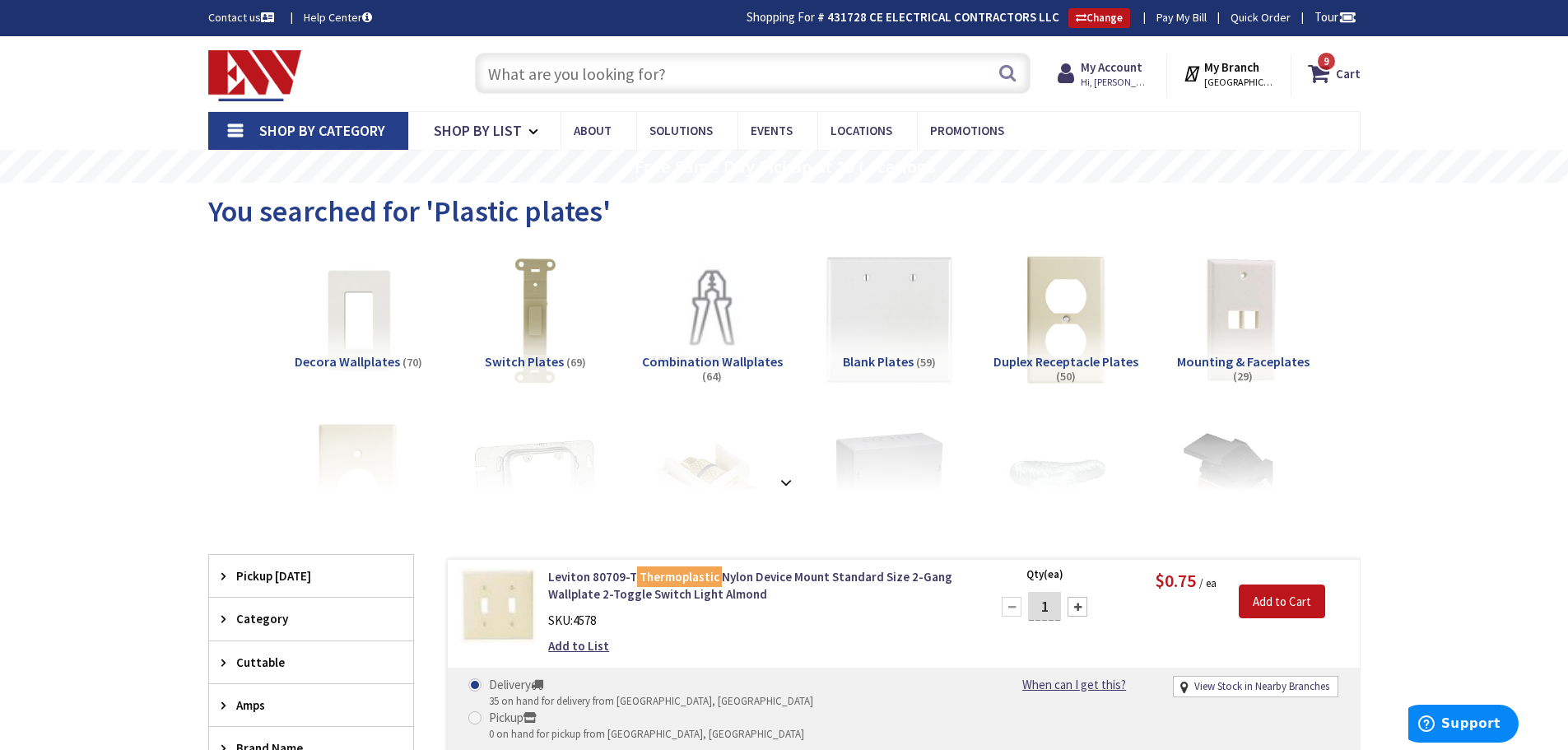
click at [524, 76] on input "text" at bounding box center [752, 73] width 555 height 42
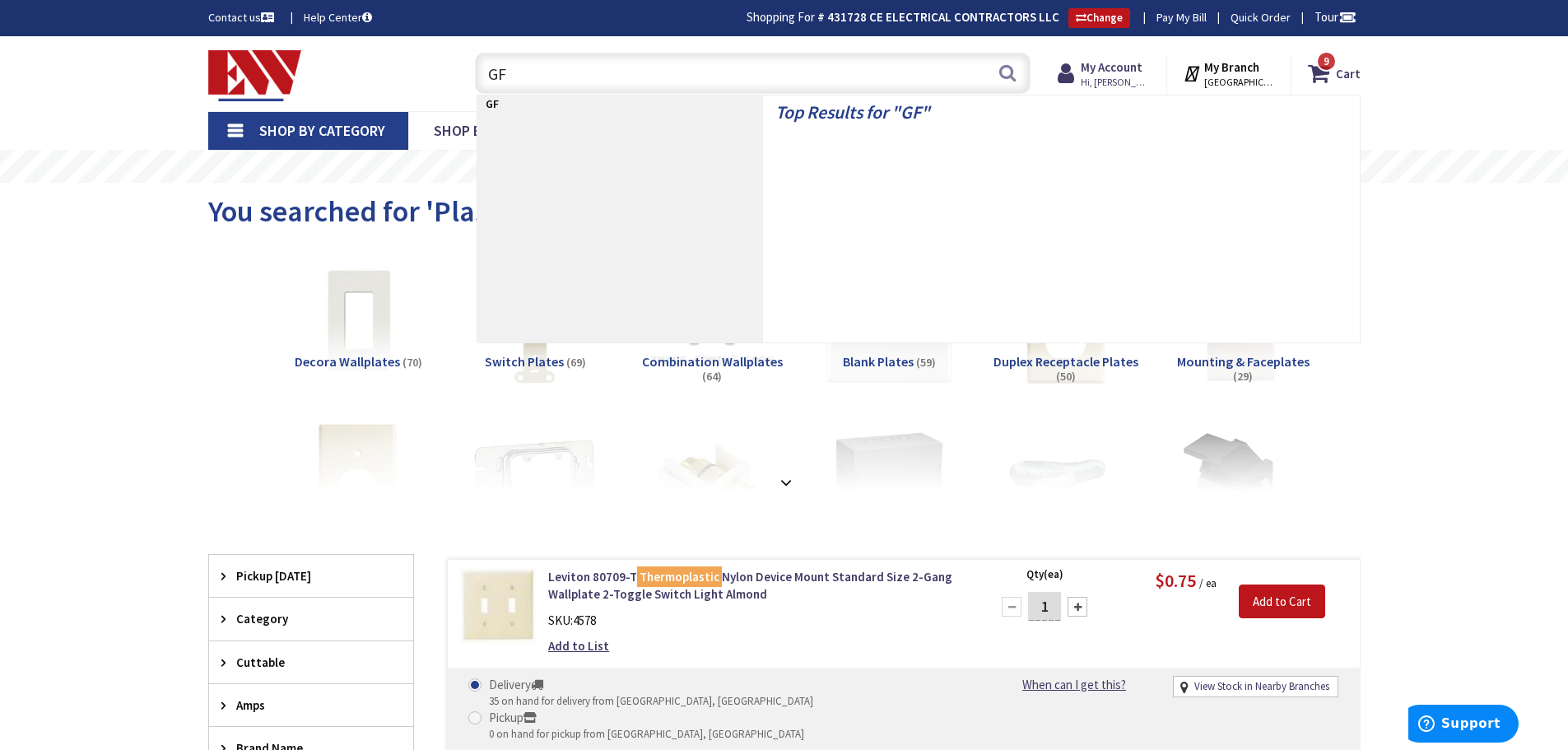
type input "GFI"
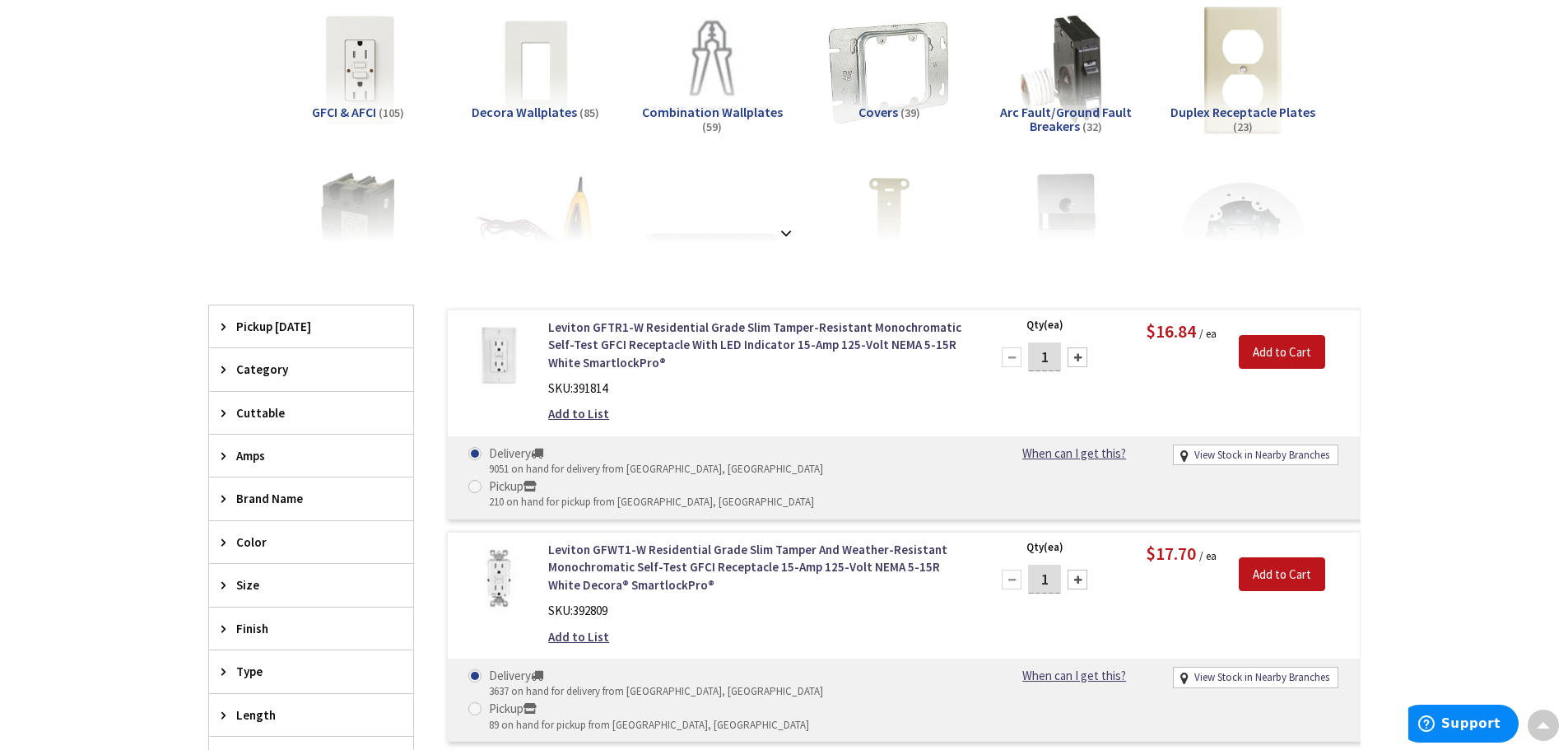
scroll to position [249, 0]
click at [1083, 359] on div at bounding box center [1078, 357] width 20 height 20
type input "3"
click at [1299, 355] on input "Add to Cart" at bounding box center [1282, 351] width 86 height 35
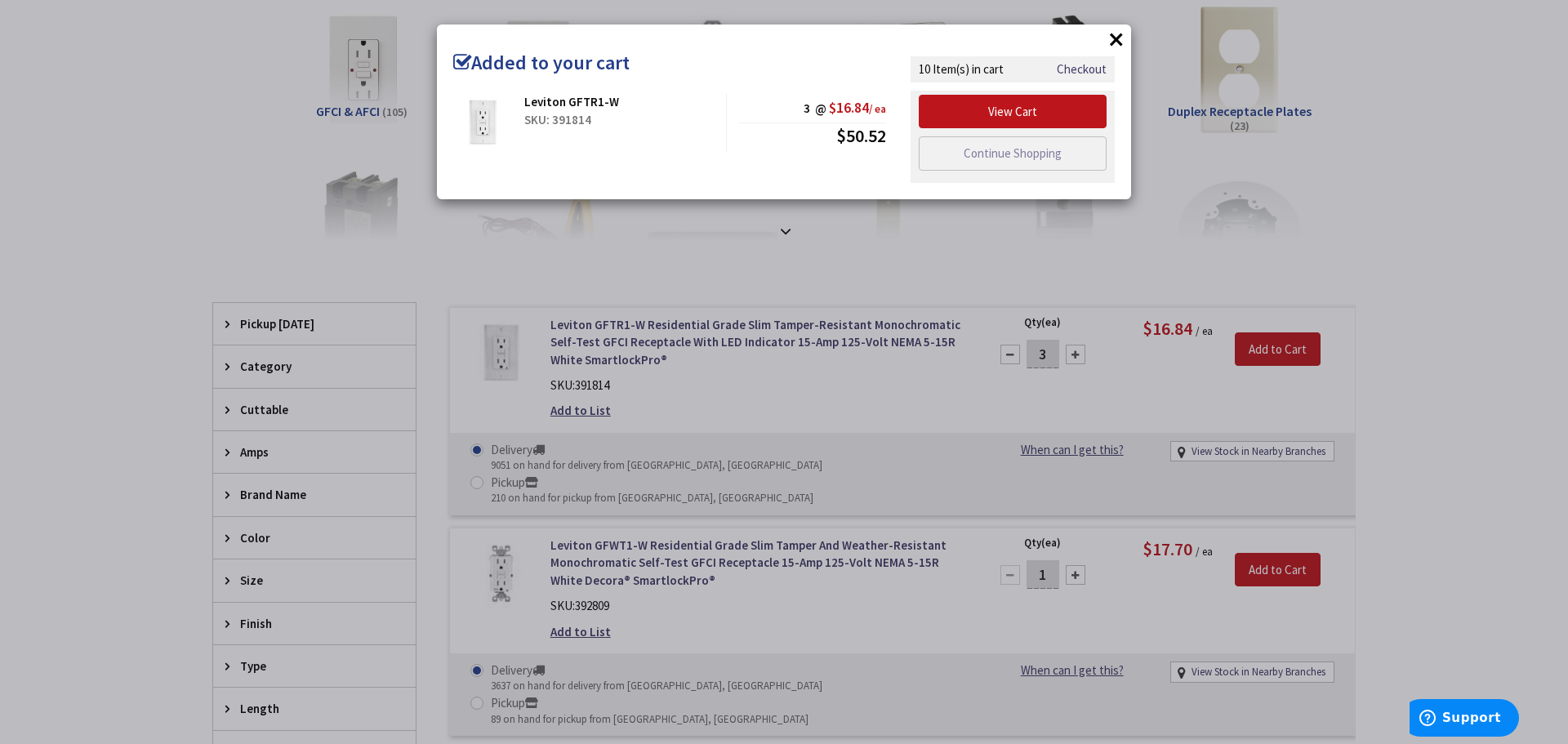
click at [1119, 41] on button "×" at bounding box center [1115, 38] width 25 height 25
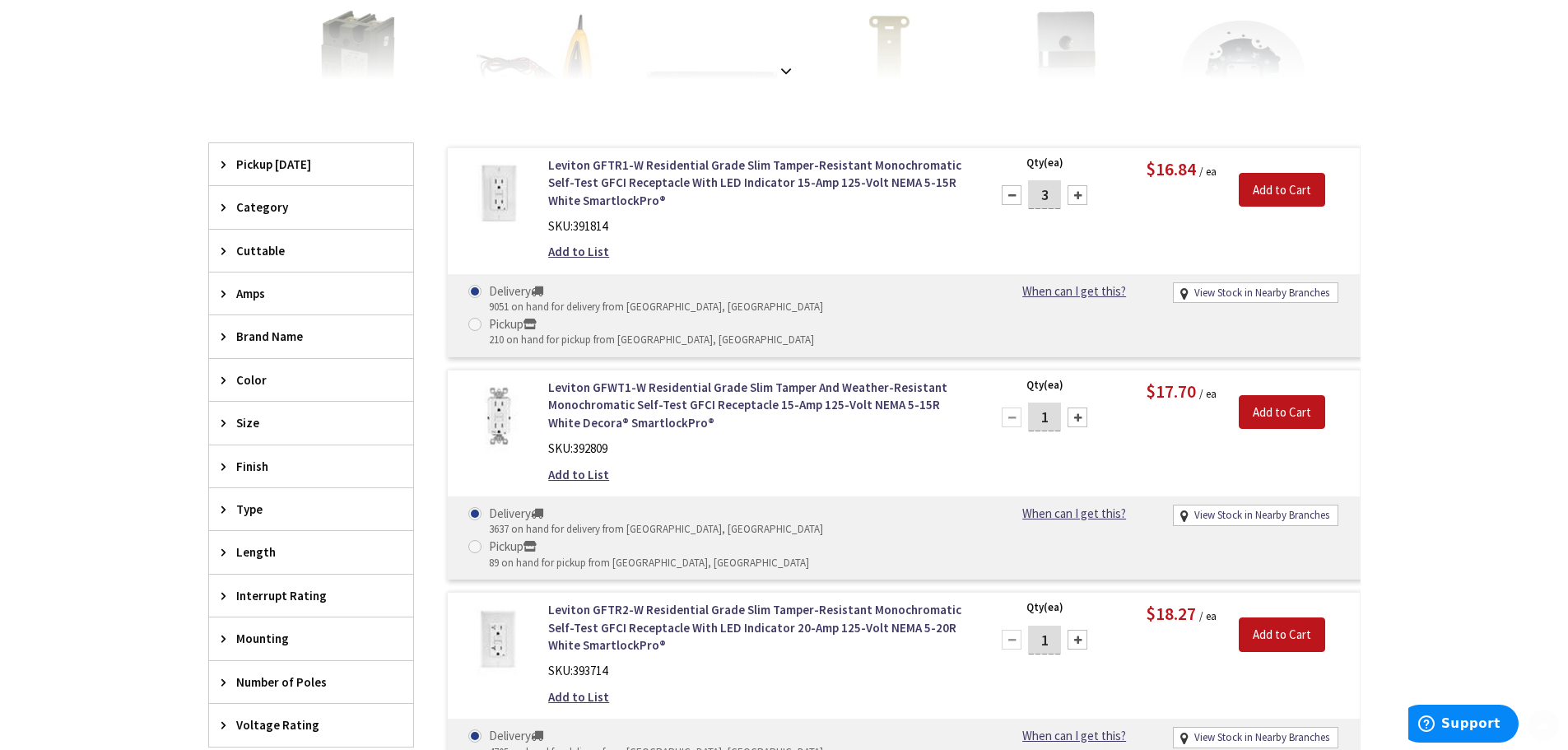
scroll to position [0, 0]
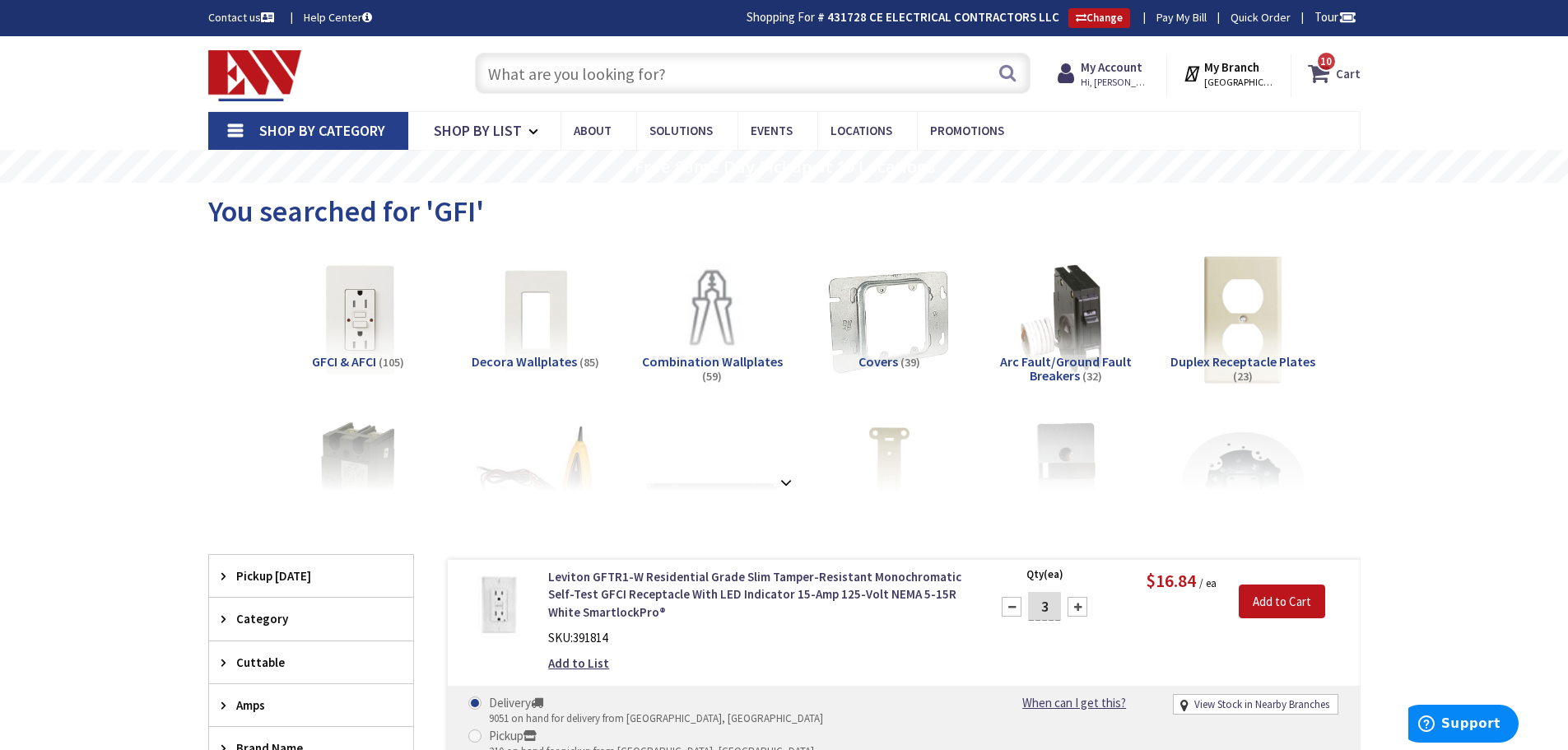
click at [1327, 76] on icon at bounding box center [1323, 73] width 28 height 30
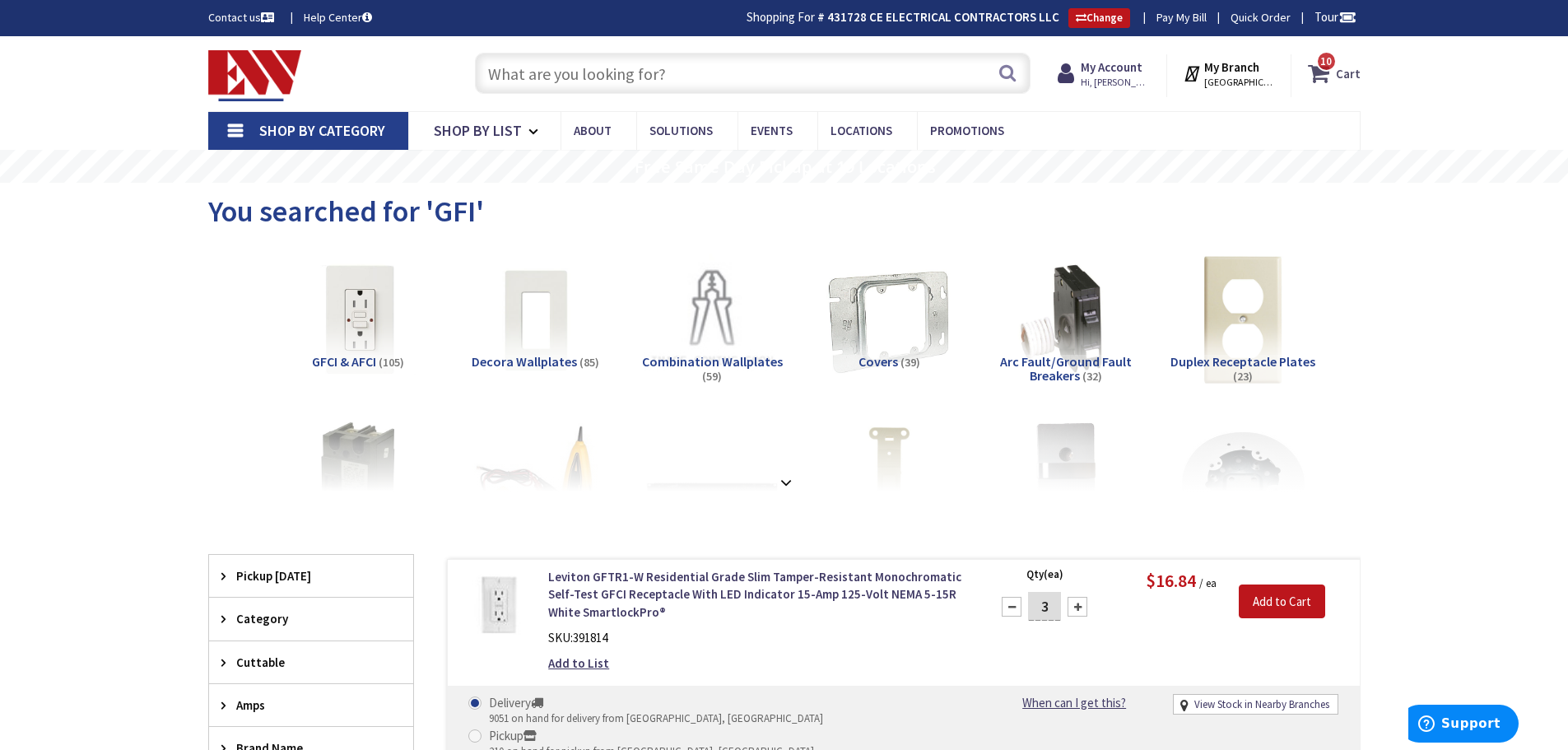
click at [1335, 75] on icon at bounding box center [1323, 73] width 28 height 30
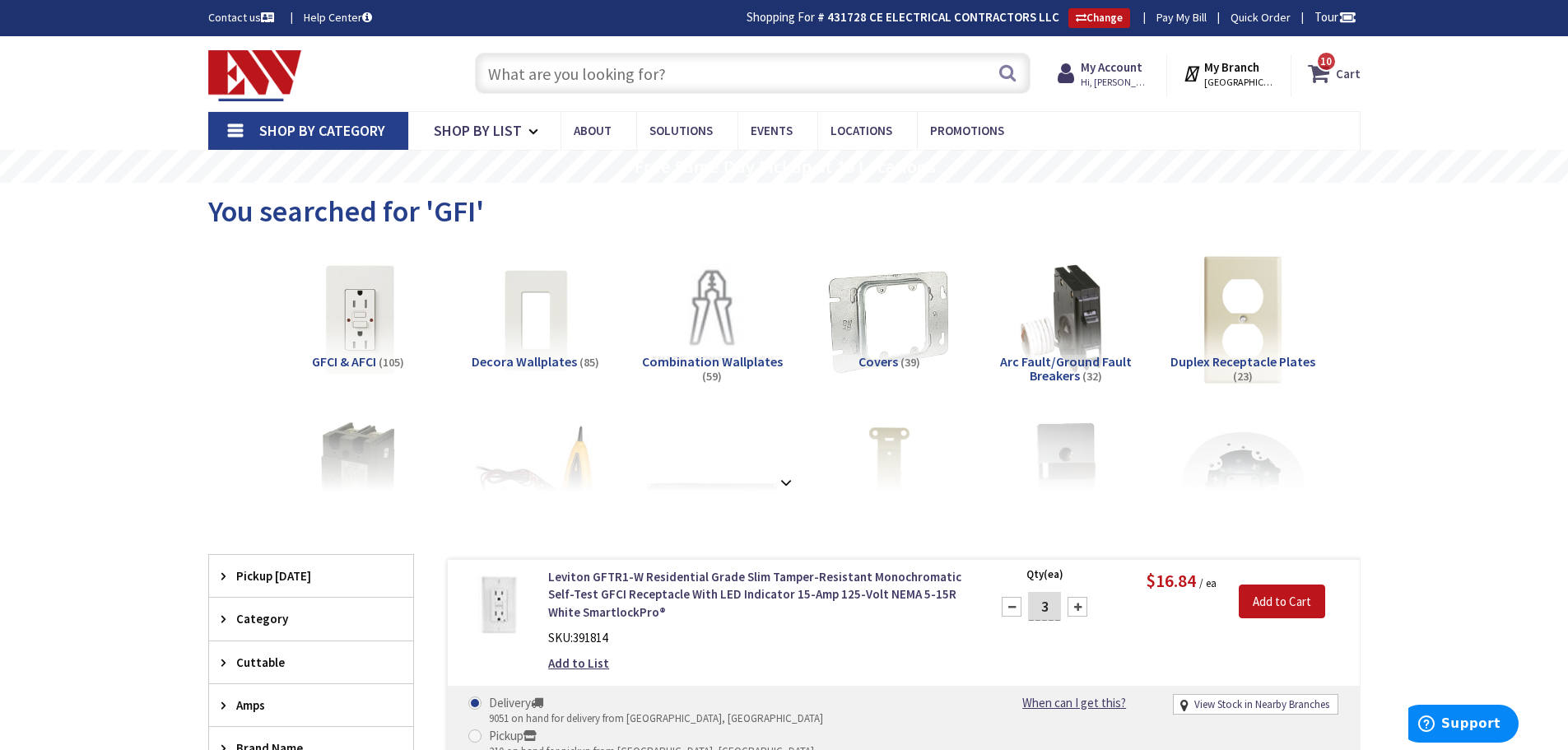
click at [1329, 78] on icon at bounding box center [1323, 73] width 28 height 30
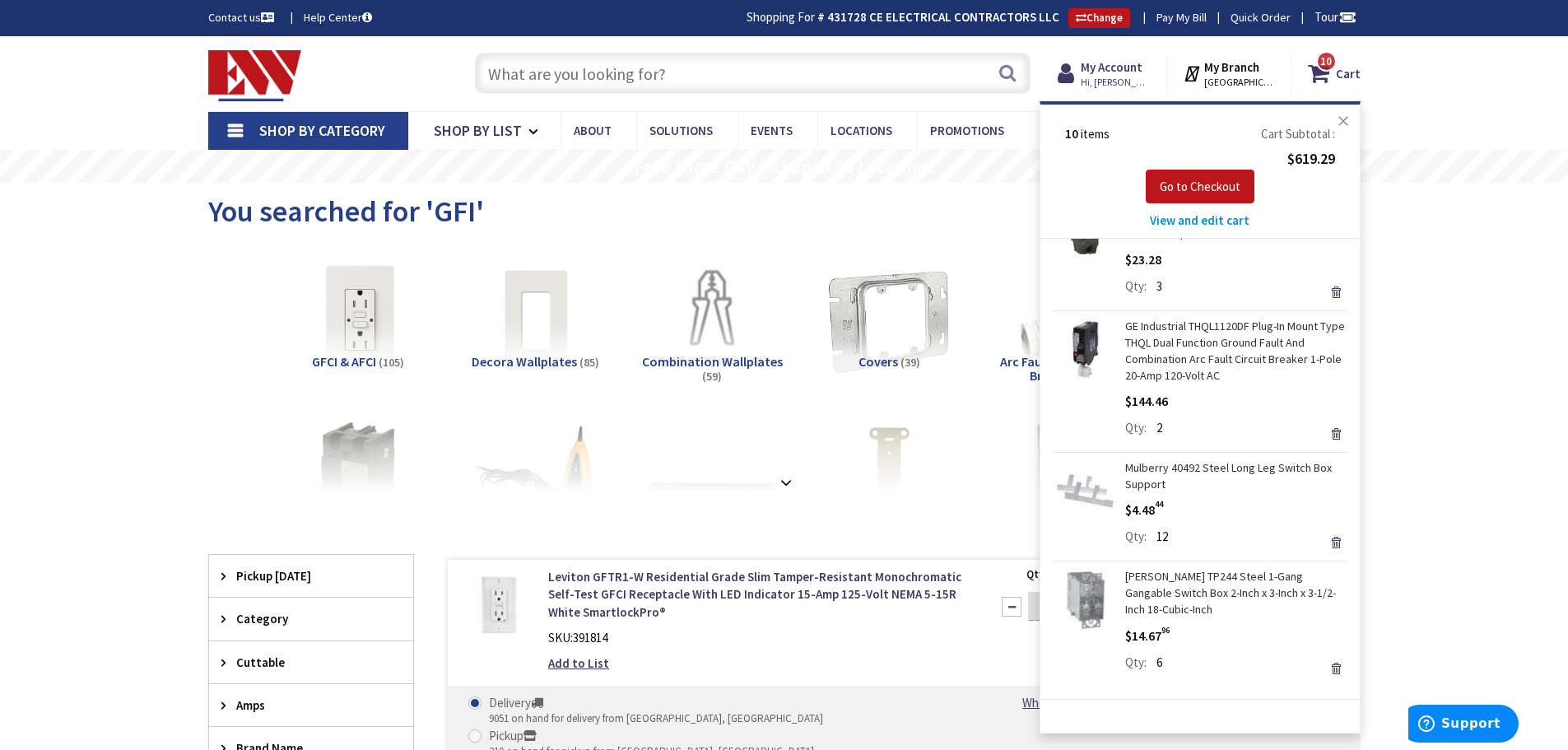
scroll to position [761, 0]
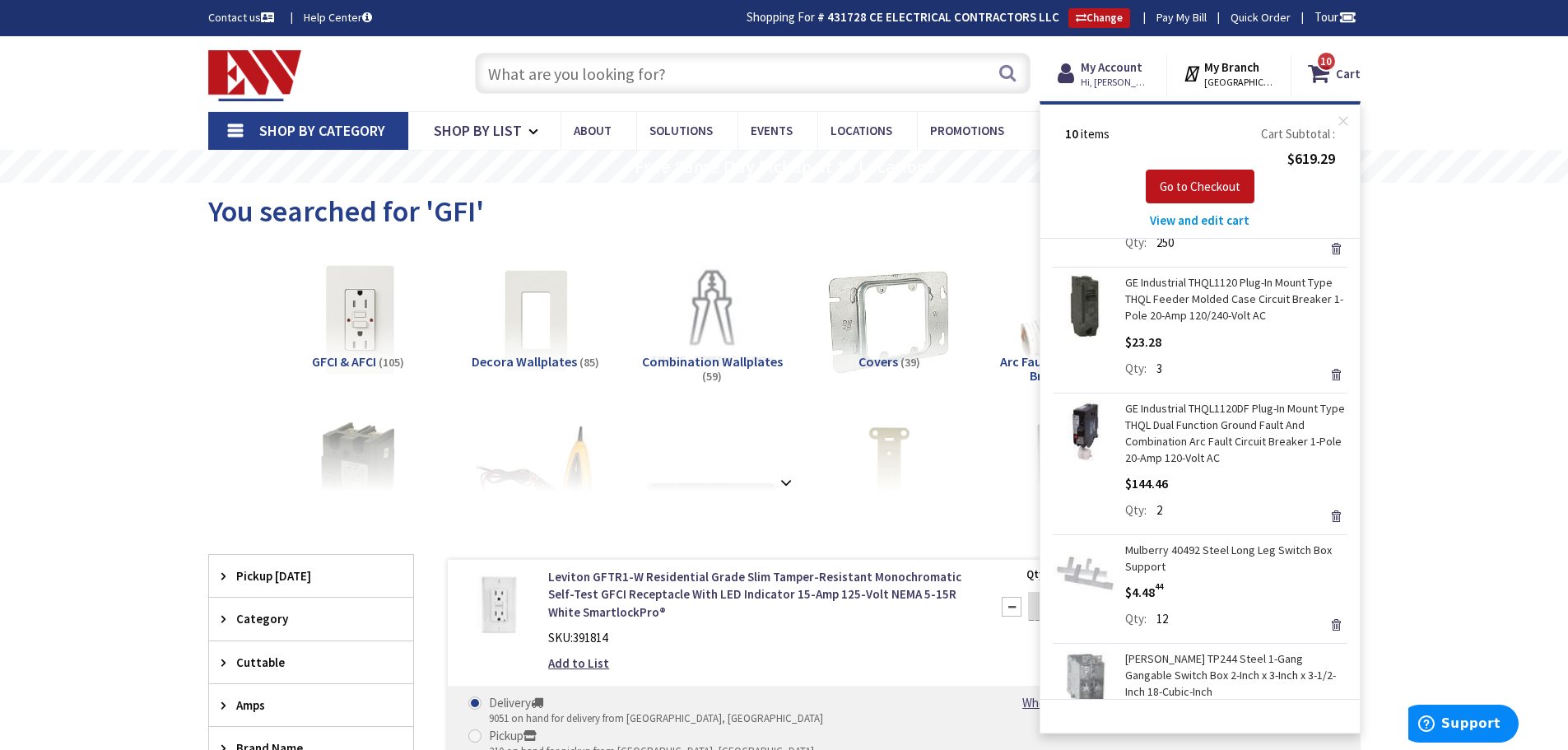
click at [1086, 433] on img at bounding box center [1085, 431] width 64 height 64
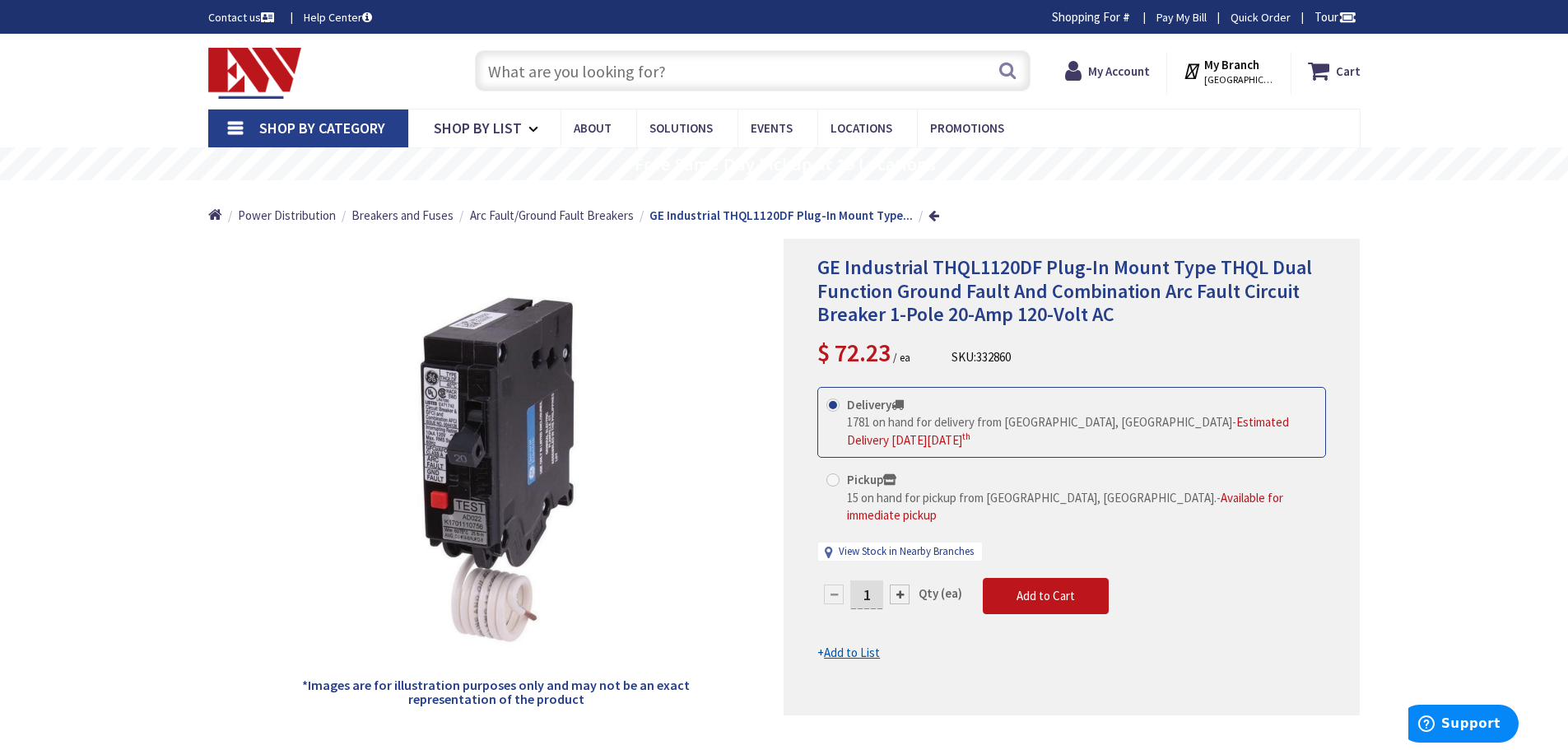
click at [900, 584] on div at bounding box center [900, 594] width 20 height 20
click at [900, 579] on div at bounding box center [1072, 477] width 575 height 475
click at [898, 584] on div at bounding box center [900, 594] width 20 height 20
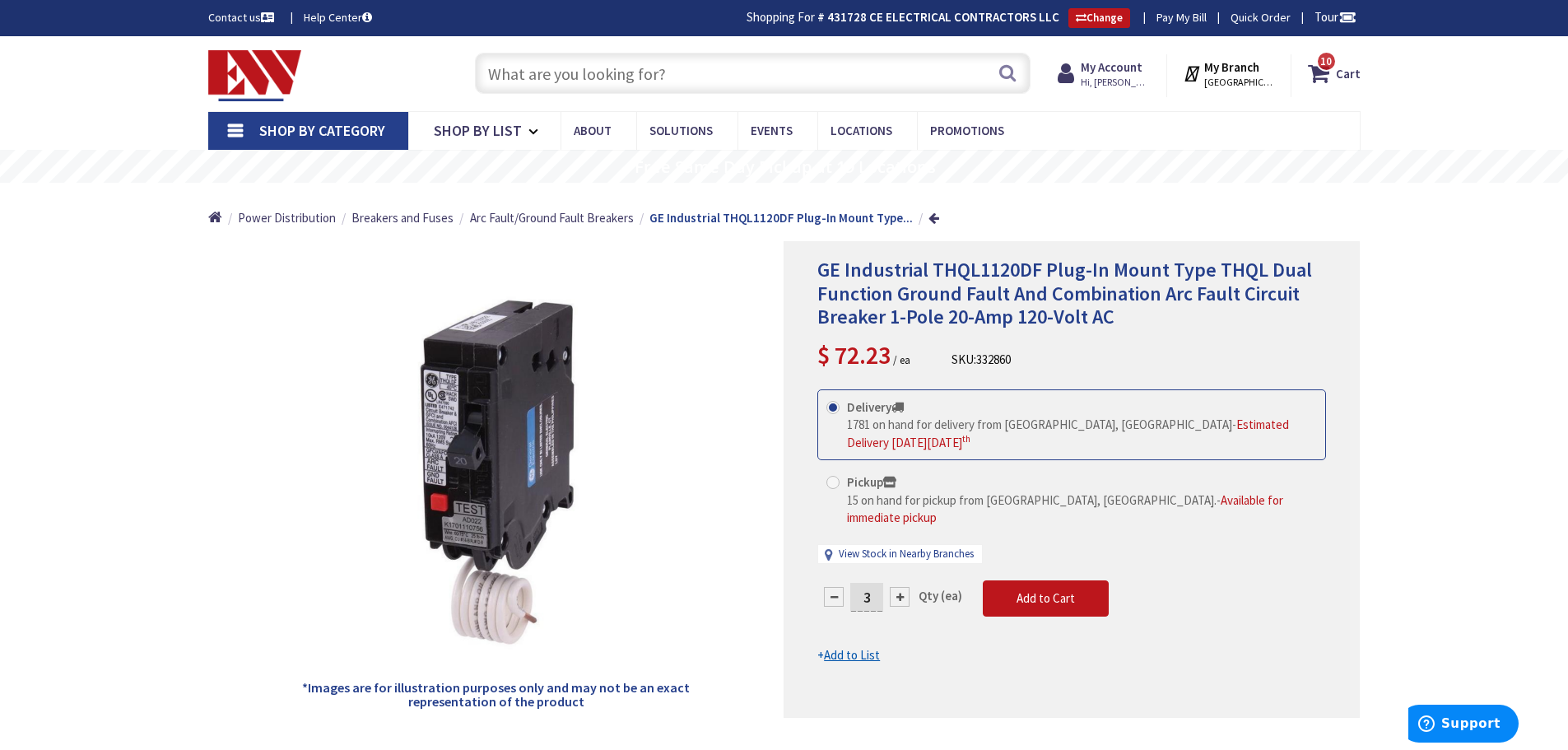
click at [898, 587] on div at bounding box center [900, 597] width 20 height 20
click at [897, 587] on div at bounding box center [900, 597] width 20 height 20
type input "5"
click at [566, 77] on input "text" at bounding box center [752, 73] width 555 height 42
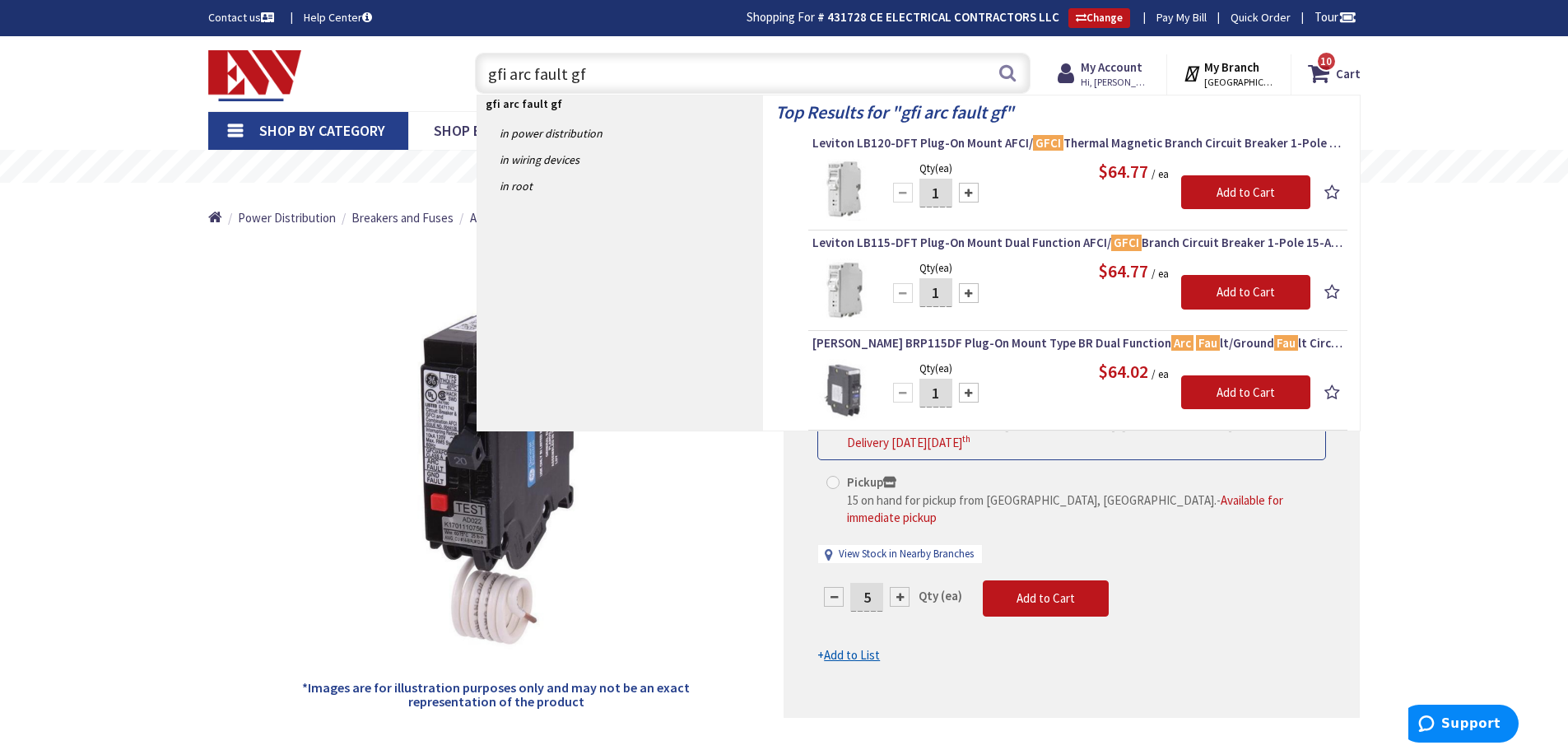
type input "gfi arc fault gfi"
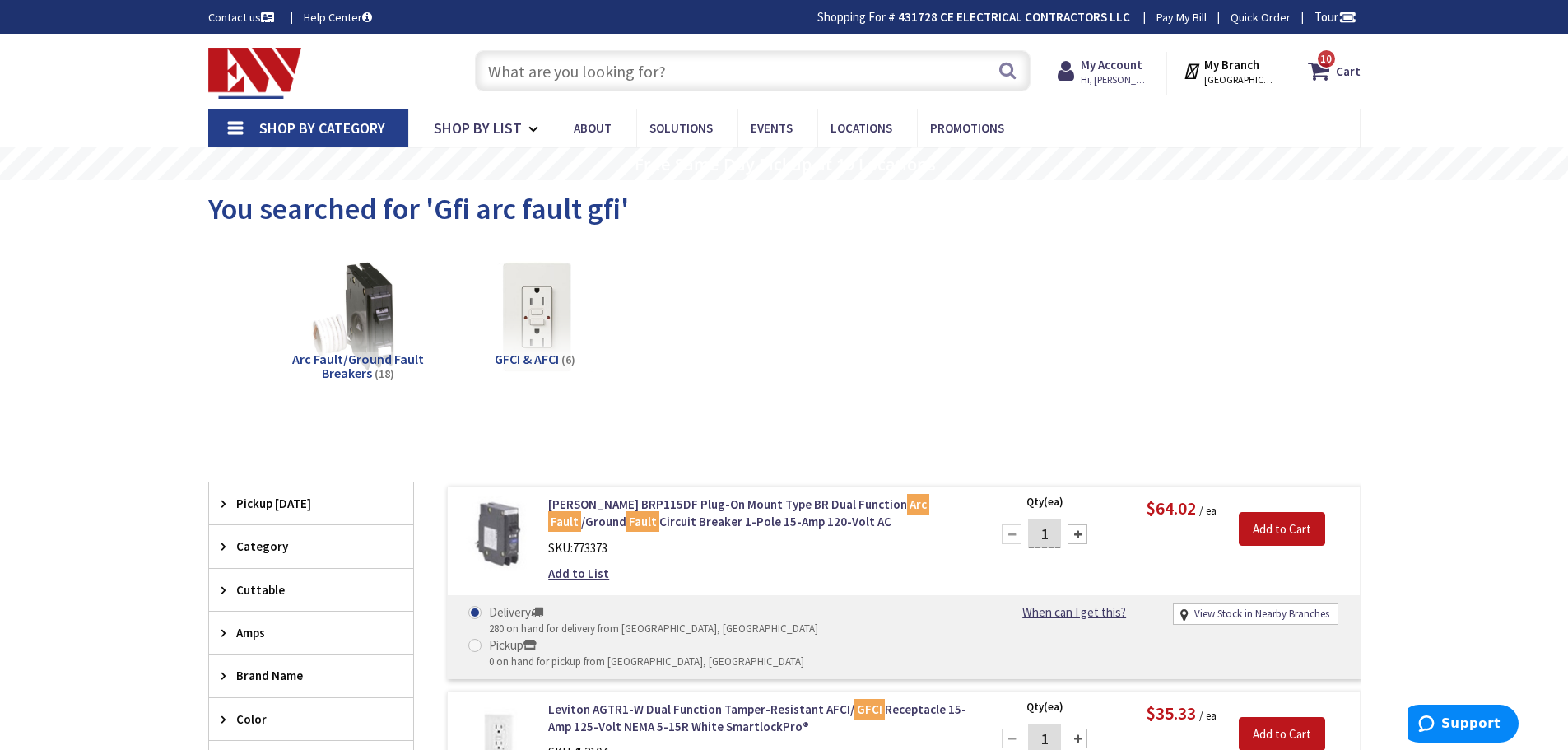
click at [496, 73] on input "text" at bounding box center [752, 71] width 555 height 42
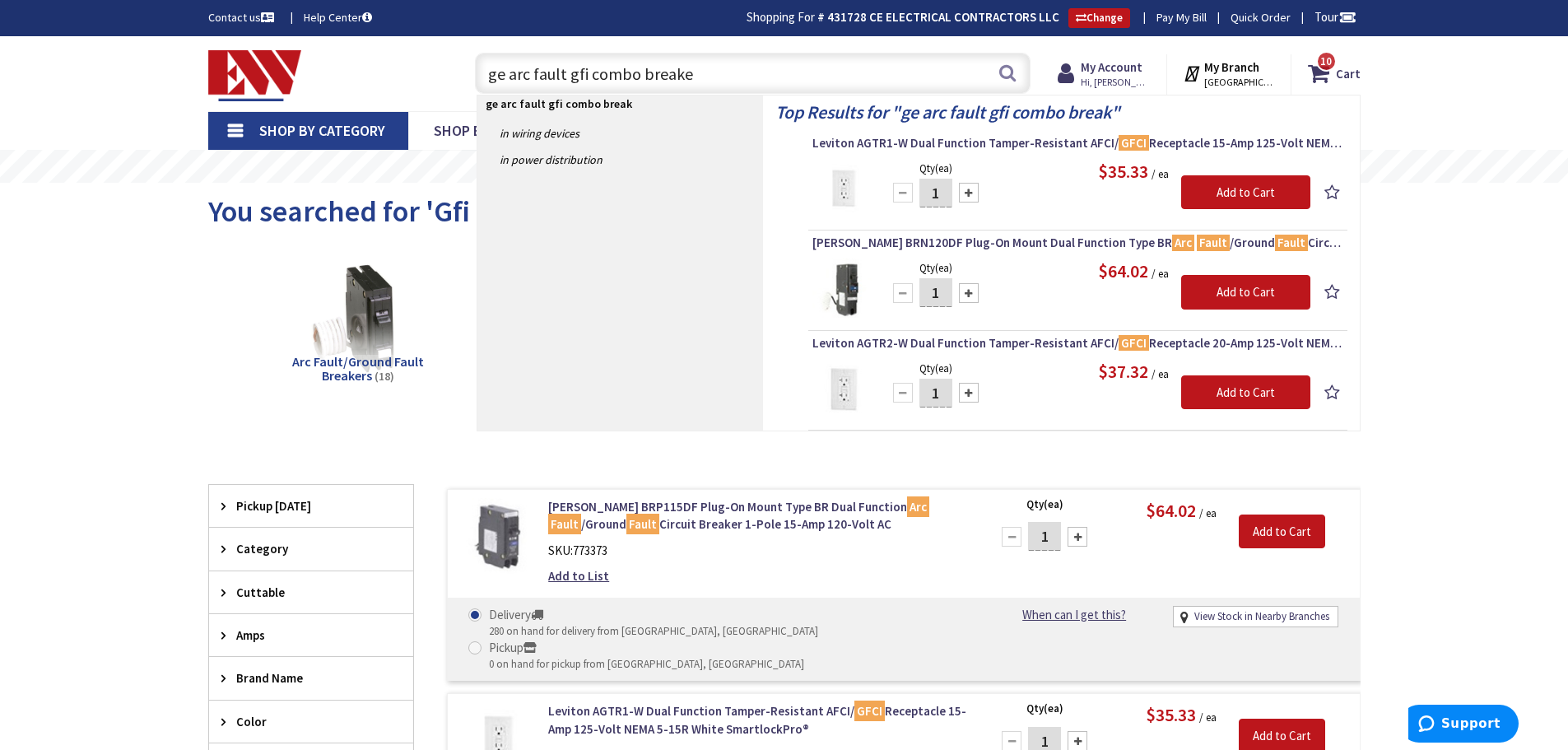
type input "ge arc fault gfi combo breaker"
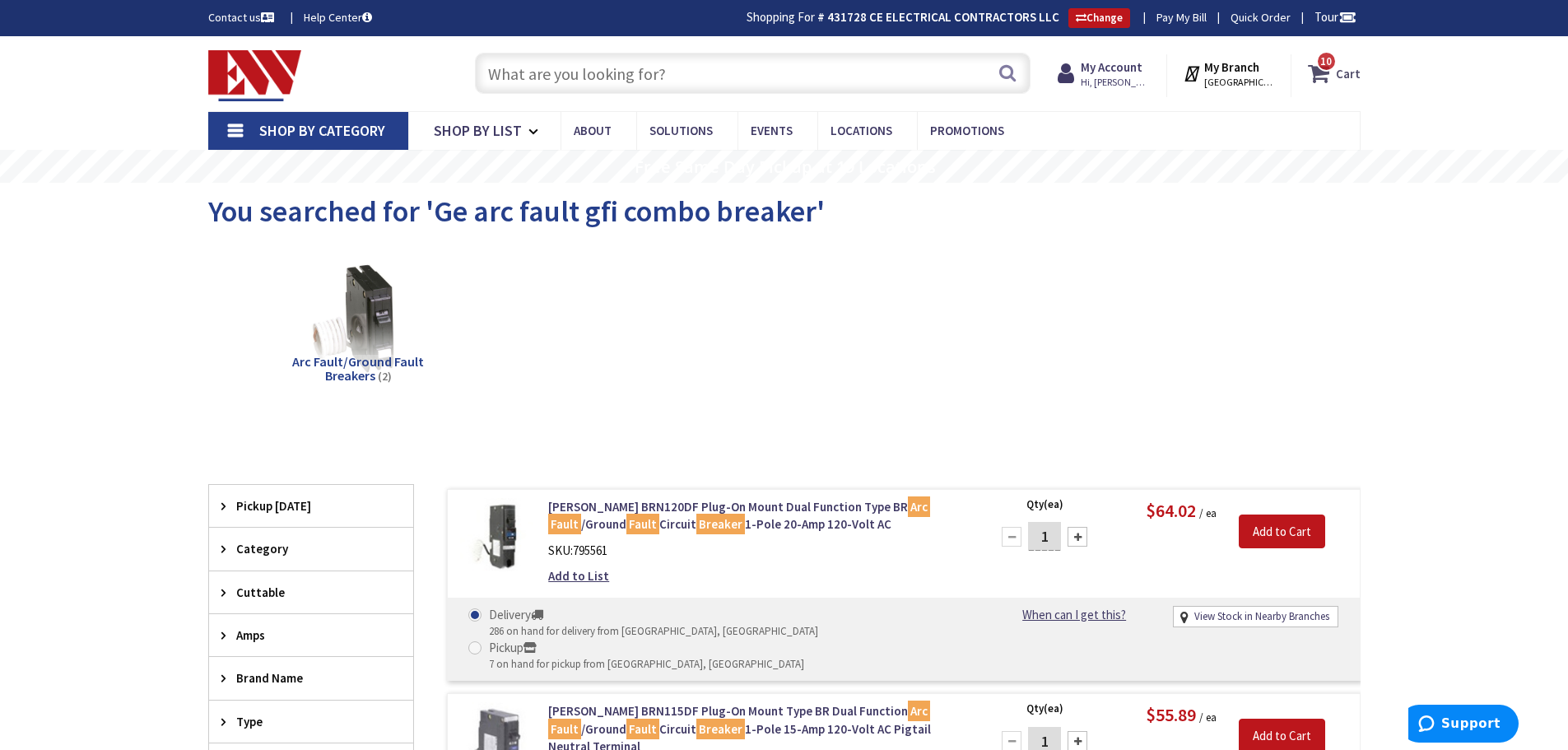
click at [1336, 70] on icon at bounding box center [1323, 73] width 28 height 30
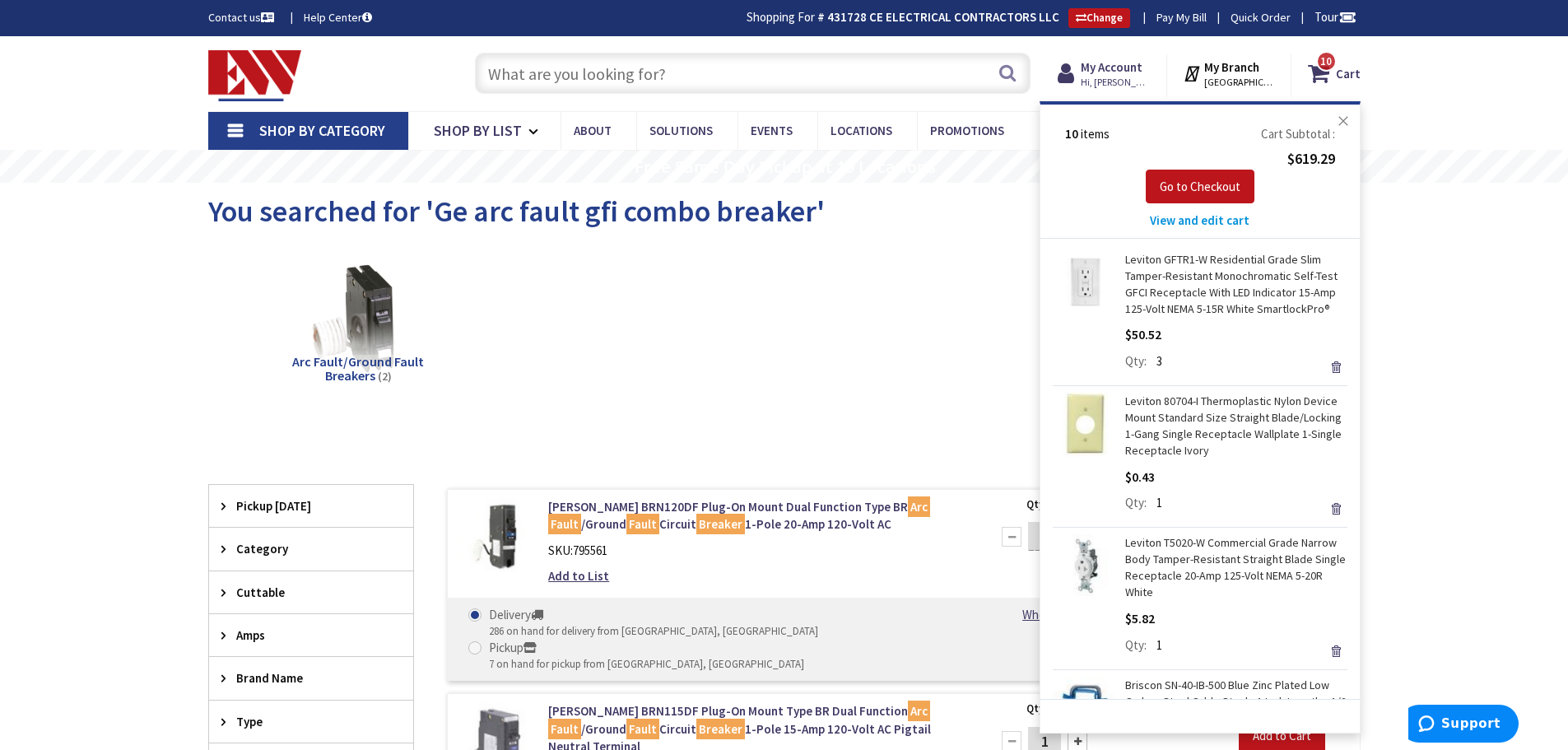
click at [1342, 119] on button "Close" at bounding box center [1343, 121] width 33 height 33
